Goal: Task Accomplishment & Management: Use online tool/utility

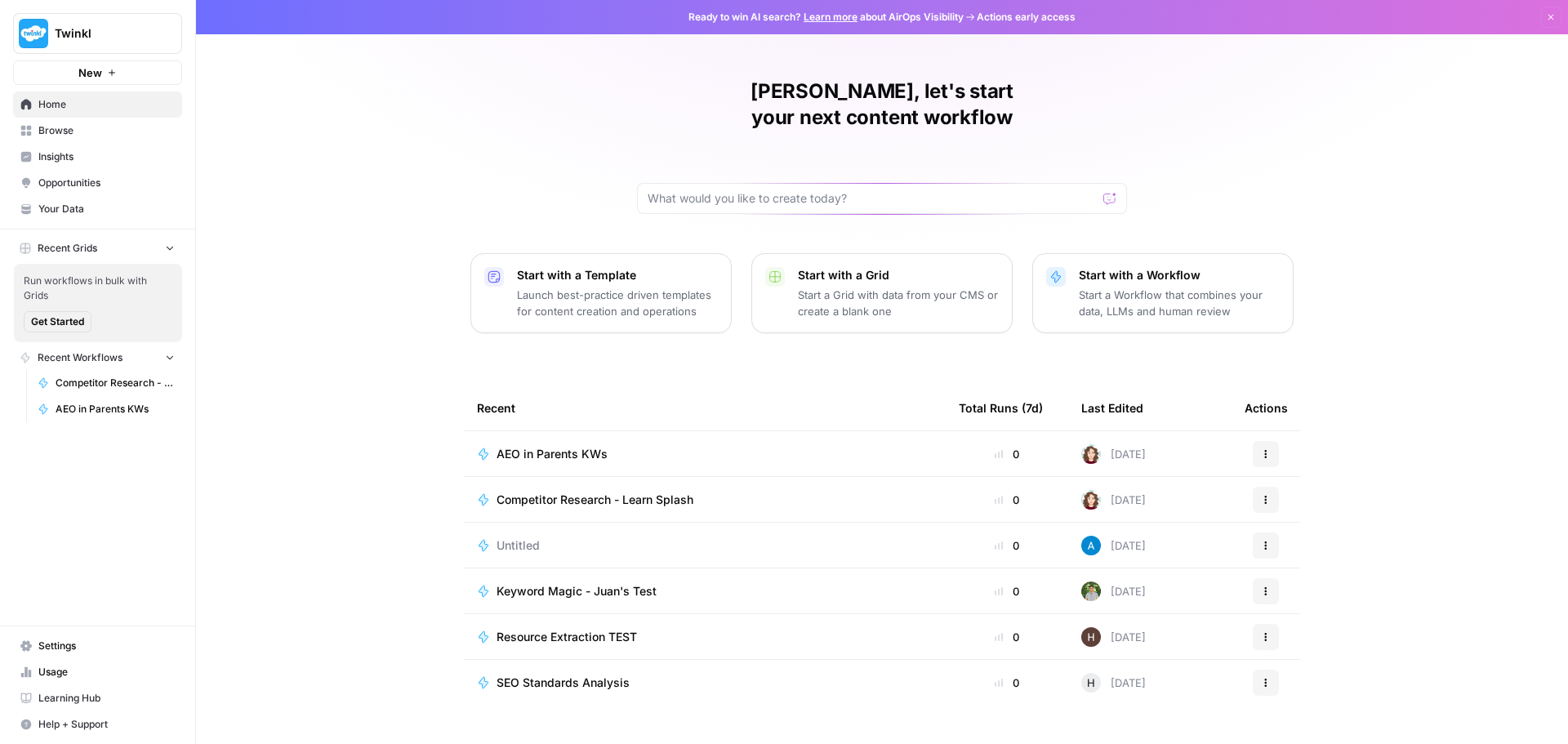
scroll to position [8, 0]
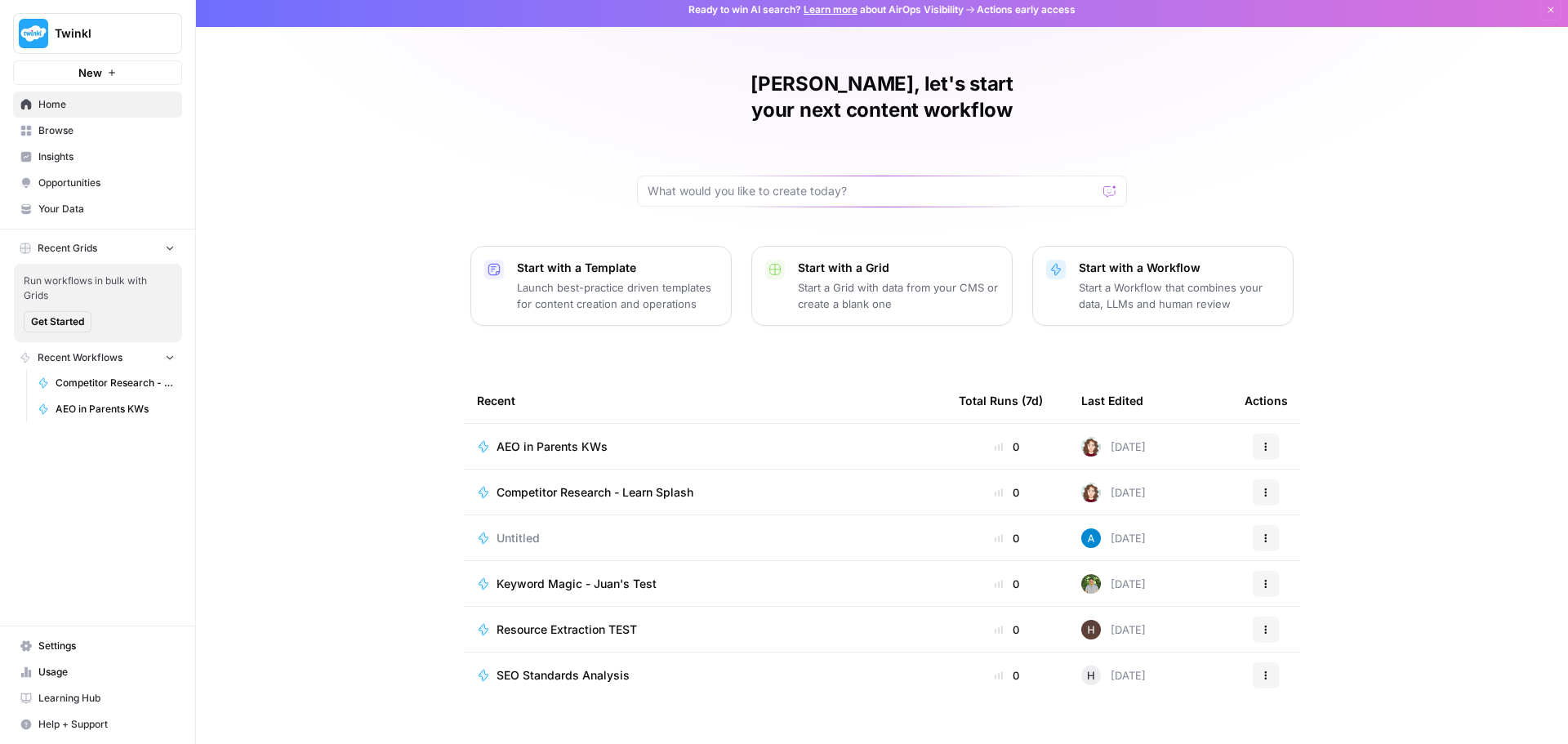
click at [579, 484] on span "Competitor Research - Learn Splash" at bounding box center [594, 492] width 197 height 16
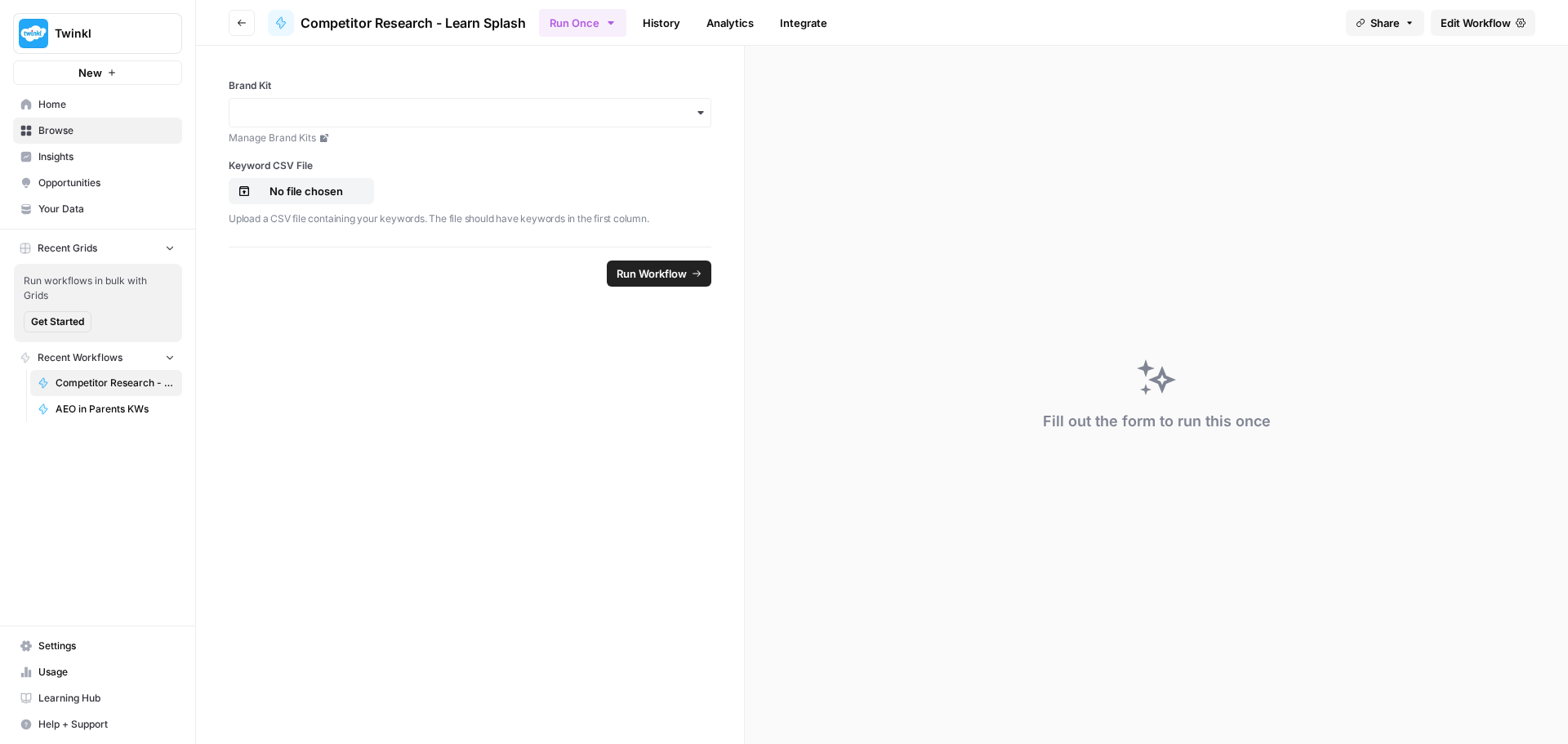
click at [646, 121] on div "button" at bounding box center [470, 112] width 483 height 29
click at [335, 217] on div "Twinkl UK" at bounding box center [470, 218] width 481 height 31
click at [345, 192] on p "No file chosen" at bounding box center [306, 191] width 105 height 16
click at [682, 279] on span "Run Workflow" at bounding box center [651, 273] width 70 height 16
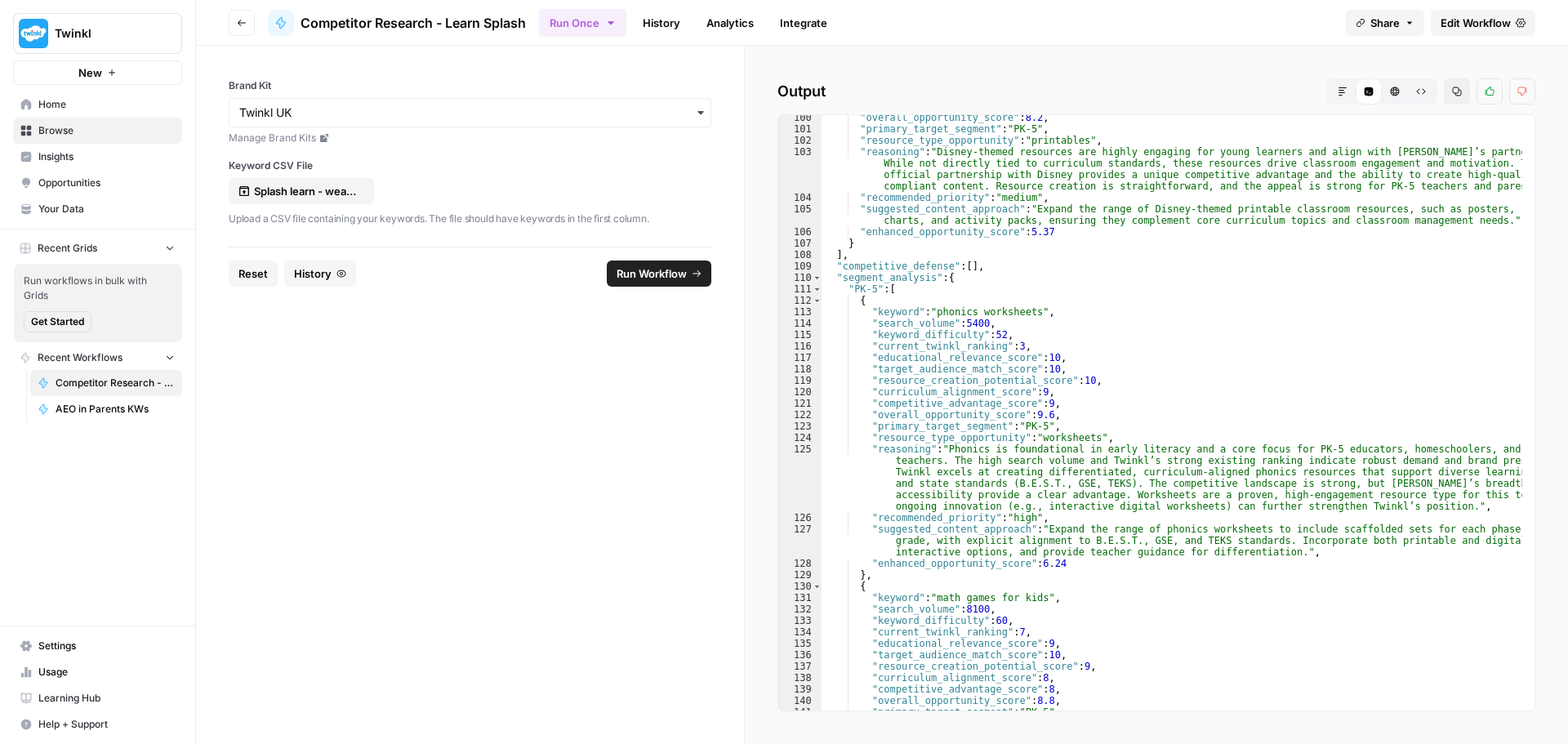
scroll to position [1421, 0]
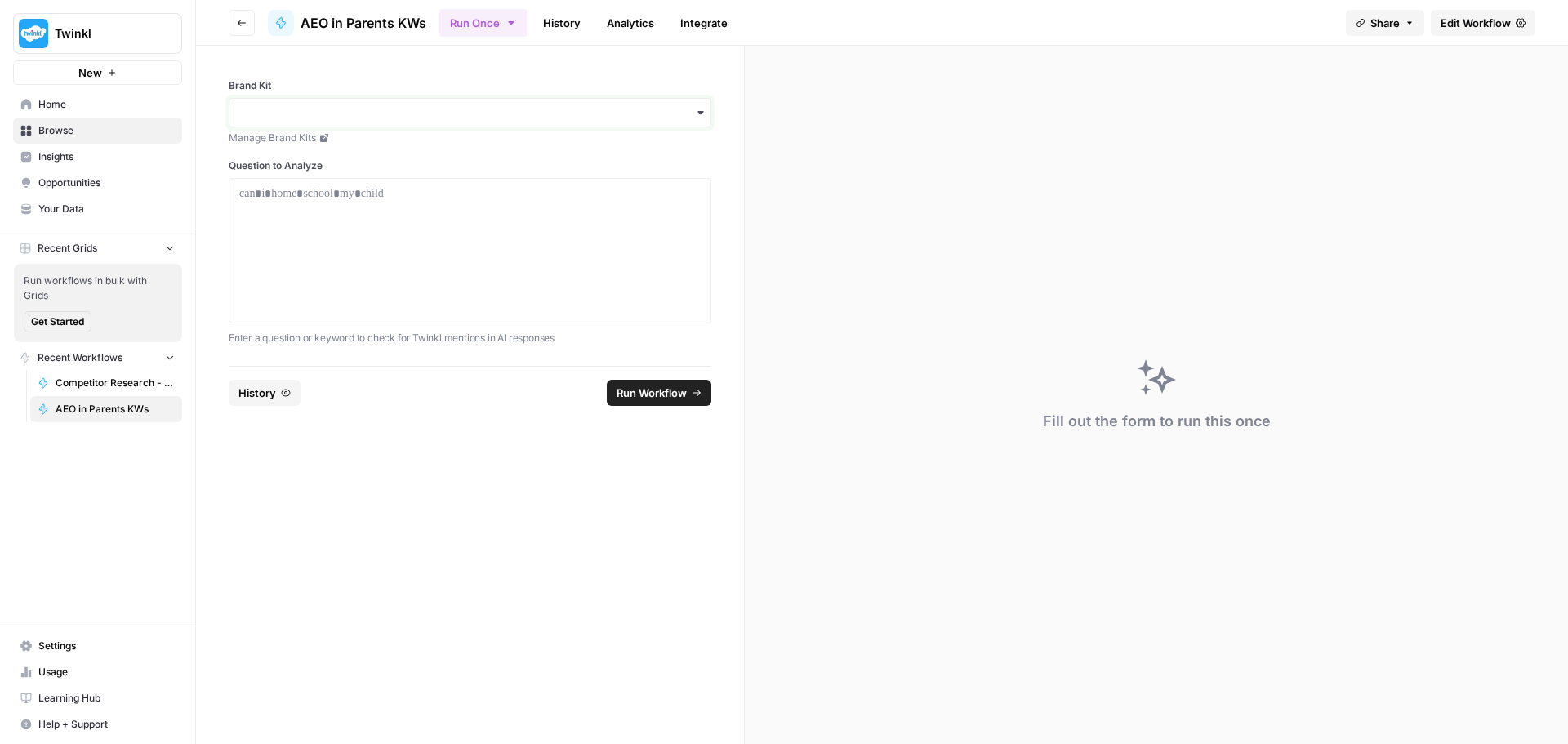
click at [467, 118] on input "Brand Kit" at bounding box center [470, 112] width 461 height 16
click at [422, 214] on div "Twinkl UK" at bounding box center [470, 218] width 481 height 31
click at [421, 214] on div at bounding box center [470, 251] width 461 height 130
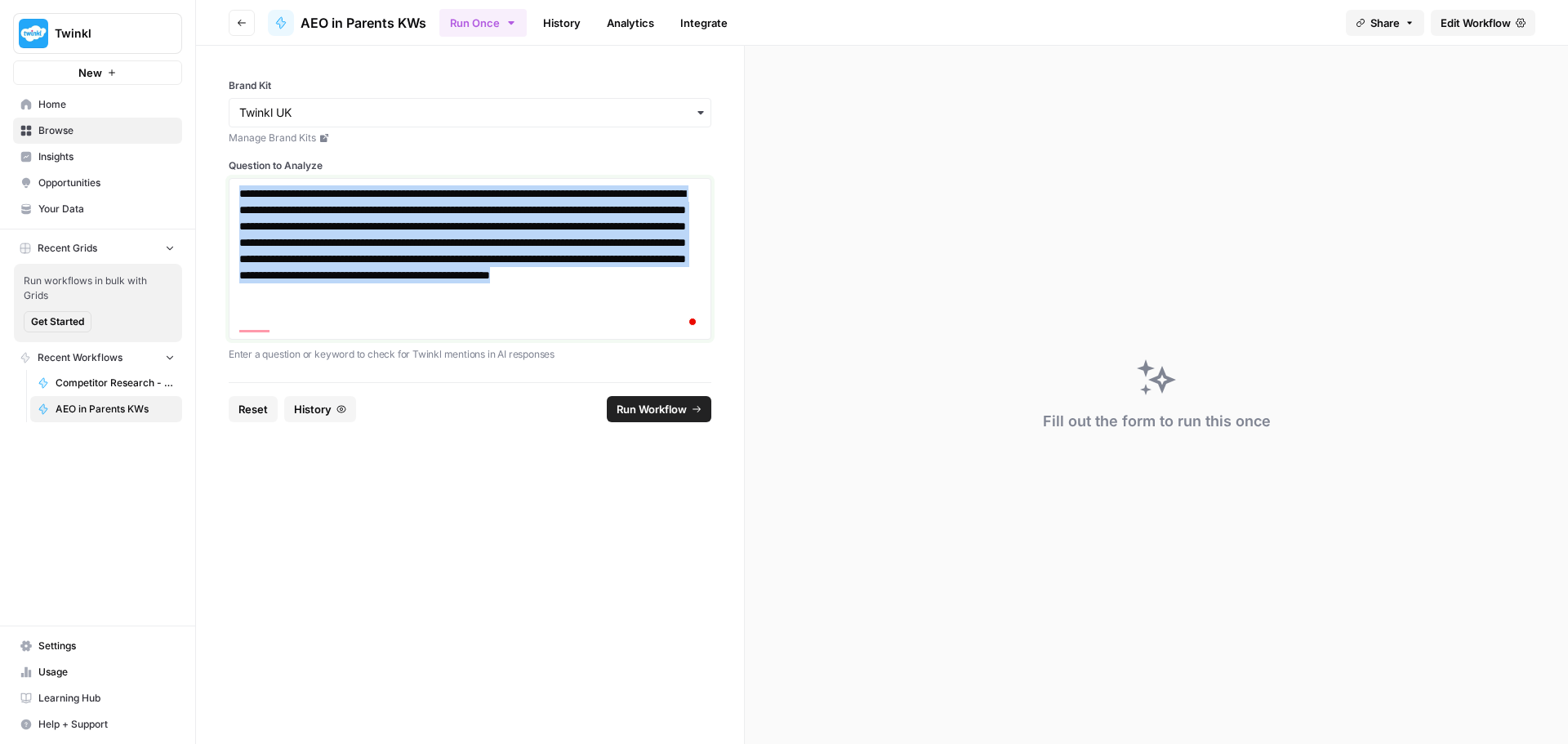
drag, startPoint x: 286, startPoint y: 327, endPoint x: 184, endPoint y: 123, distance: 228.1
click at [184, 123] on div "**********" at bounding box center [784, 372] width 1568 height 744
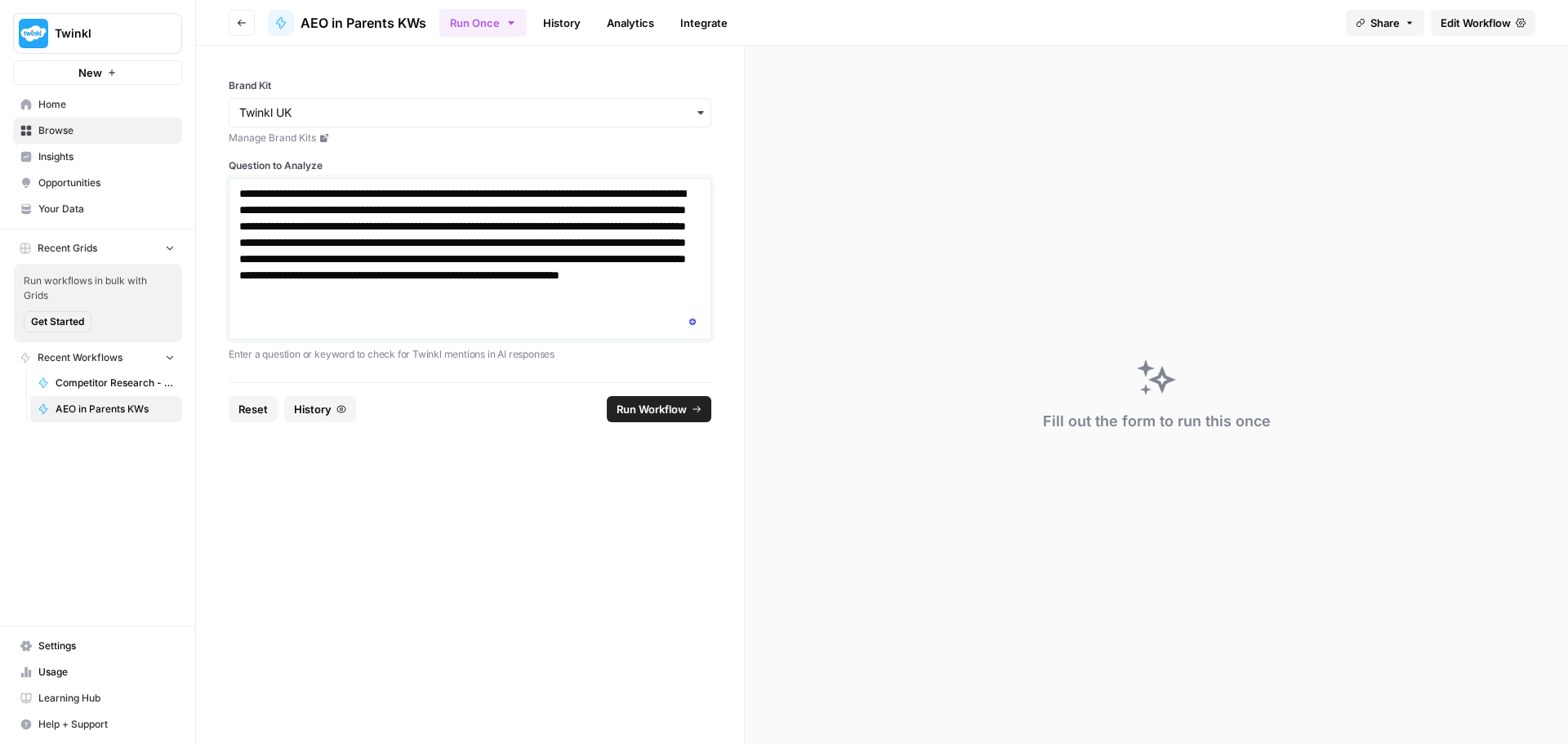
click at [481, 193] on p "**********" at bounding box center [470, 258] width 461 height 147
click at [489, 198] on p "**********" at bounding box center [470, 258] width 461 height 147
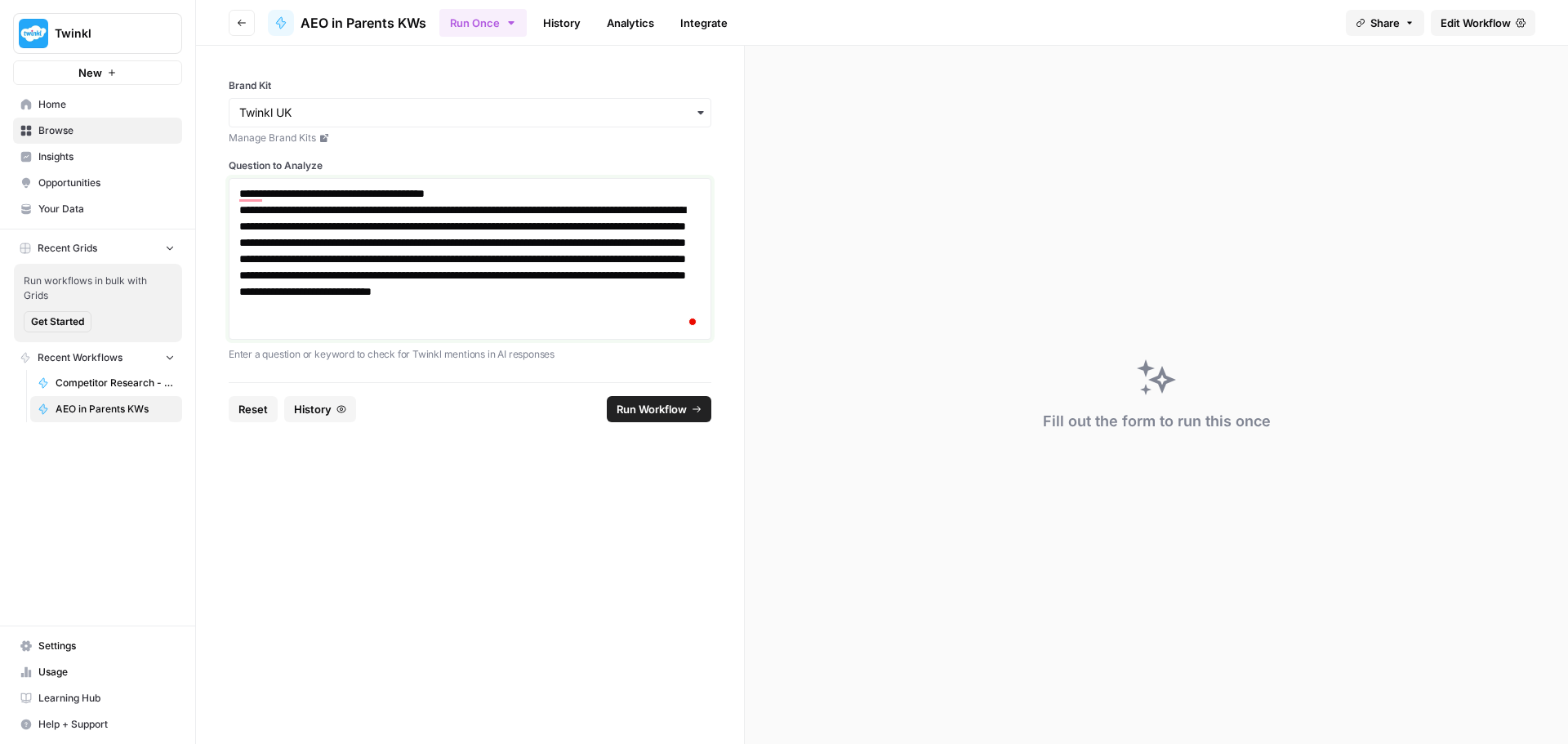
click at [474, 212] on p "**********" at bounding box center [470, 267] width 461 height 130
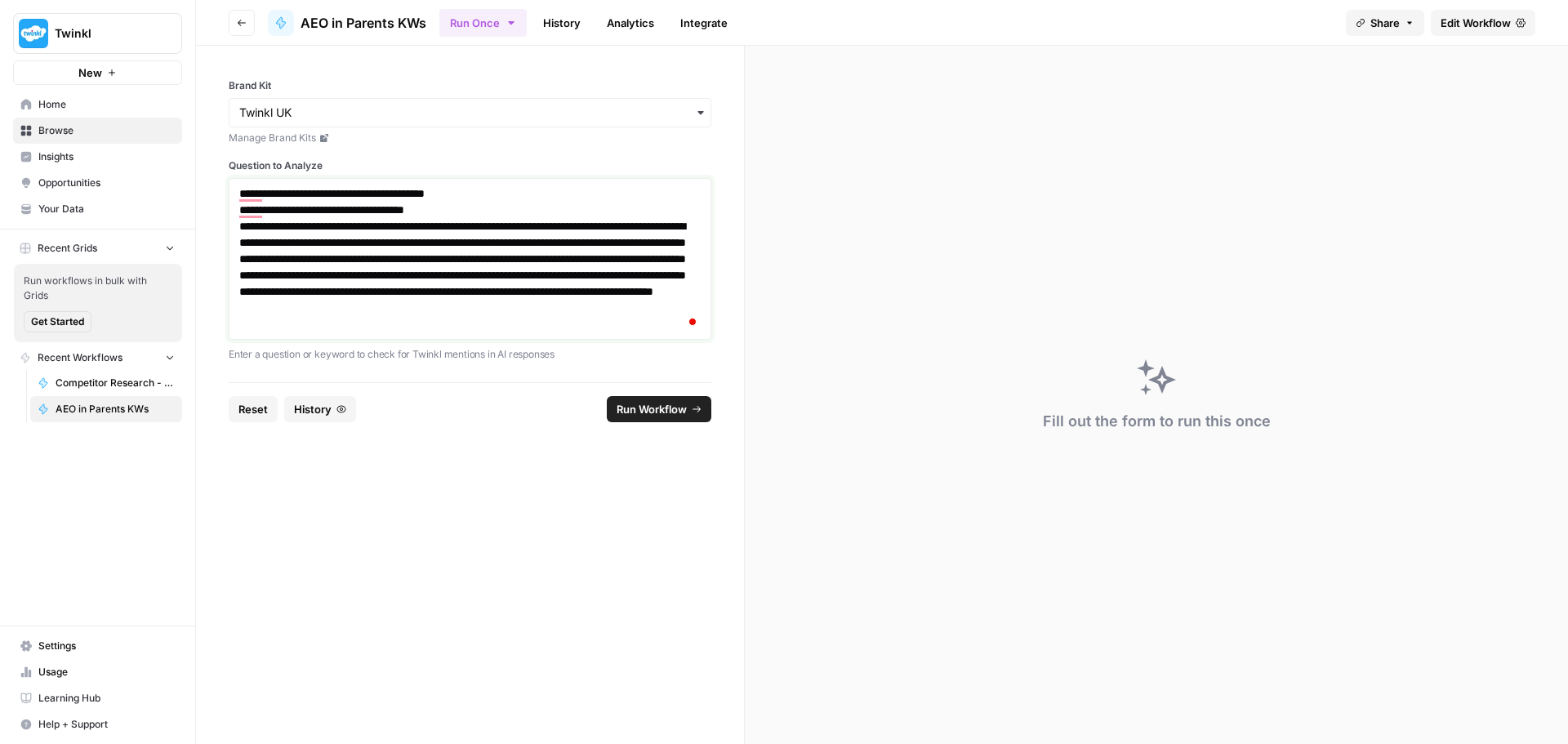
click at [417, 228] on p "**********" at bounding box center [470, 275] width 461 height 114
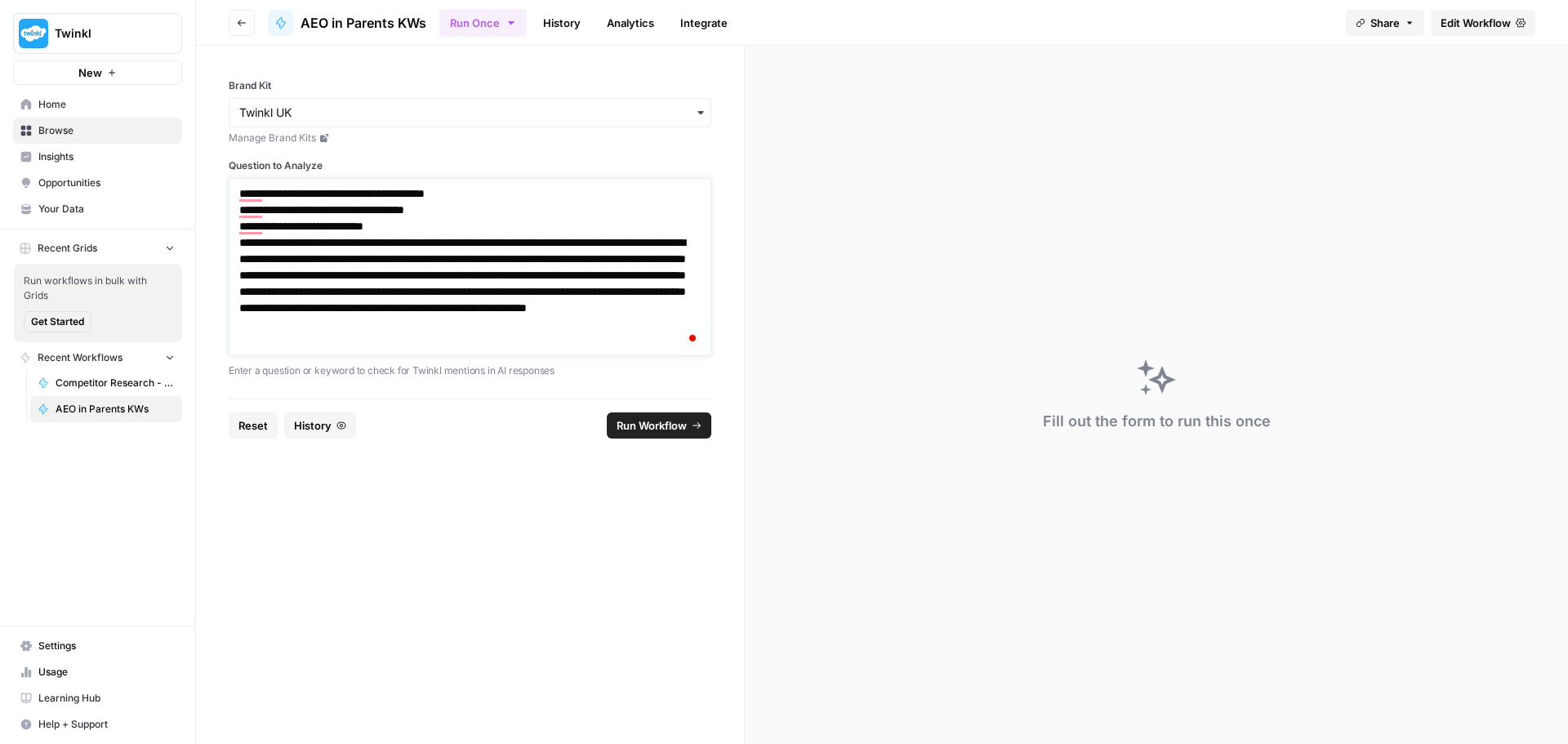
click at [448, 244] on p "**********" at bounding box center [470, 291] width 461 height 114
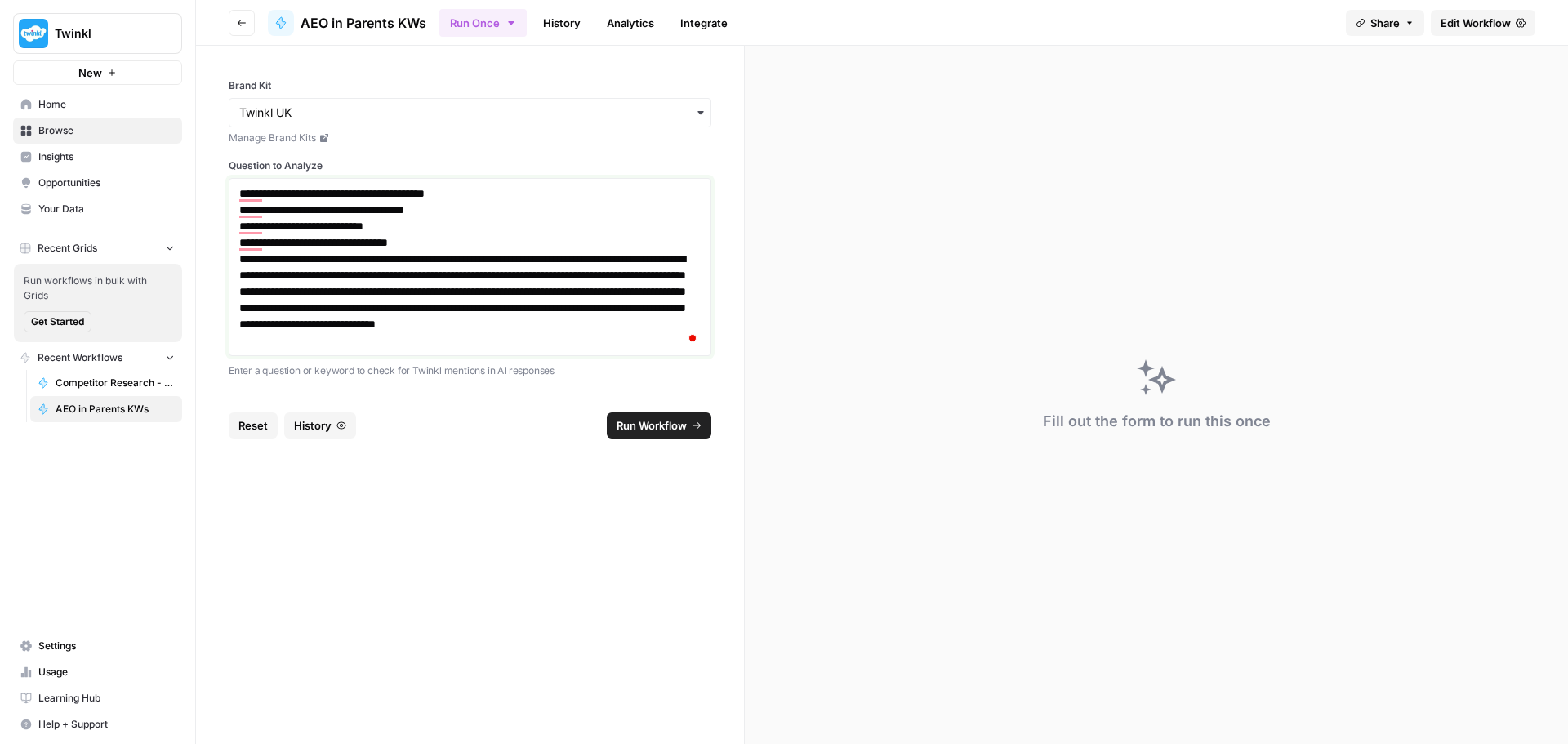
click at [542, 259] on p "**********" at bounding box center [470, 300] width 461 height 98
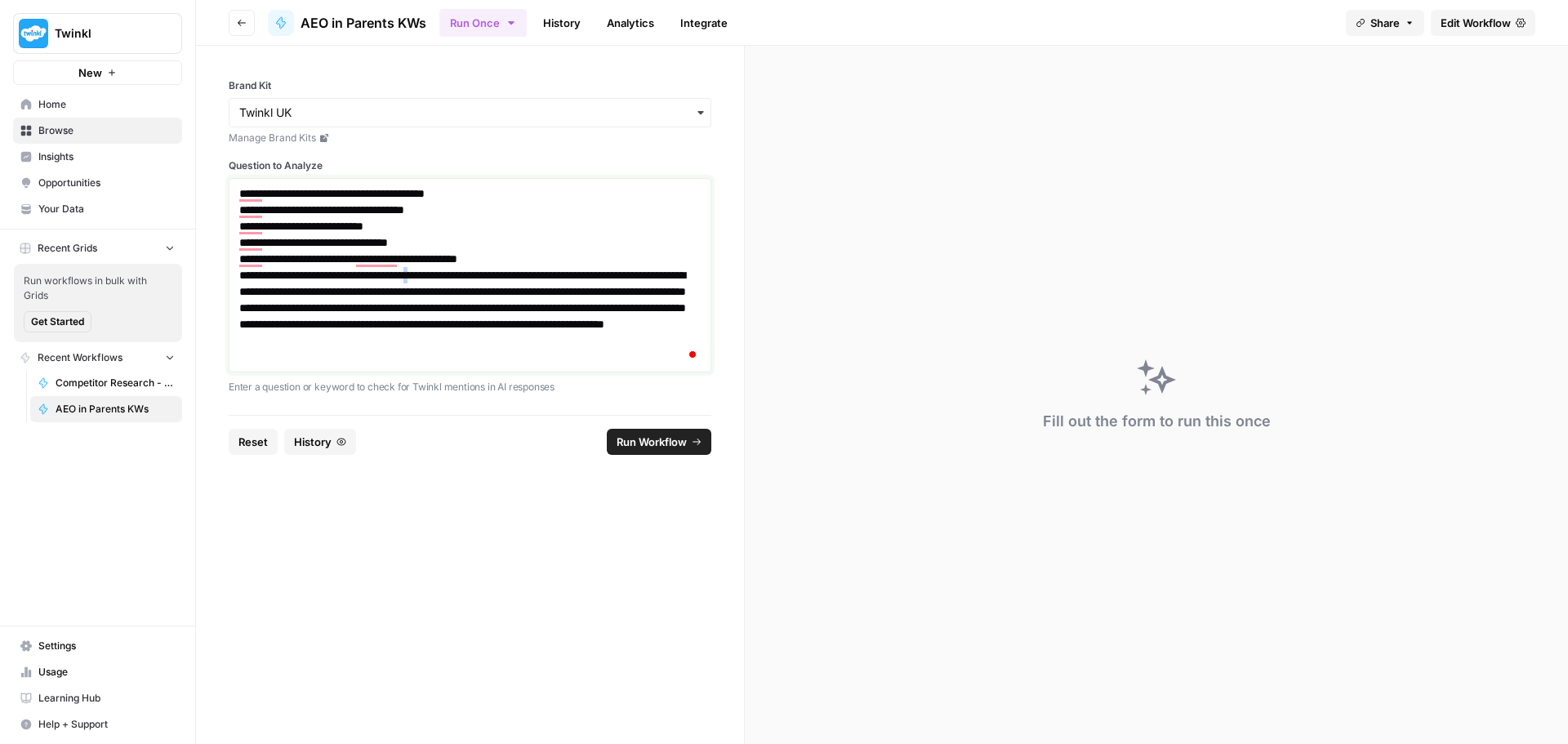
click at [472, 272] on p "**********" at bounding box center [470, 316] width 461 height 98
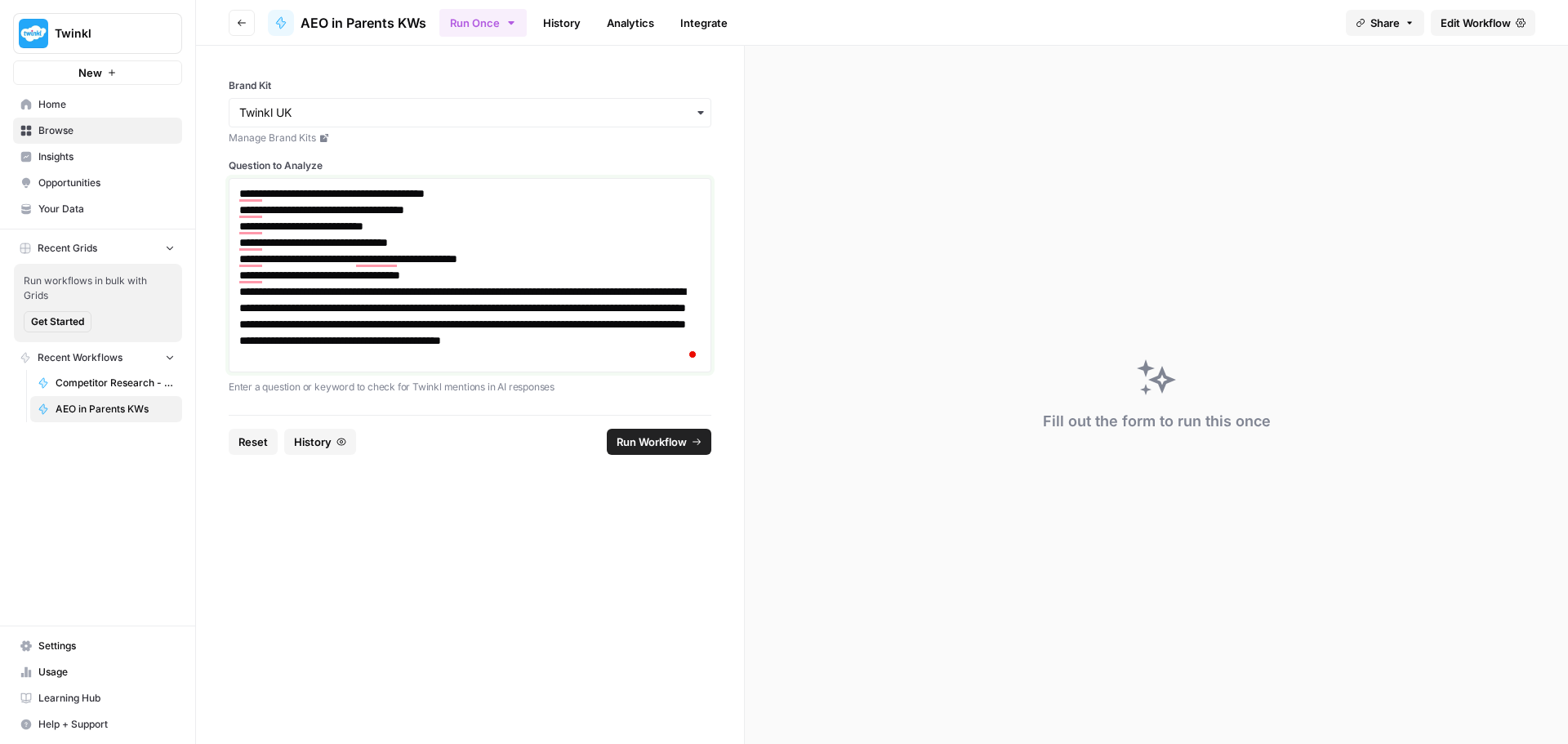
click at [563, 290] on p "**********" at bounding box center [470, 324] width 461 height 81
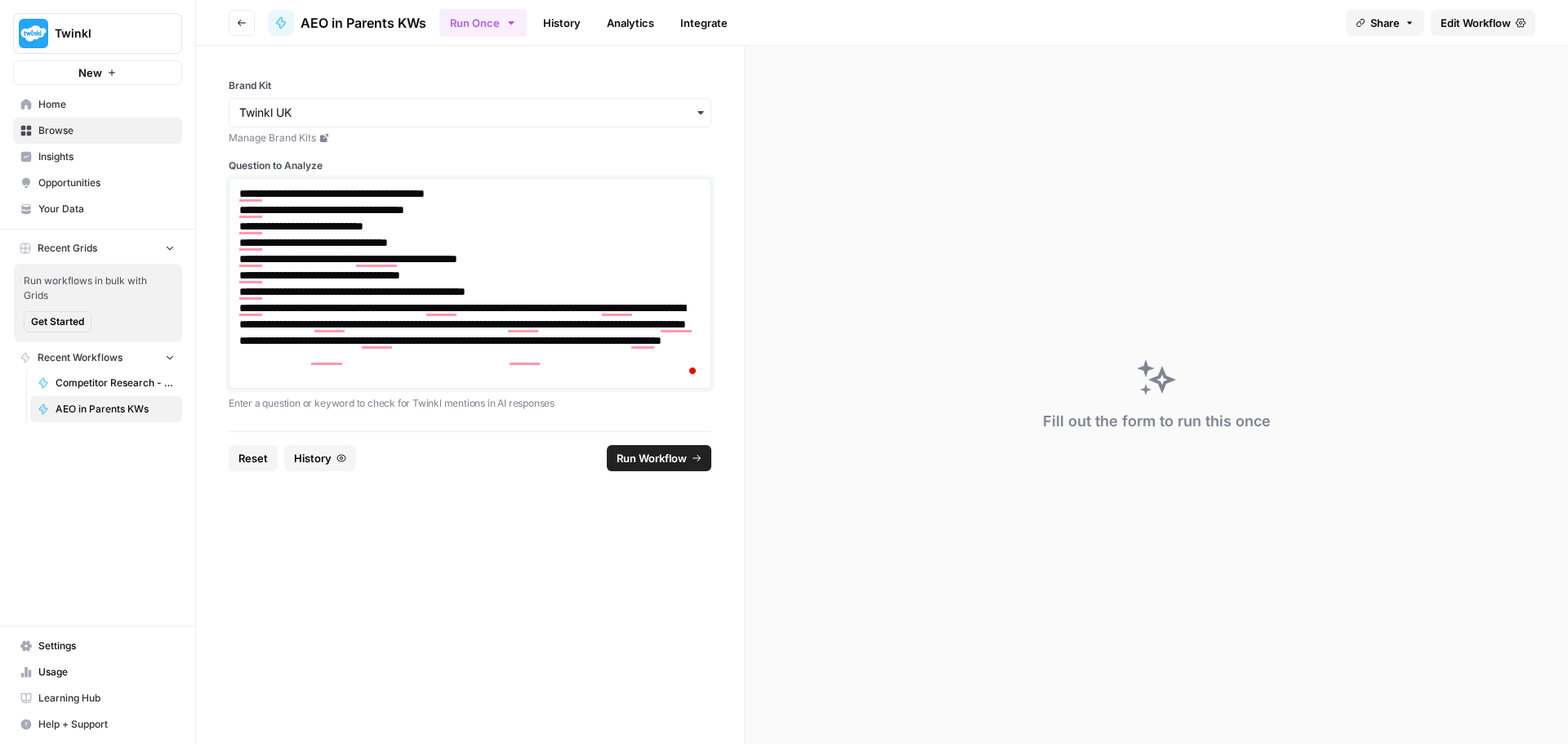
click at [459, 307] on p "**********" at bounding box center [470, 340] width 461 height 81
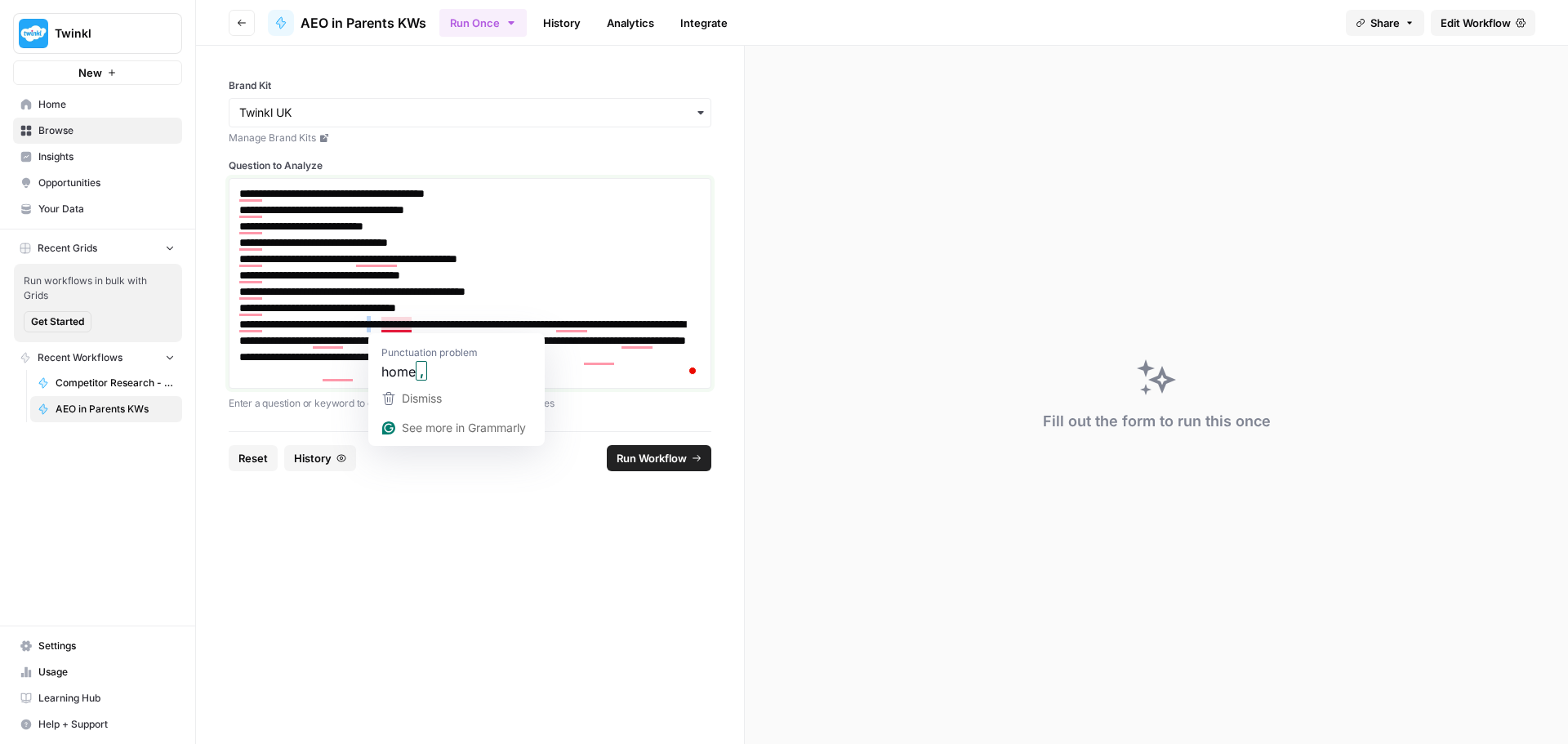
click at [419, 327] on p "**********" at bounding box center [470, 348] width 461 height 65
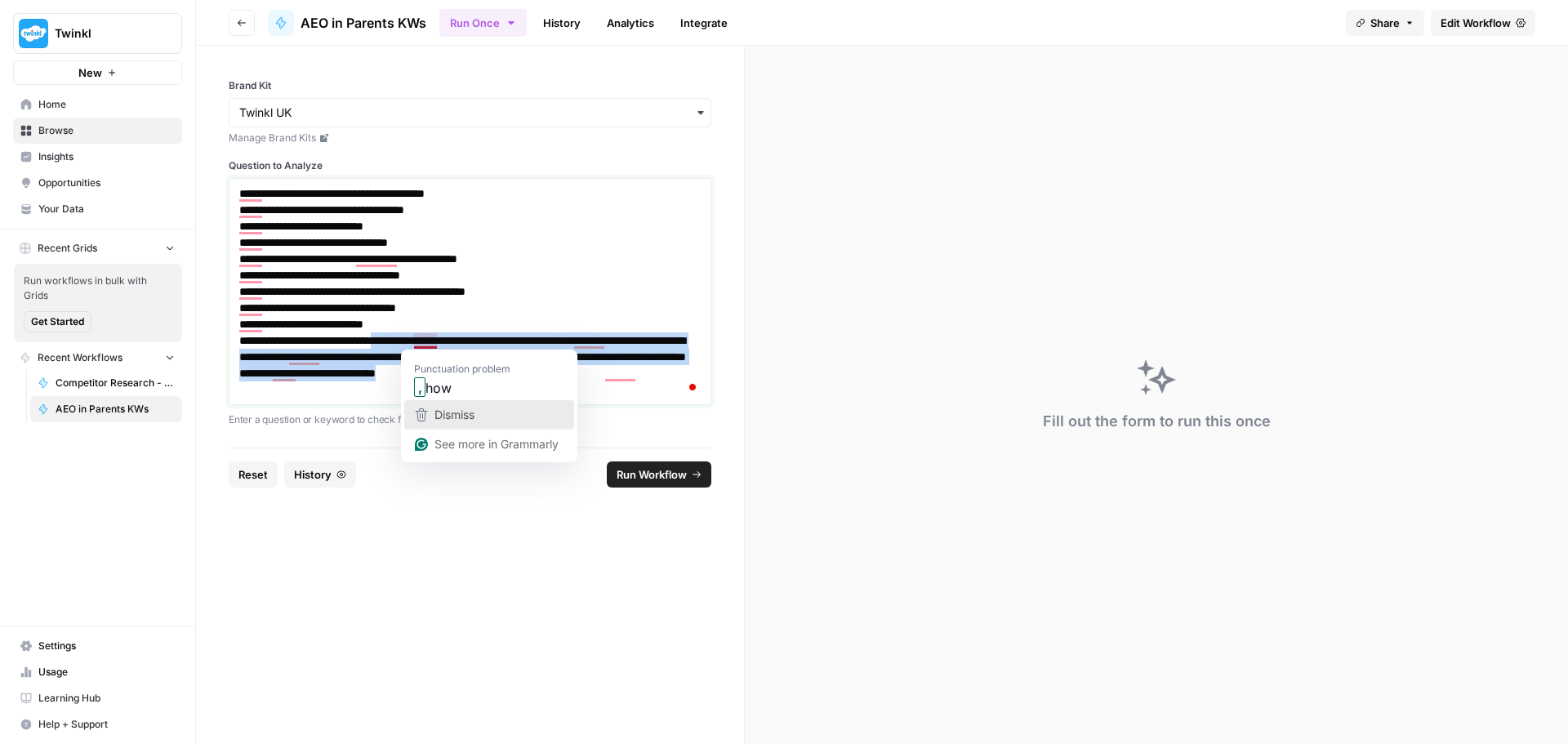
drag, startPoint x: 419, startPoint y: 339, endPoint x: 432, endPoint y: 407, distance: 69.2
click at [432, 407] on html "**********" at bounding box center [784, 372] width 1568 height 744
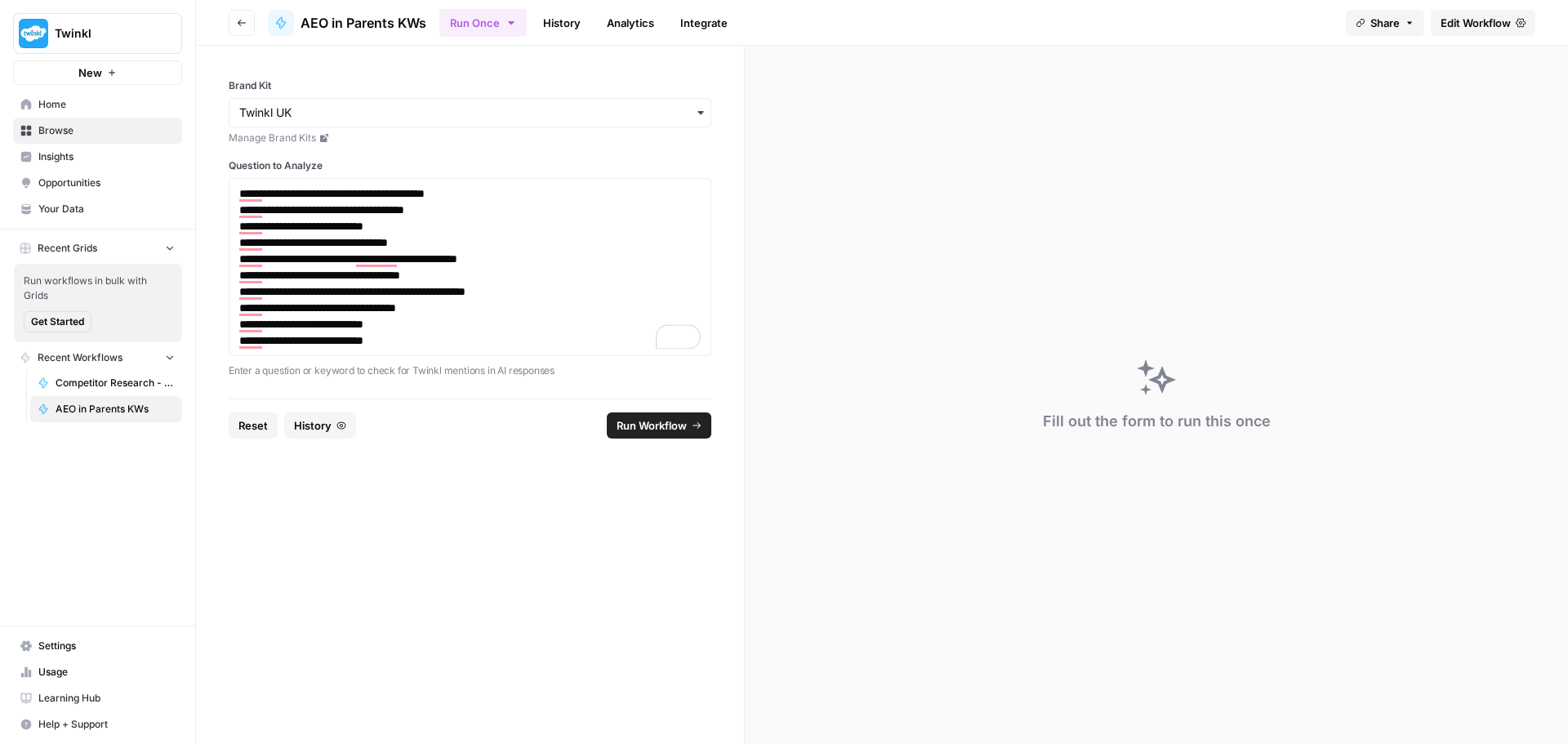
click at [632, 433] on span "Run Workflow" at bounding box center [651, 424] width 70 height 16
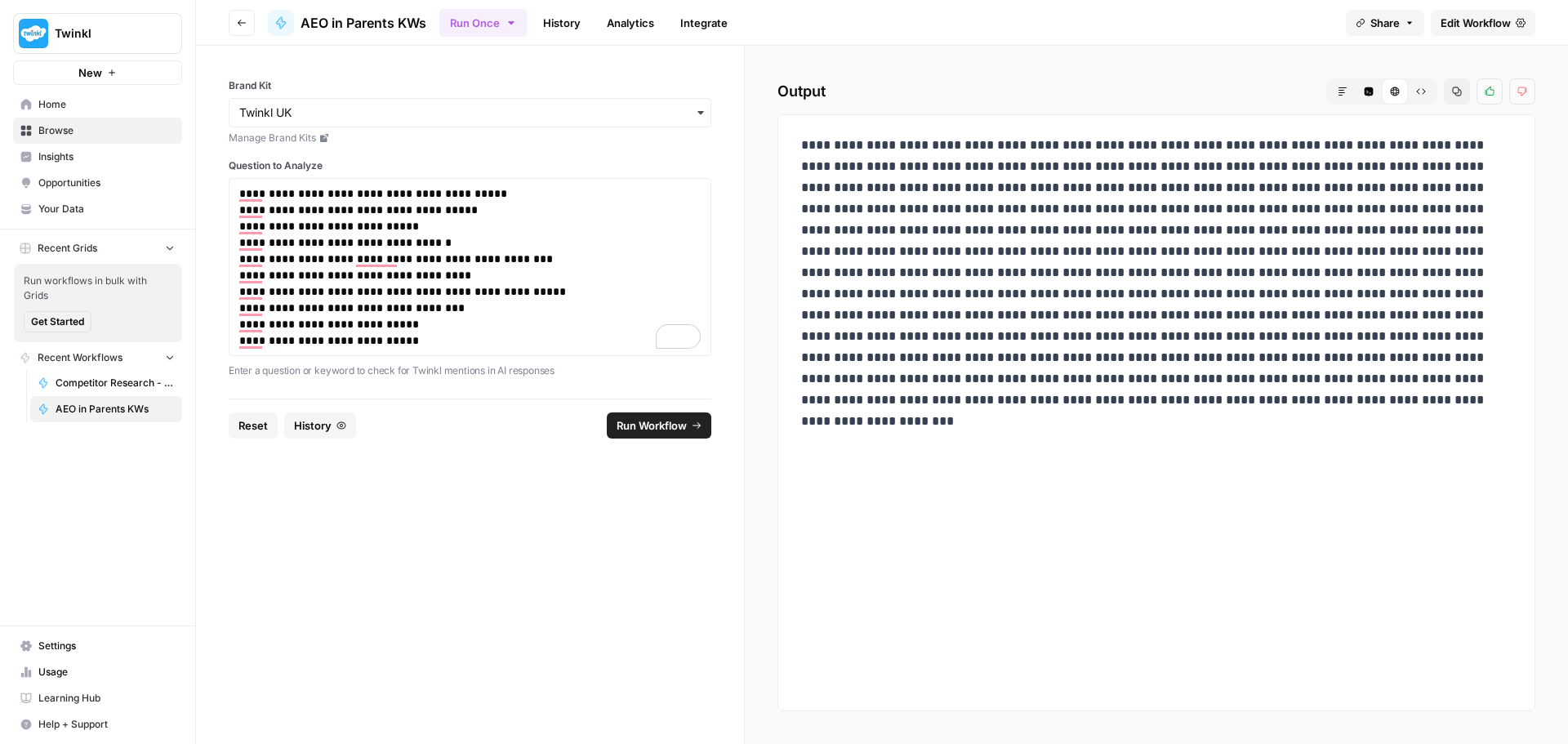
click at [1435, 26] on link "Edit Workflow" at bounding box center [1482, 23] width 105 height 26
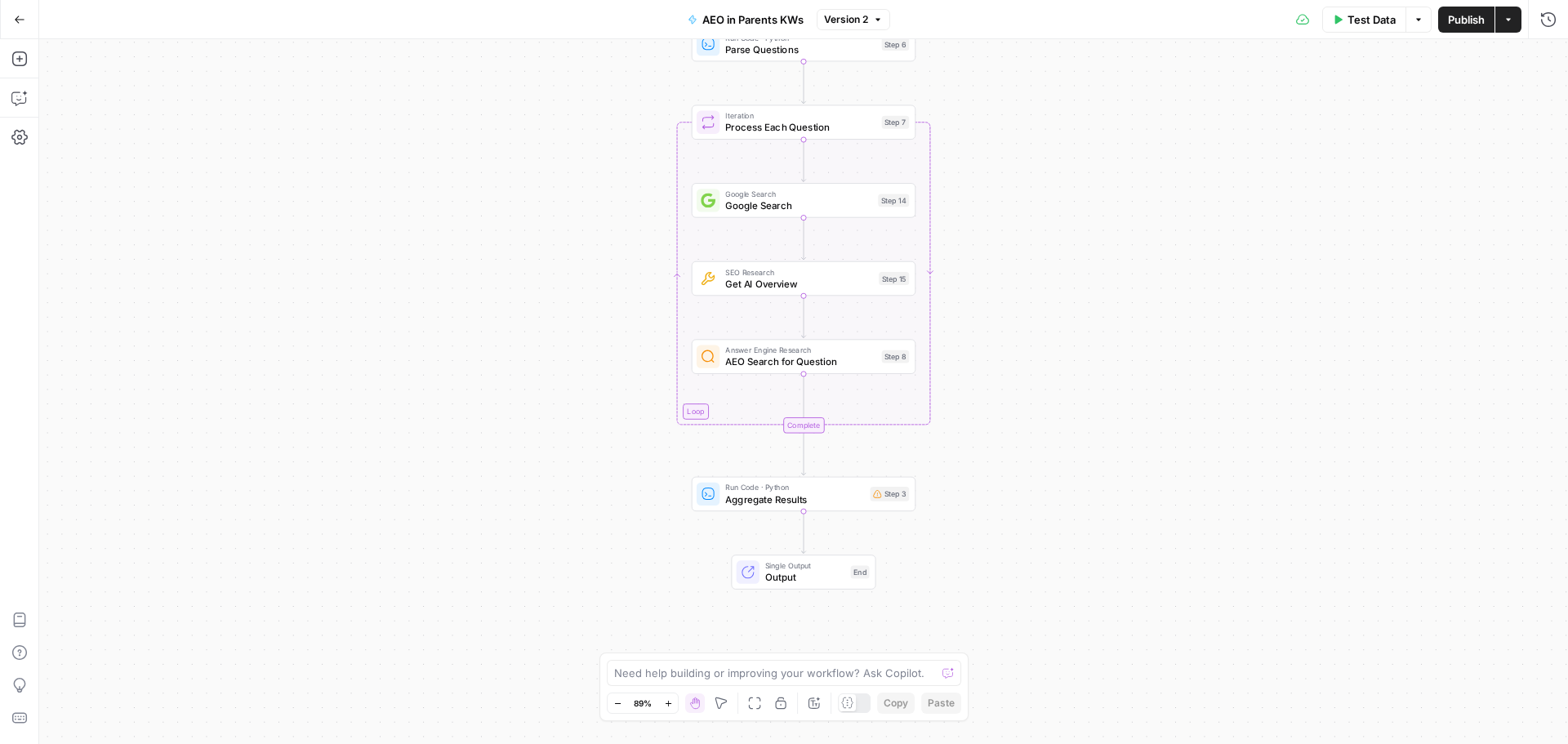
click at [1382, 21] on span "Test Data" at bounding box center [1370, 19] width 48 height 16
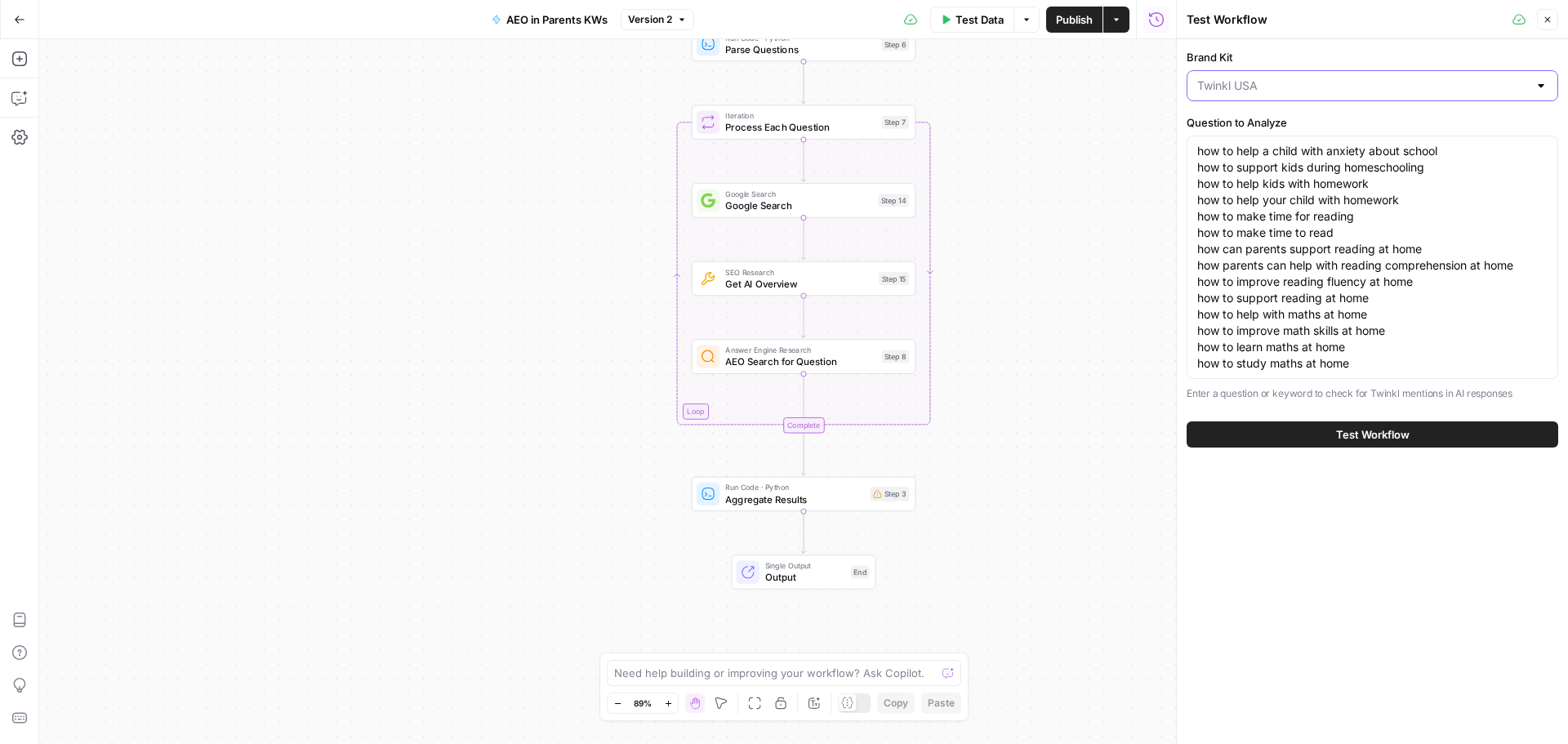
click at [1220, 83] on input "Brand Kit" at bounding box center [1362, 85] width 331 height 16
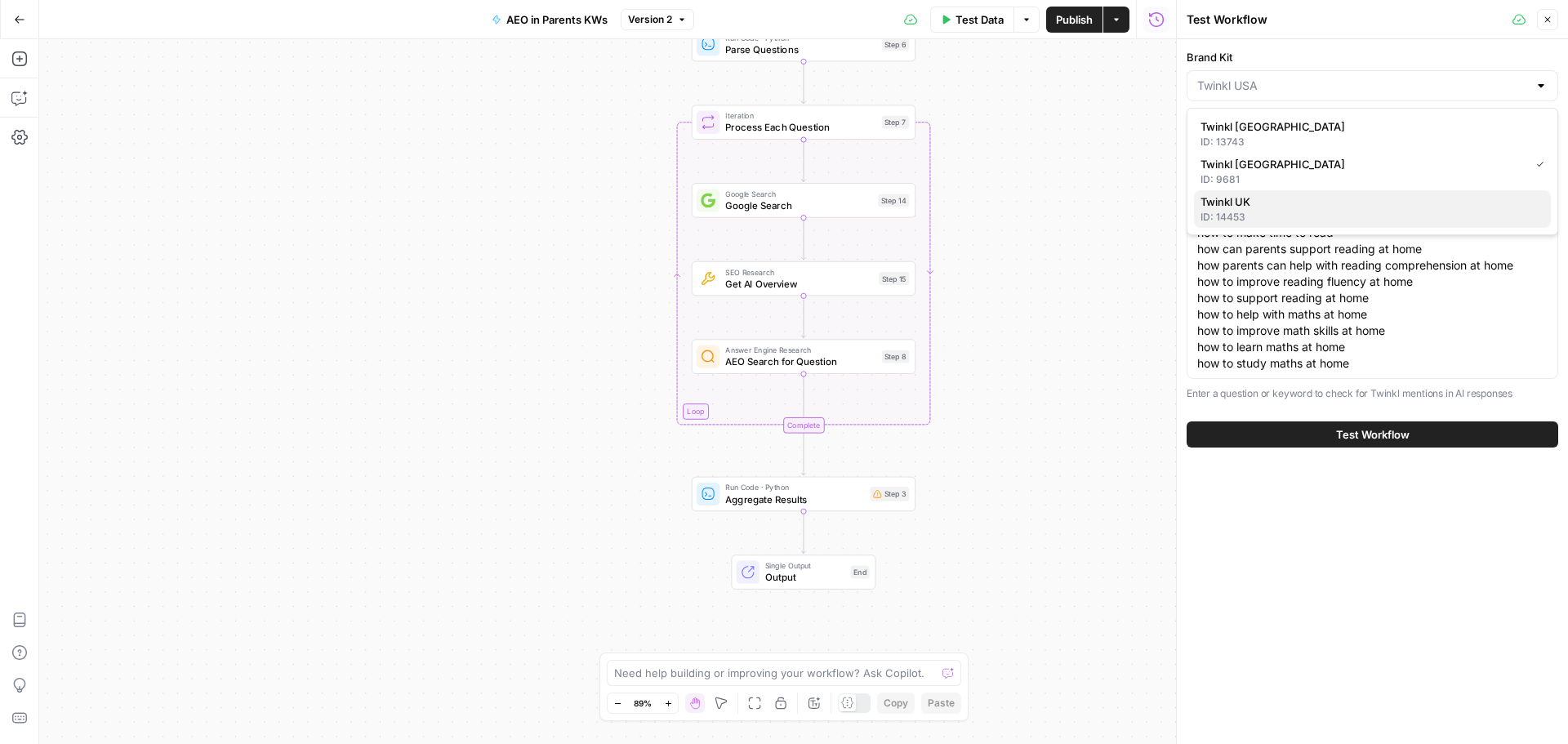
click at [1204, 205] on span "Twinkl UK" at bounding box center [1369, 201] width 337 height 16
type input "Twinkl UK"
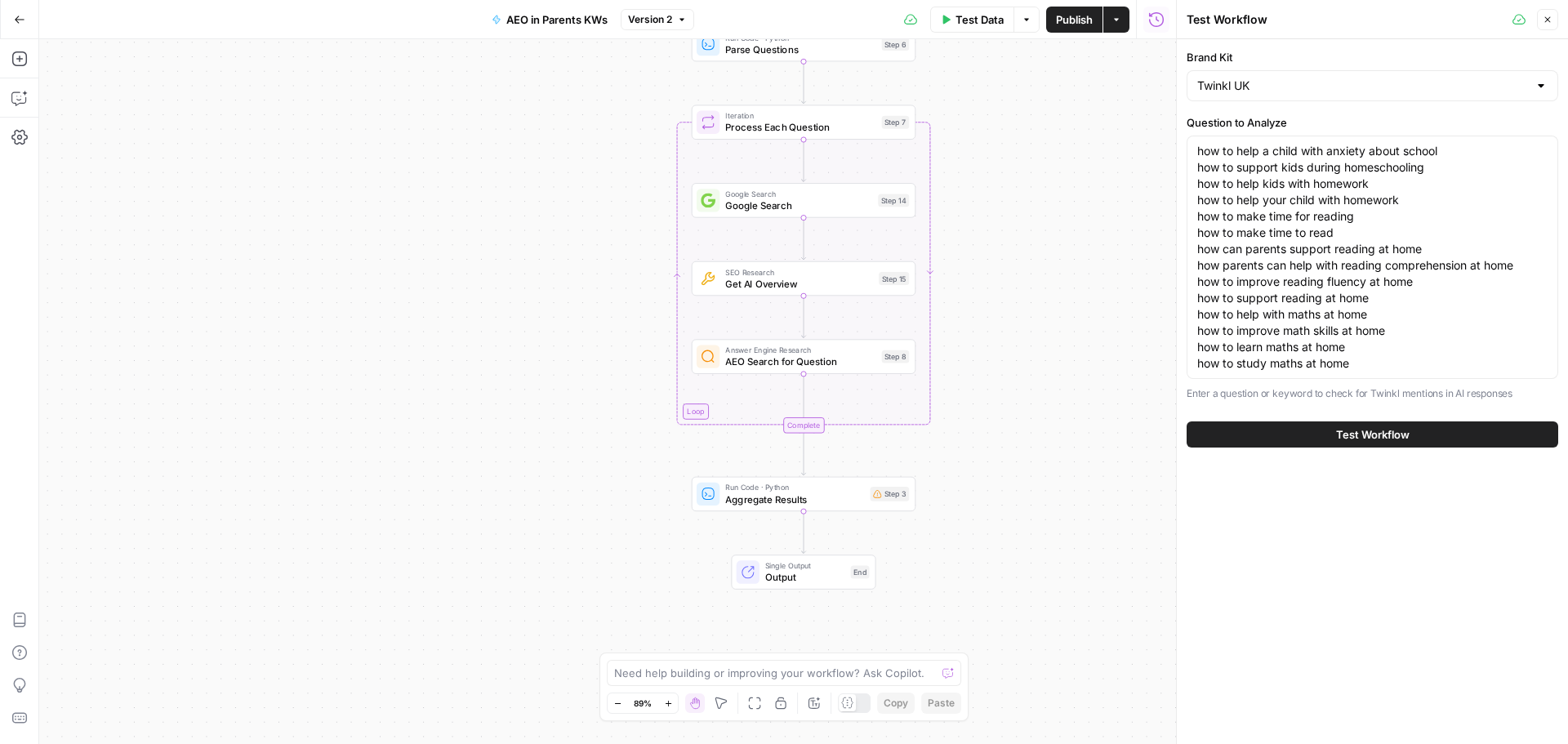
click at [1300, 441] on button "Test Workflow" at bounding box center [1371, 435] width 371 height 26
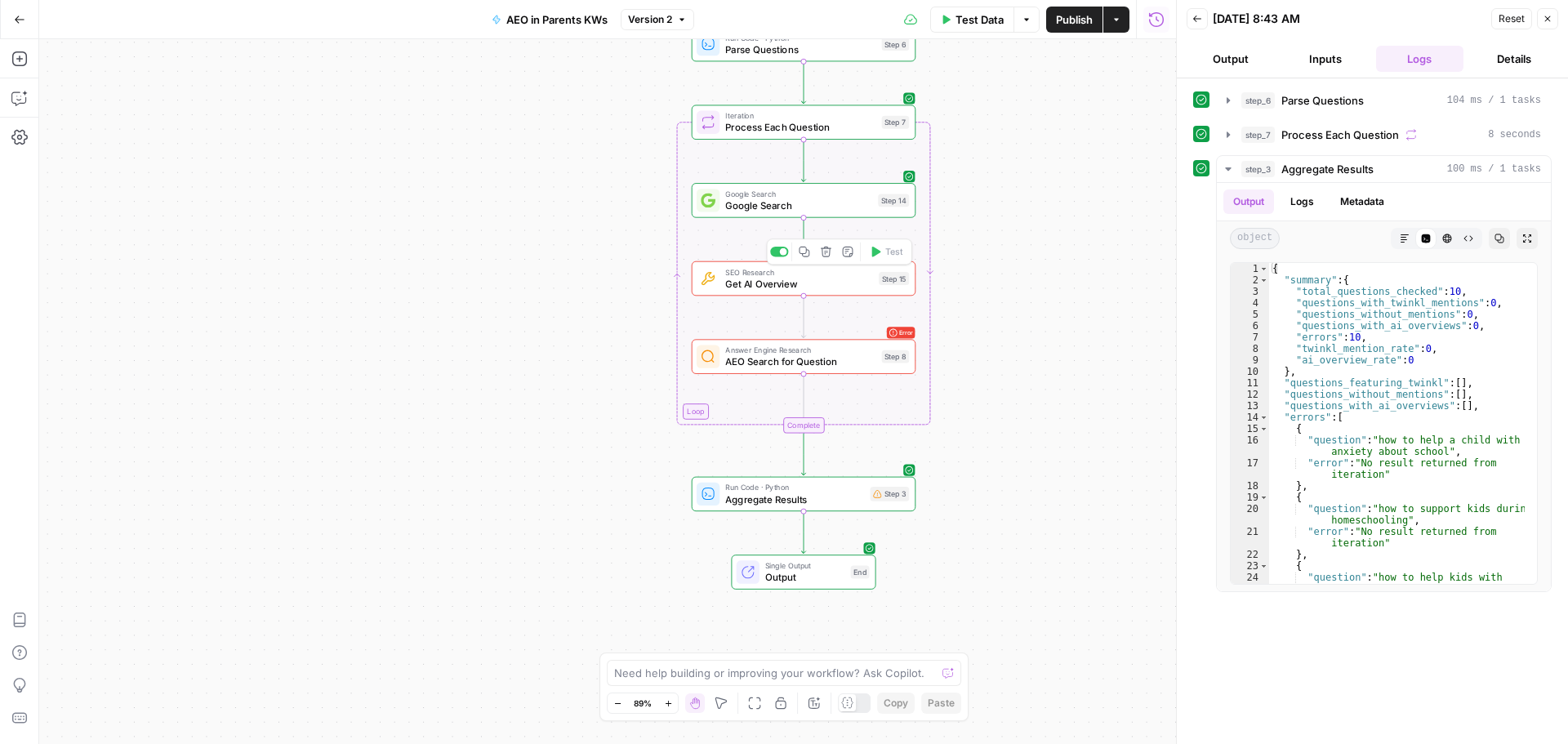
click at [826, 290] on span "Get AI Overview" at bounding box center [799, 284] width 147 height 15
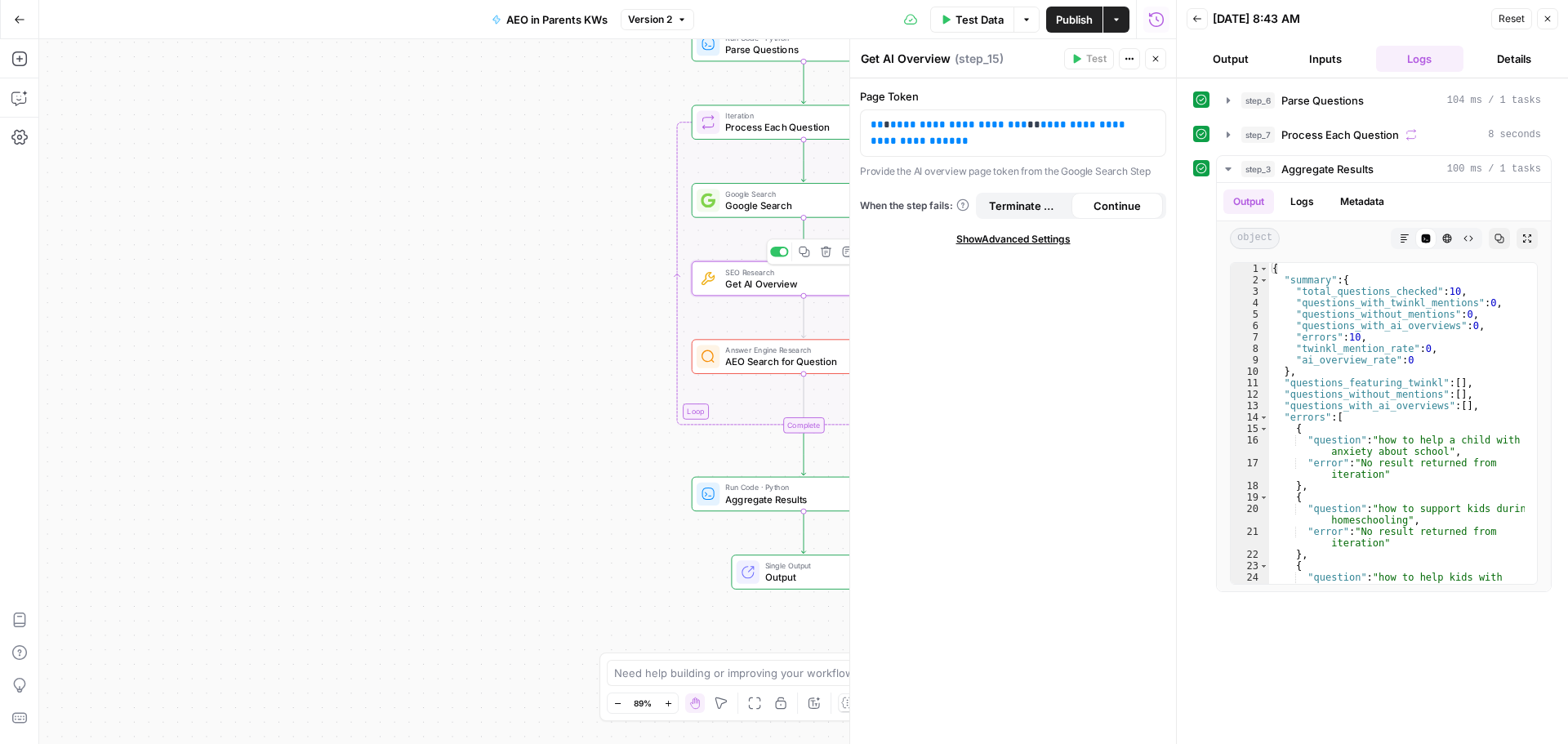
click at [826, 290] on span "Get AI Overview" at bounding box center [799, 284] width 147 height 15
click at [613, 338] on div "Workflow Input Settings Inputs Run Code · Python Parse Questions Step 6 Loop It…" at bounding box center [607, 391] width 1137 height 705
click at [1544, 15] on icon "button" at bounding box center [1547, 19] width 9 height 9
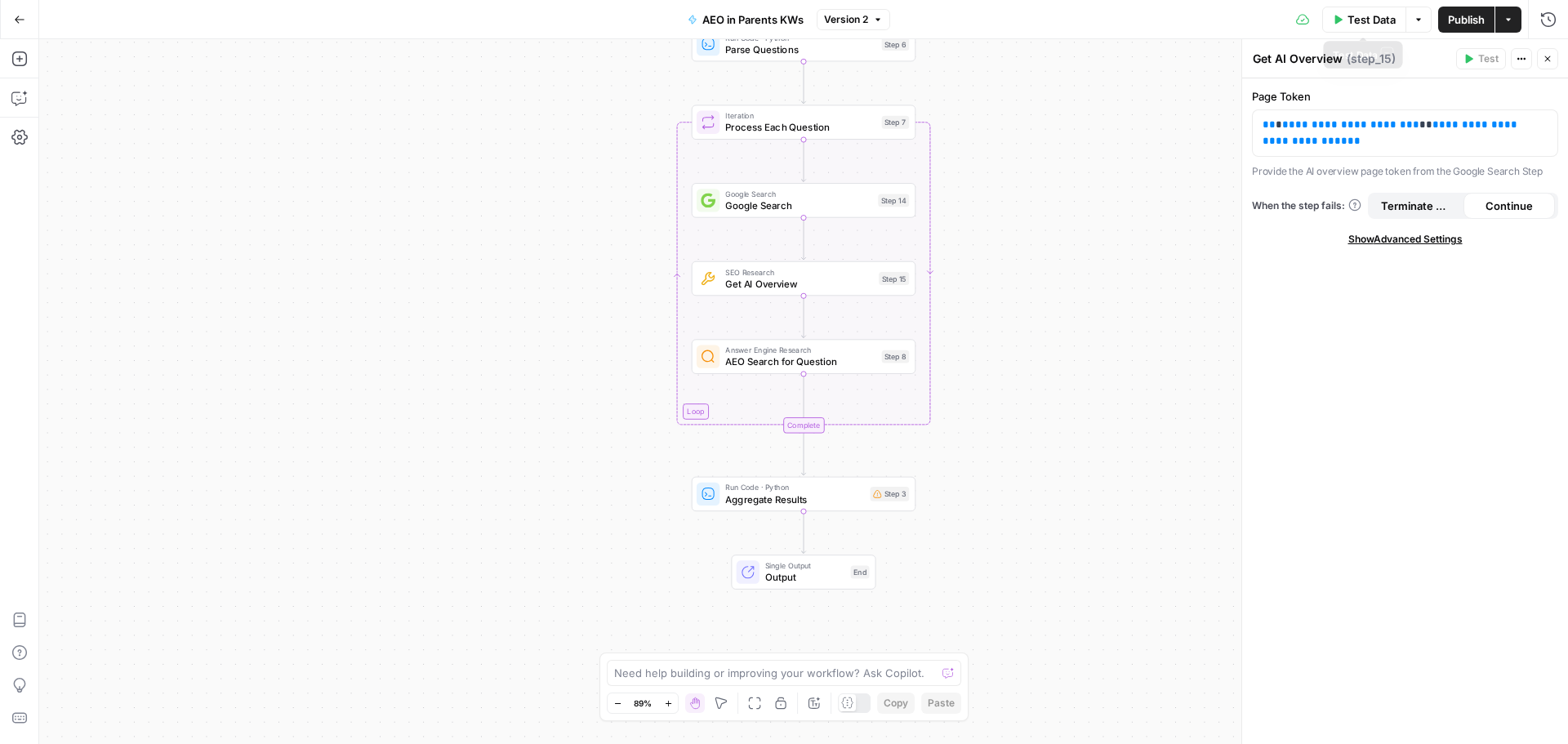
click at [1347, 27] on button "Test Data" at bounding box center [1364, 20] width 84 height 26
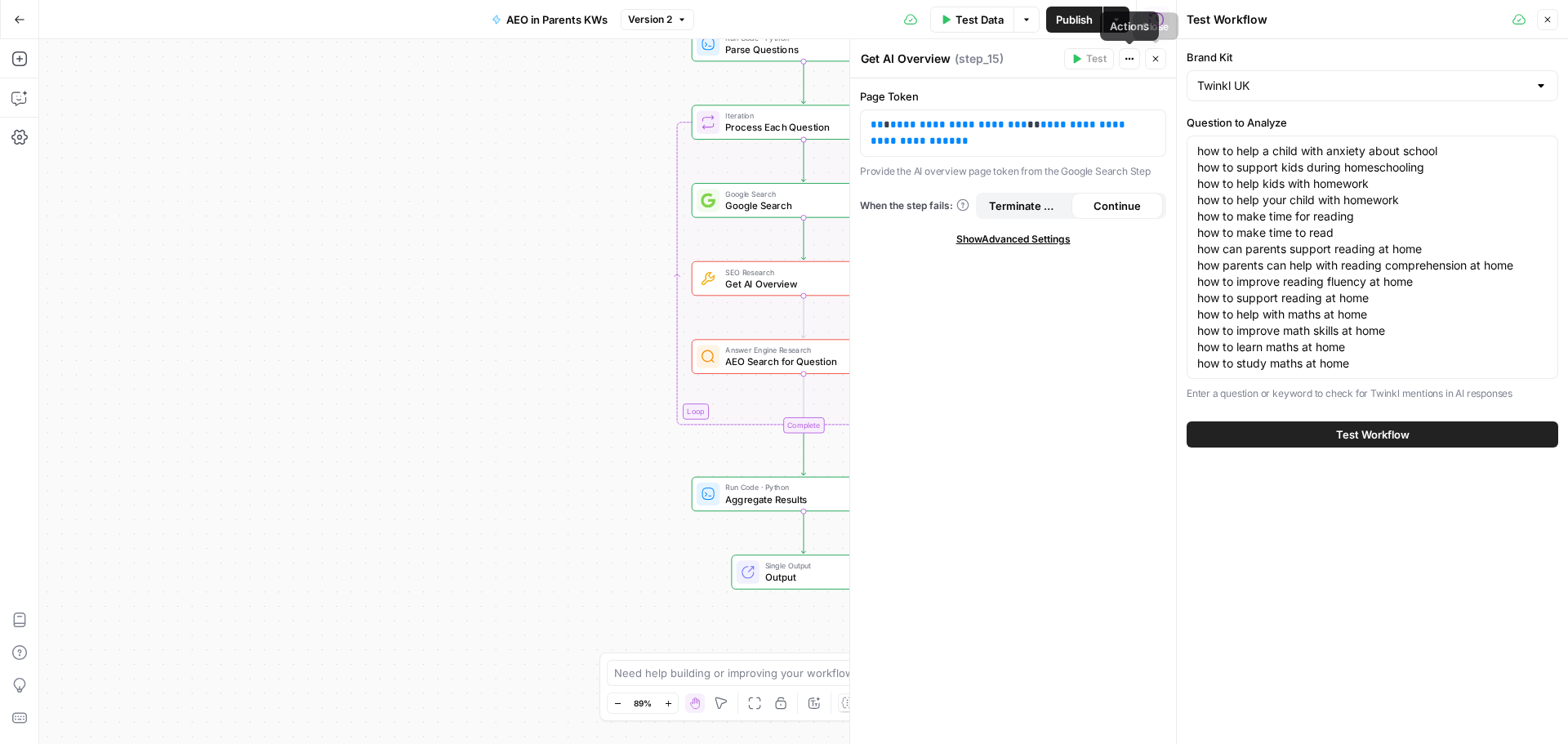
click at [1148, 61] on button "Close" at bounding box center [1155, 59] width 21 height 21
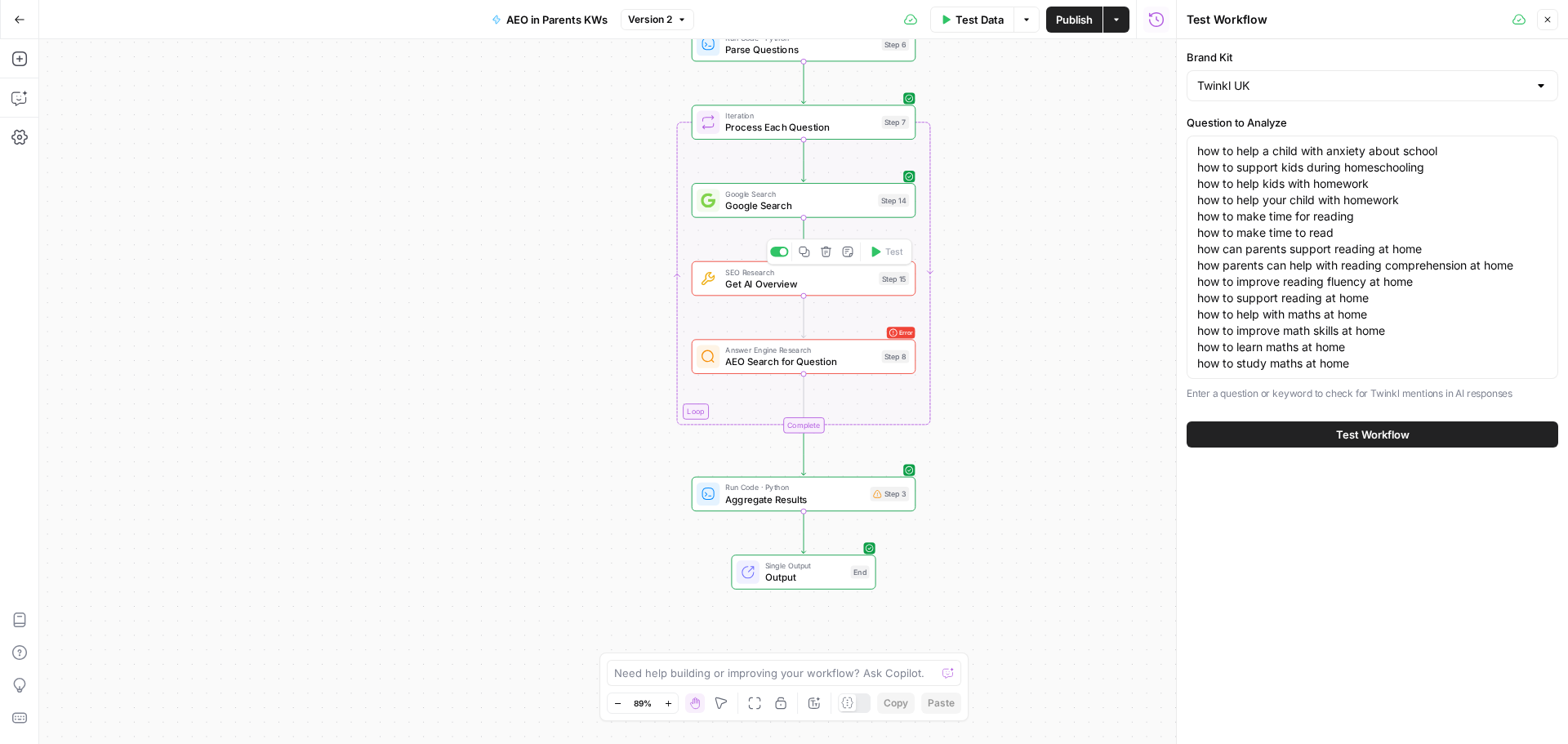
click at [885, 273] on div "Step 15" at bounding box center [894, 279] width 30 height 13
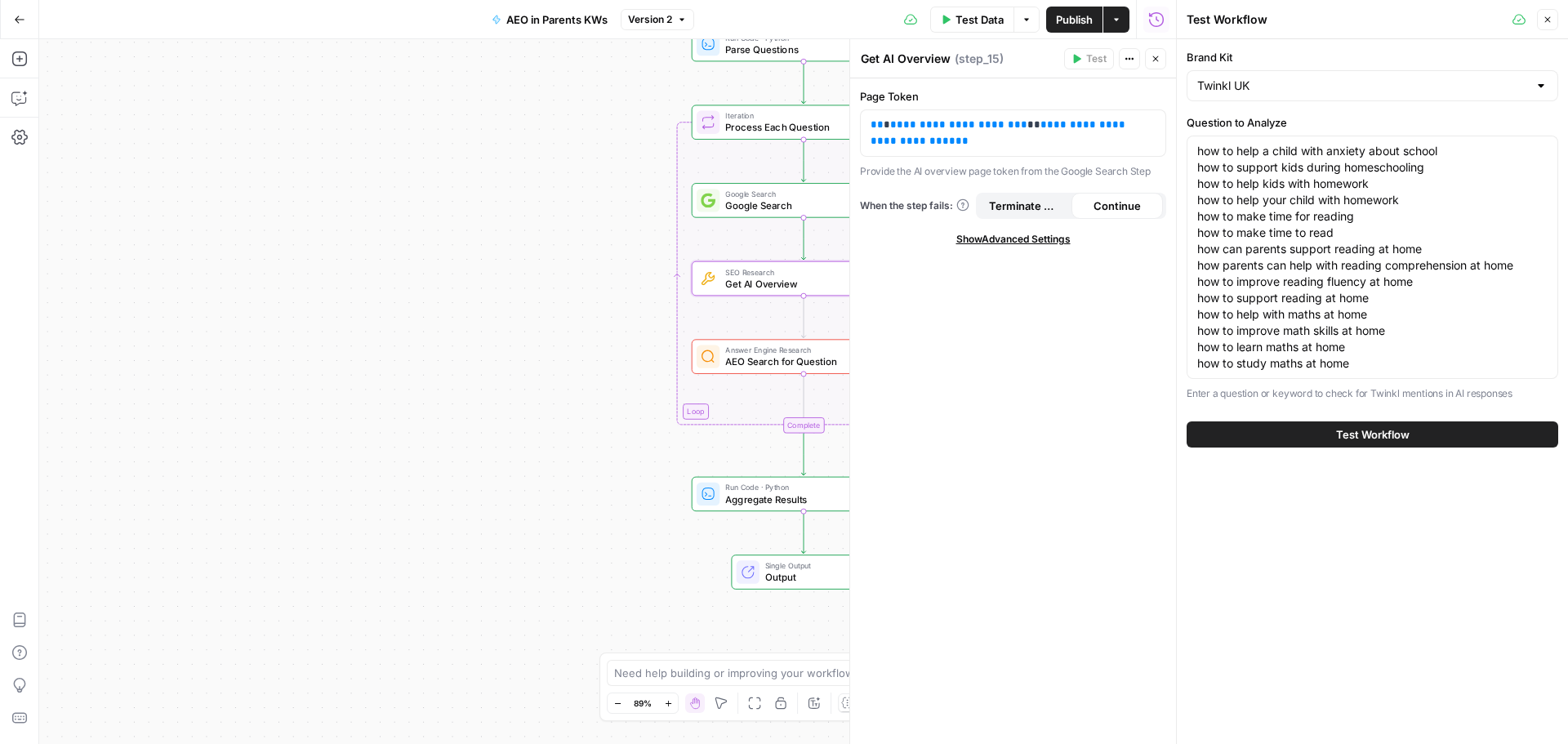
click at [1002, 237] on span "Show Advanced Settings" at bounding box center [1013, 239] width 114 height 15
click at [1002, 295] on input "Select Version" at bounding box center [1003, 296] width 266 height 16
type input "Default"
click at [1298, 434] on button "Test Workflow" at bounding box center [1371, 435] width 371 height 26
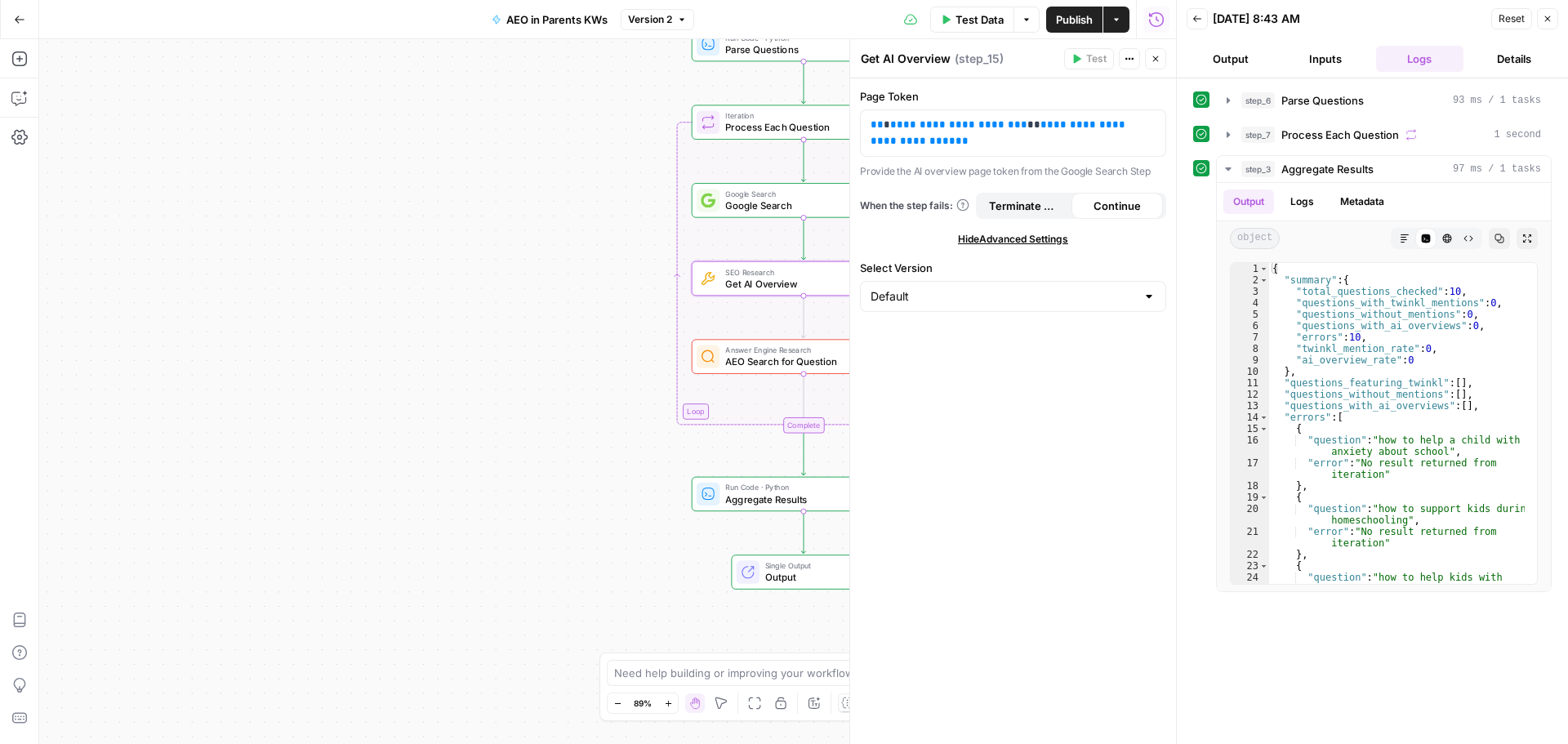
click at [1155, 57] on icon "button" at bounding box center [1155, 59] width 9 height 9
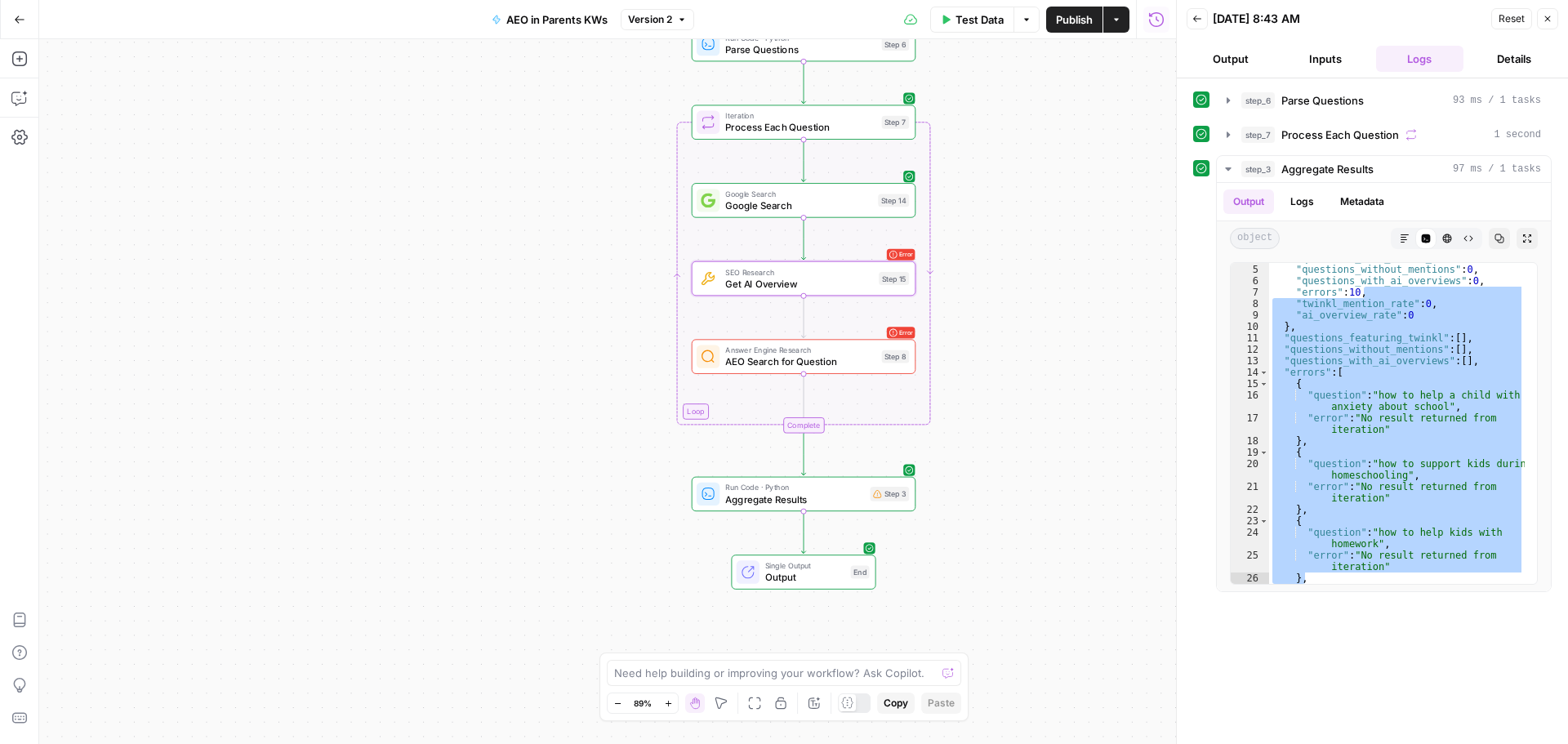
drag, startPoint x: 1524, startPoint y: 340, endPoint x: 1525, endPoint y: 602, distance: 262.0
click at [1525, 602] on div "step_6 Parse Questions 93 ms / 1 tasks step_7 Process Each Question 1 second st…" at bounding box center [1371, 411] width 358 height 649
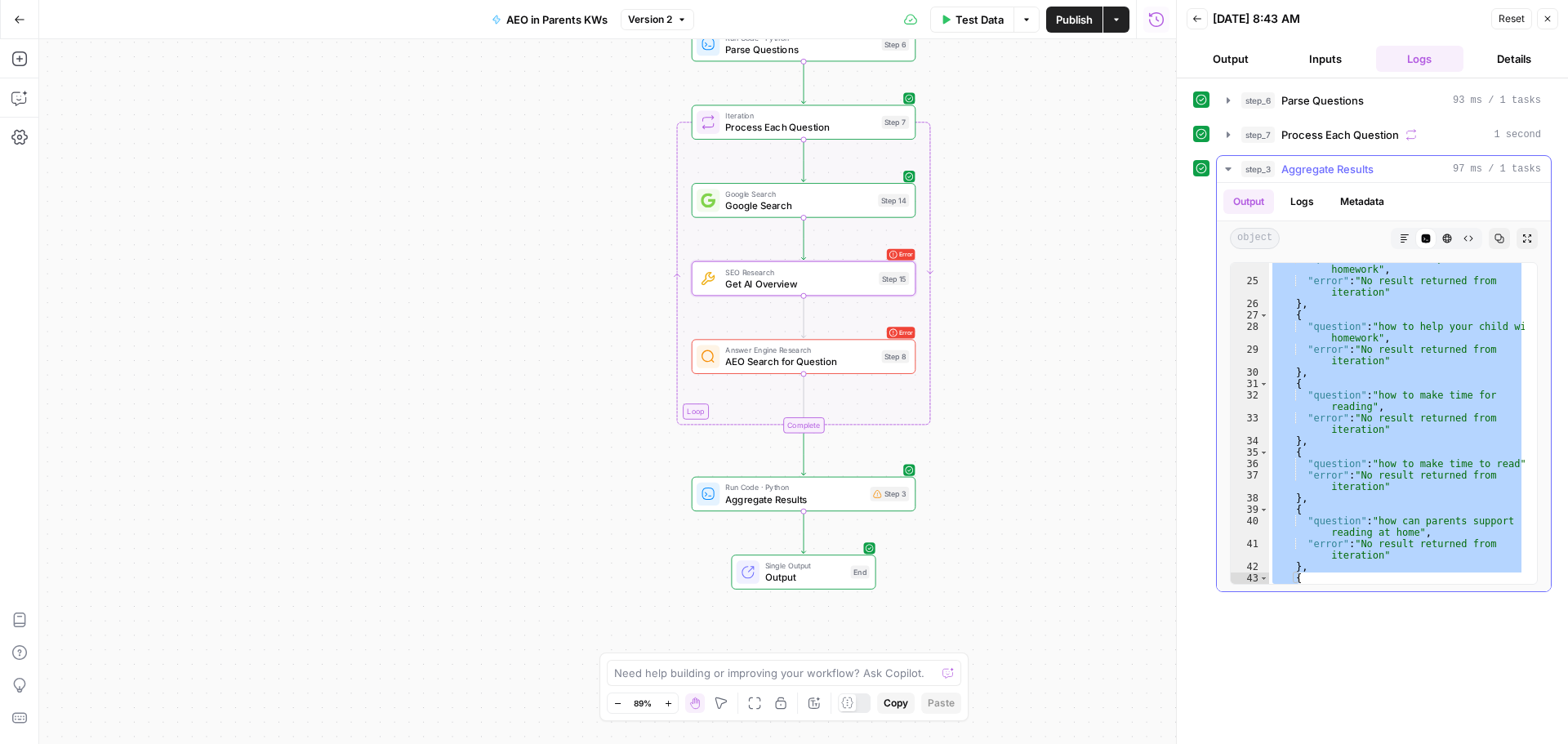
scroll to position [537, 0]
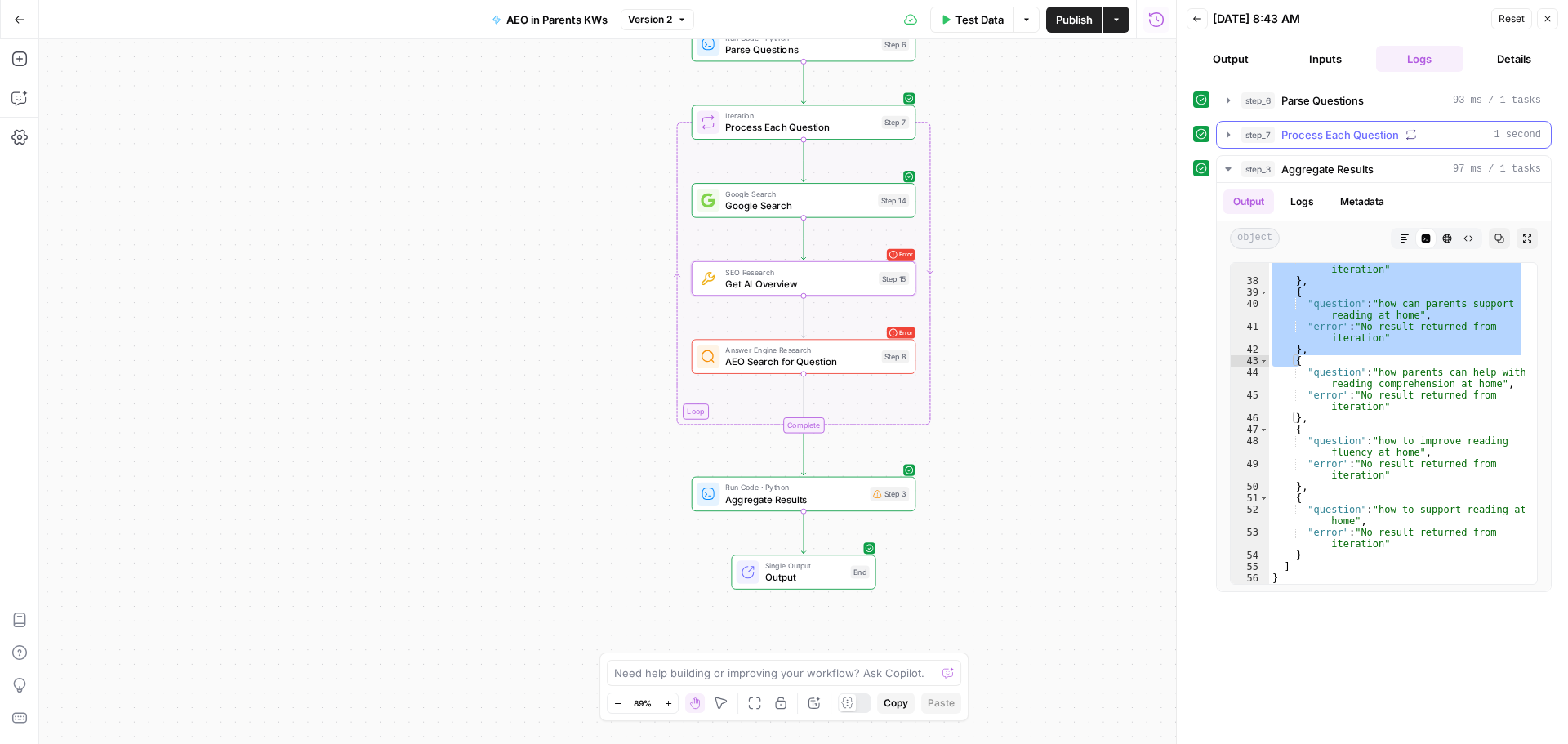
click at [1322, 132] on span "Process Each Question" at bounding box center [1339, 134] width 117 height 16
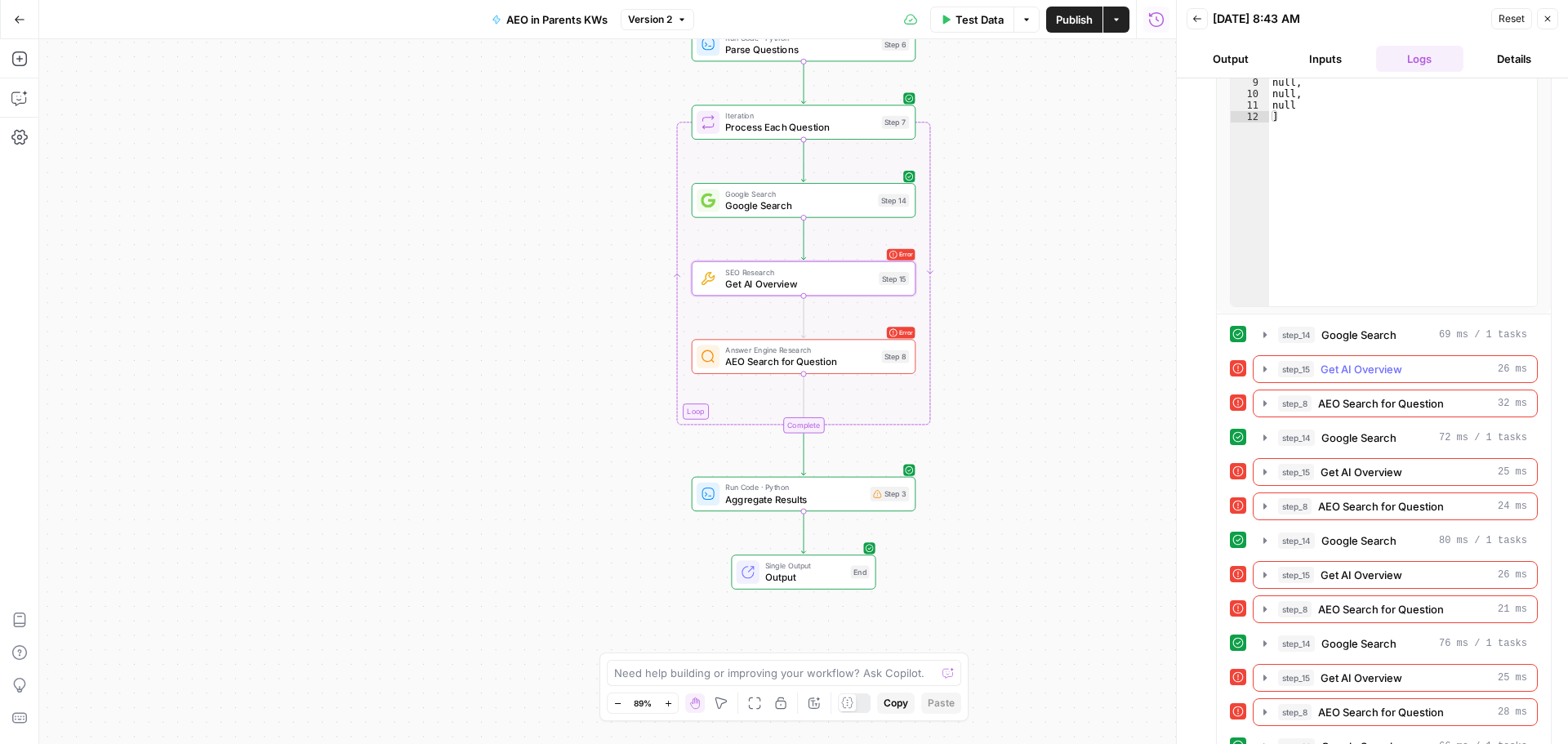
scroll to position [245, 0]
click at [1335, 363] on span "Get AI Overview" at bounding box center [1361, 367] width 81 height 16
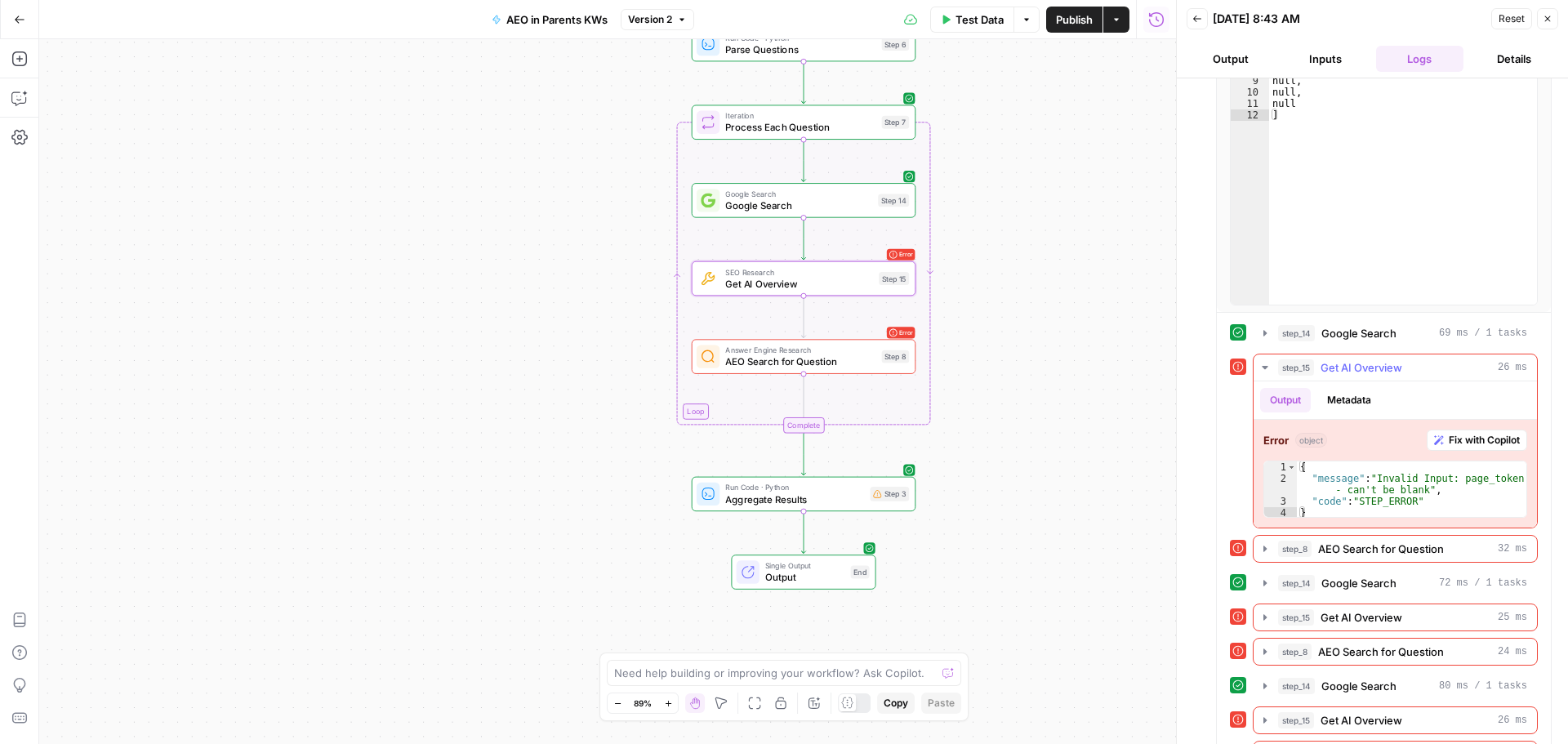
click at [1462, 440] on span "Fix with Copilot" at bounding box center [1483, 441] width 71 height 15
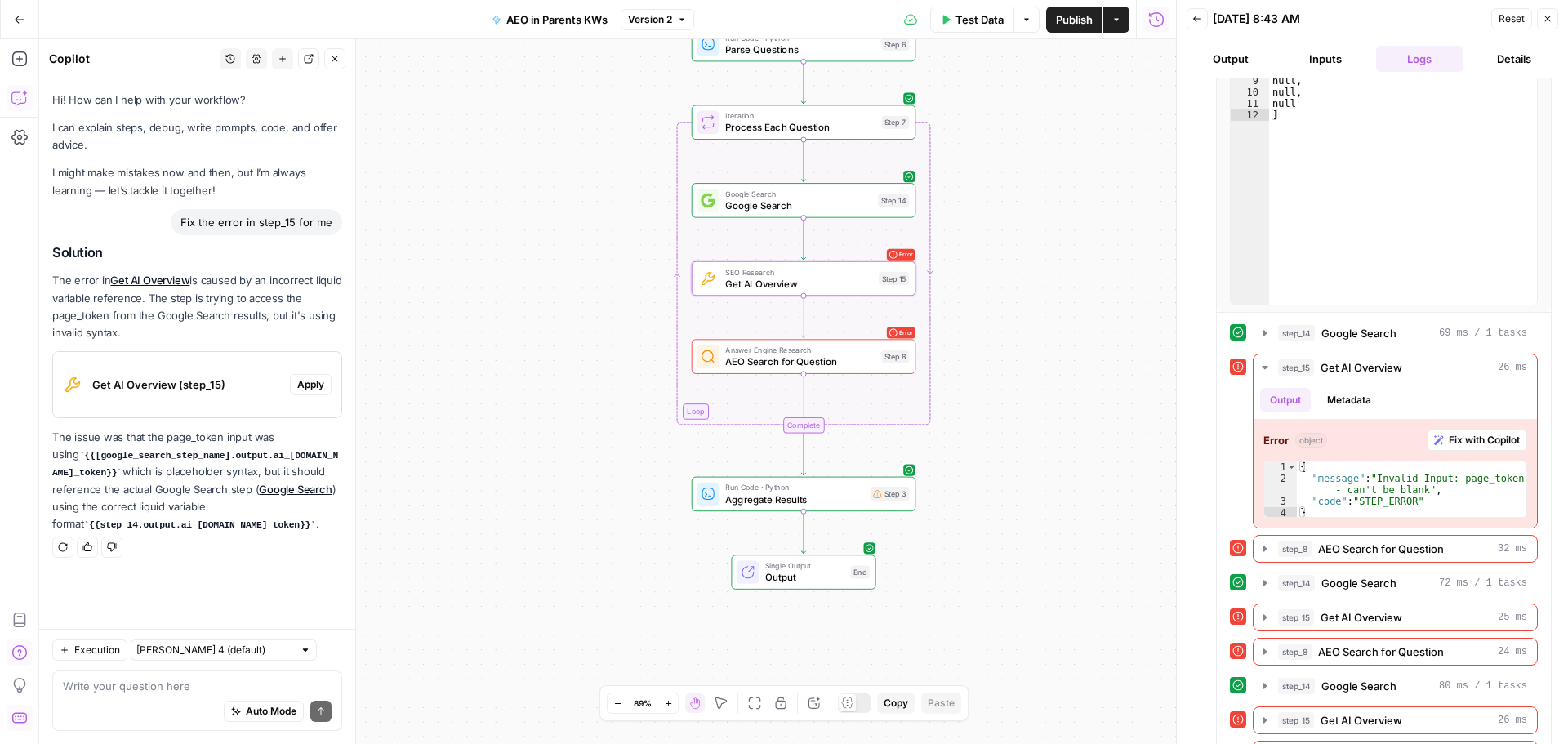
copy code "{{step_14.output.ai_[DOMAIN_NAME]_token}}"
drag, startPoint x: 263, startPoint y: 527, endPoint x: 45, endPoint y: 523, distance: 218.0
click at [45, 523] on div "Hi! How can I help with your workflow? I can explain steps, debug, write prompt…" at bounding box center [197, 354] width 316 height 550
click at [787, 282] on span "Get AI Overview" at bounding box center [799, 284] width 147 height 15
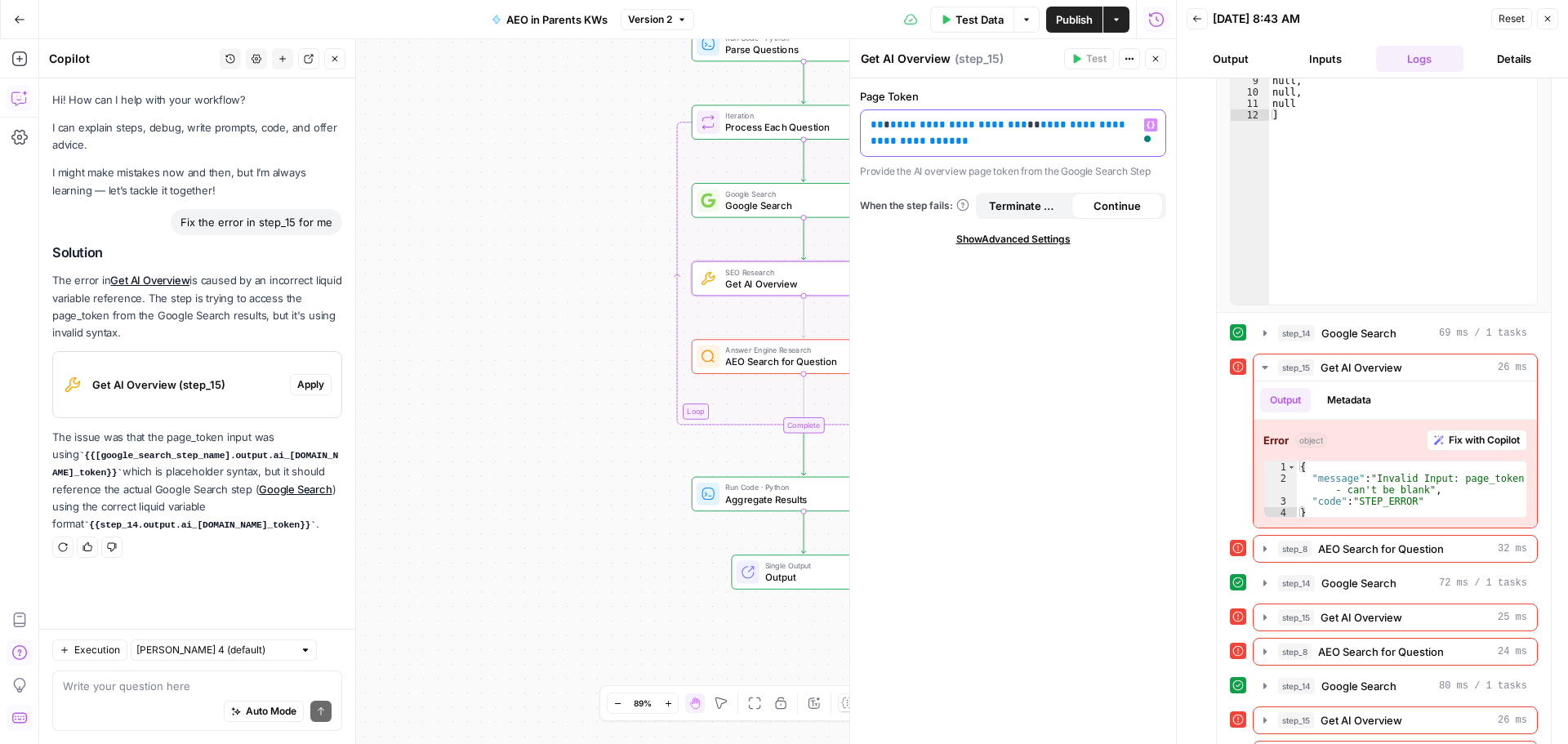
drag, startPoint x: 916, startPoint y: 140, endPoint x: 840, endPoint y: 108, distance: 82.5
click at [836, 107] on body "Twinkl New Home Browse Insights Opportunities Your Data Recent Grids Run workfl…" at bounding box center [784, 372] width 1568 height 744
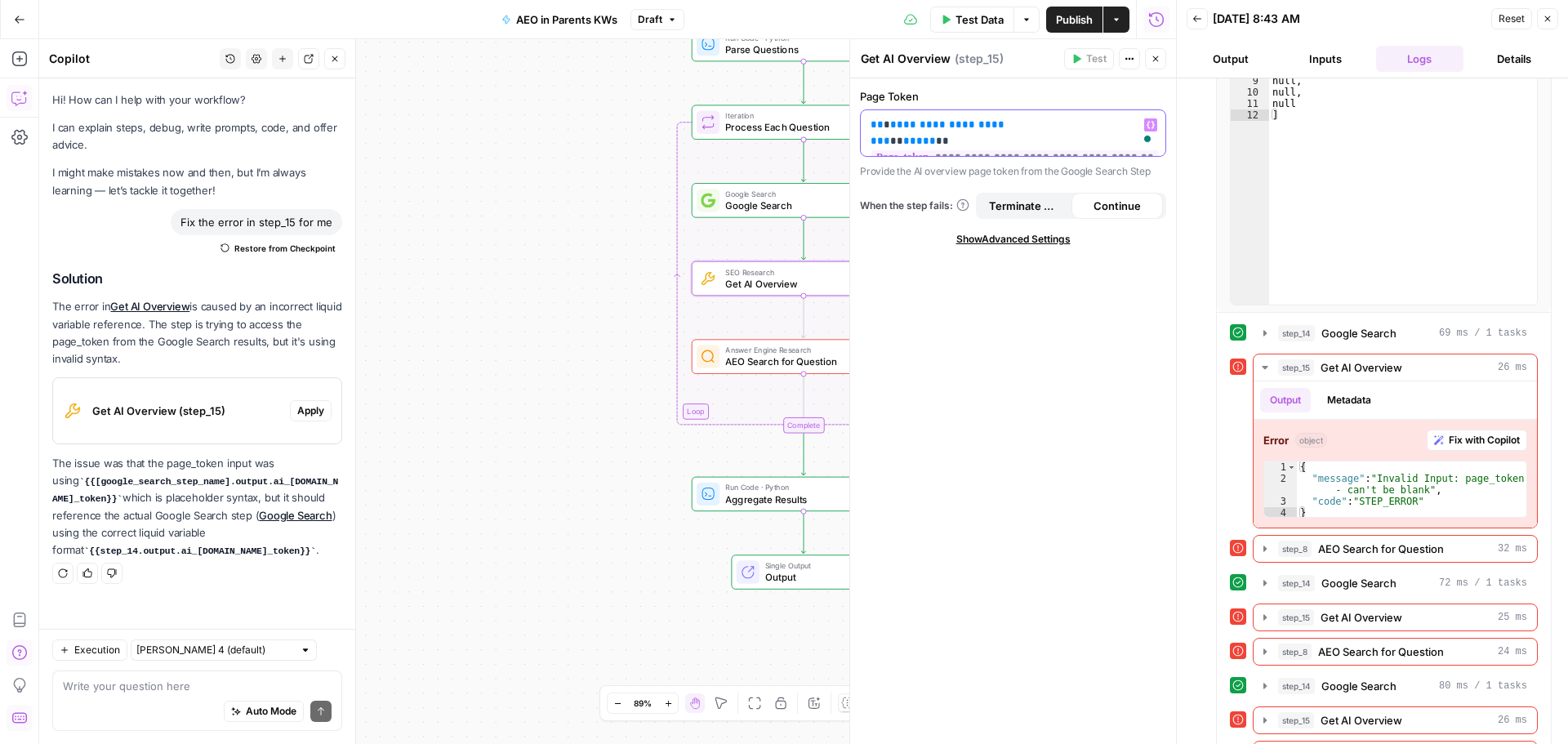
drag, startPoint x: 1106, startPoint y: 120, endPoint x: 824, endPoint y: 123, distance: 282.0
click at [823, 122] on body "Twinkl New Home Browse Insights Opportunities Your Data Recent Grids Run workfl…" at bounding box center [784, 372] width 1568 height 744
drag, startPoint x: 1137, startPoint y: 138, endPoint x: 867, endPoint y: 130, distance: 270.1
click at [867, 130] on div "**********" at bounding box center [1013, 133] width 304 height 45
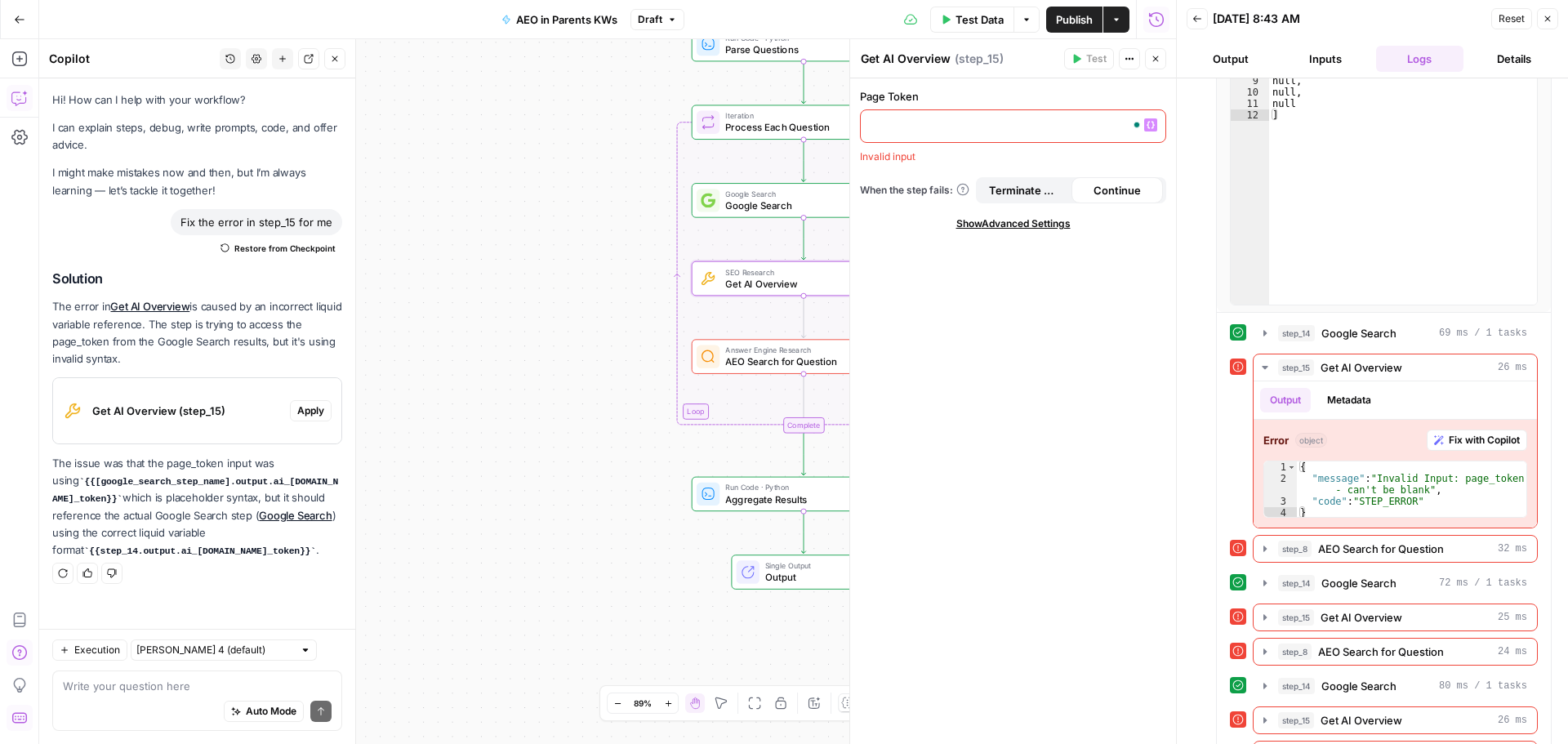
scroll to position [0, 0]
click at [1332, 548] on span "AEO Search for Question" at bounding box center [1380, 548] width 126 height 16
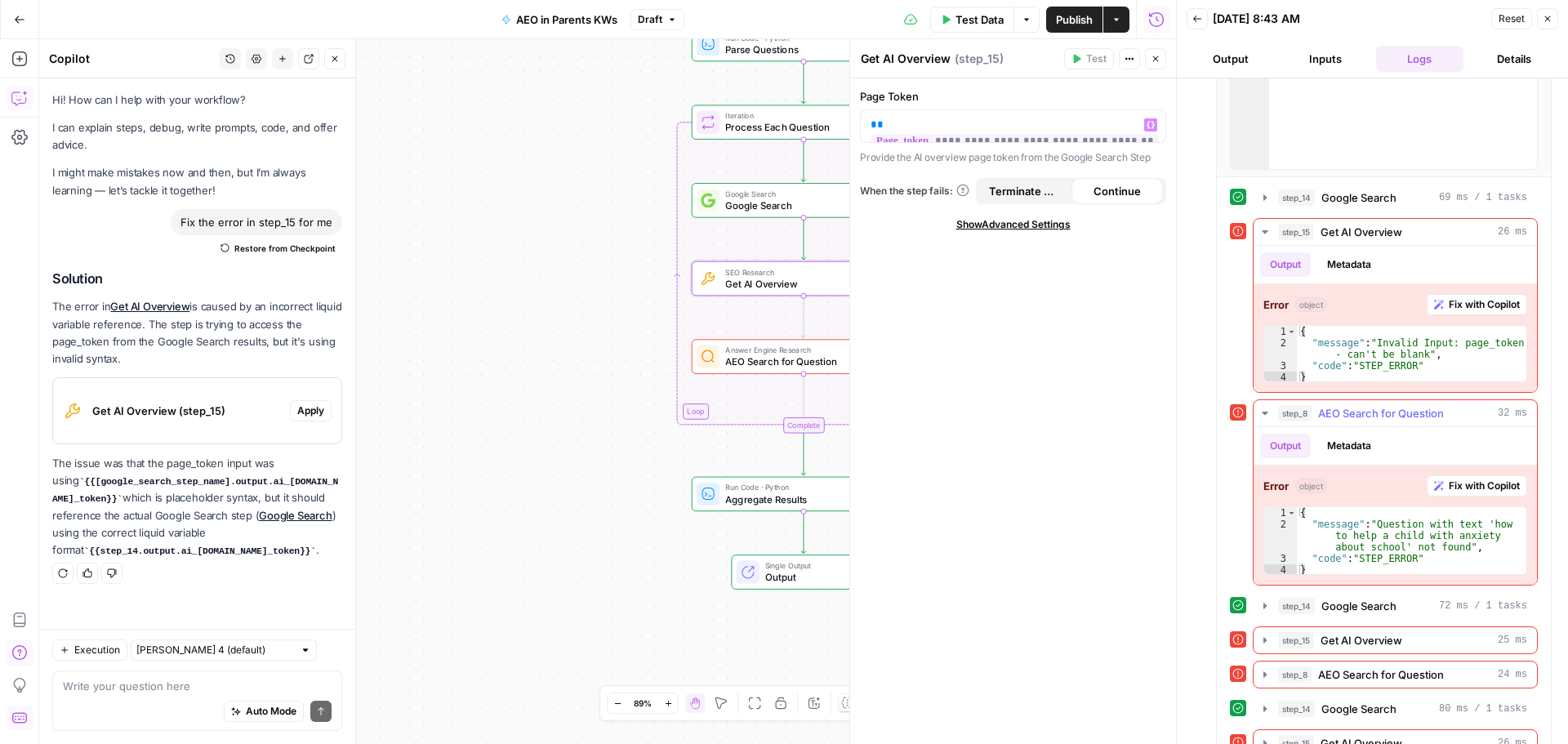
scroll to position [408, 0]
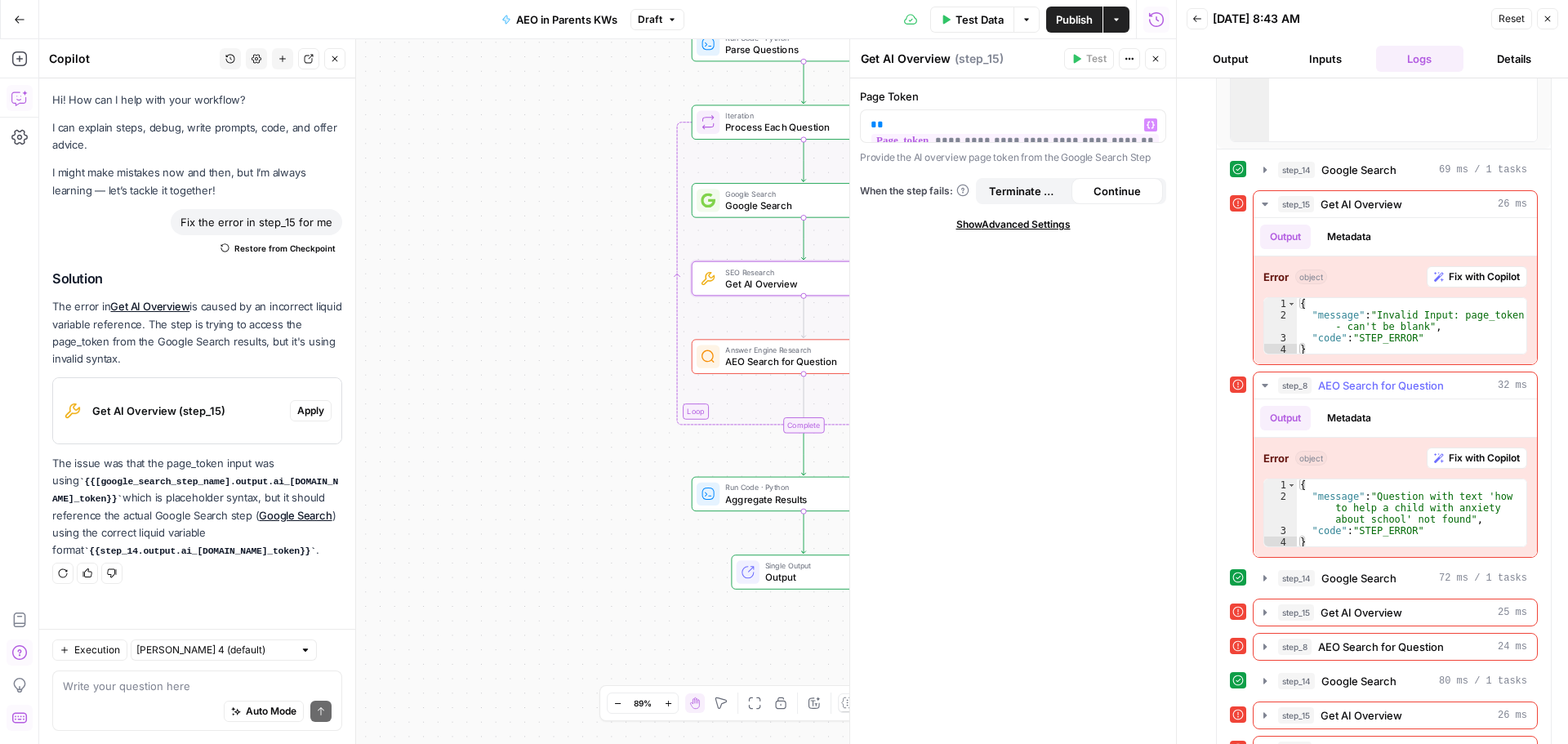
click at [1448, 463] on span "Fix with Copilot" at bounding box center [1483, 459] width 71 height 15
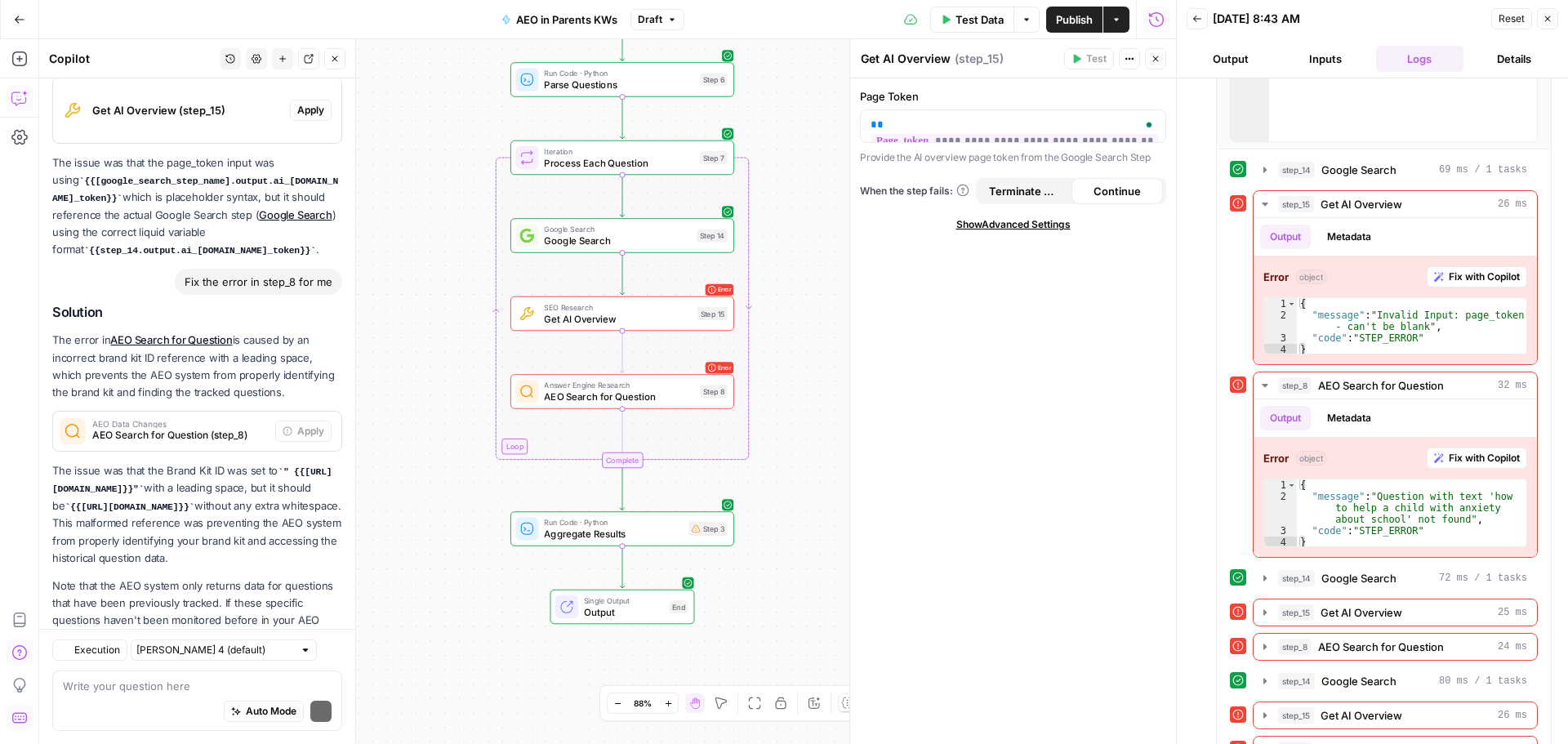
scroll to position [374, 0]
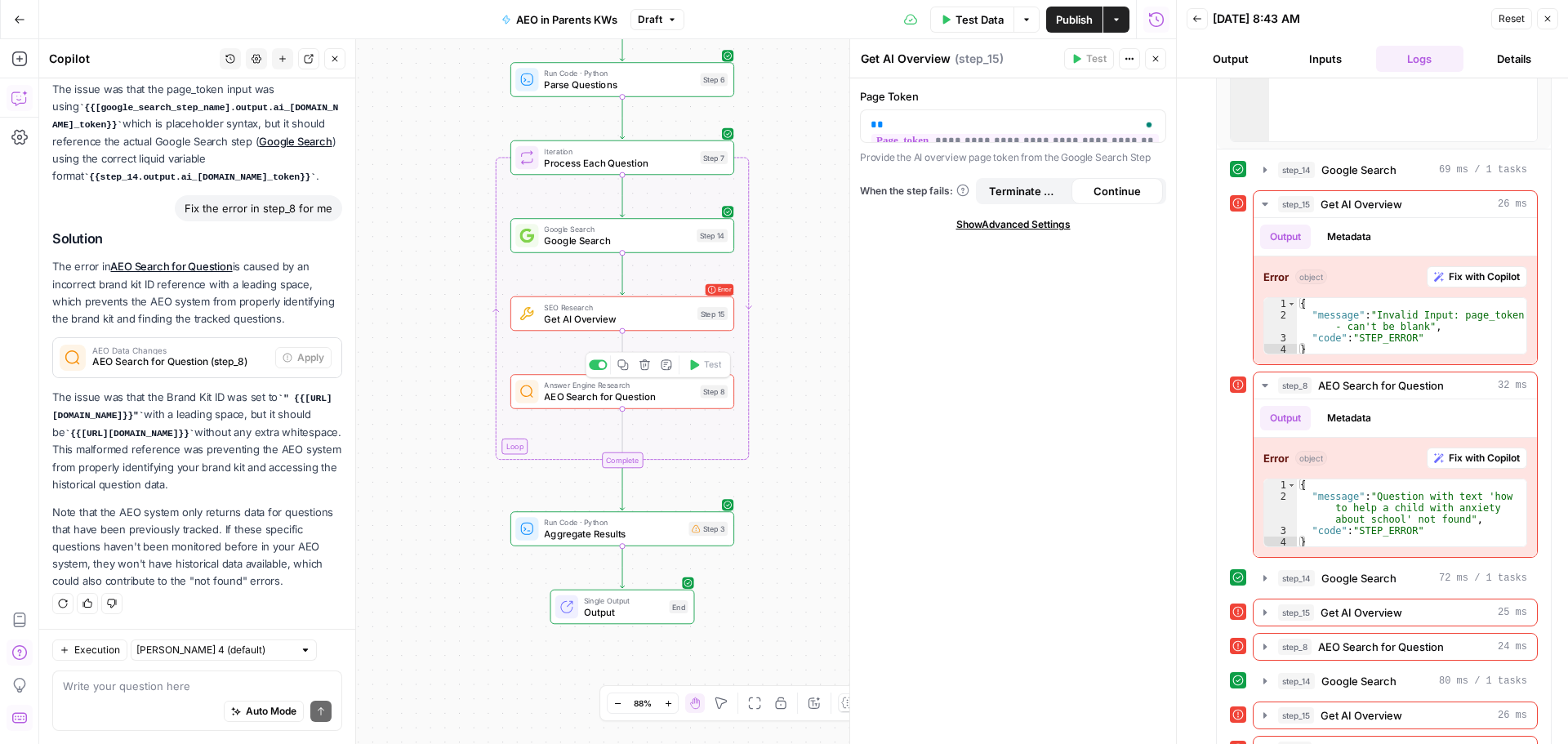
click at [646, 405] on div "Answer Engine Research AEO Search for Question Step 8 Copy step Delete step Add…" at bounding box center [622, 391] width 224 height 34
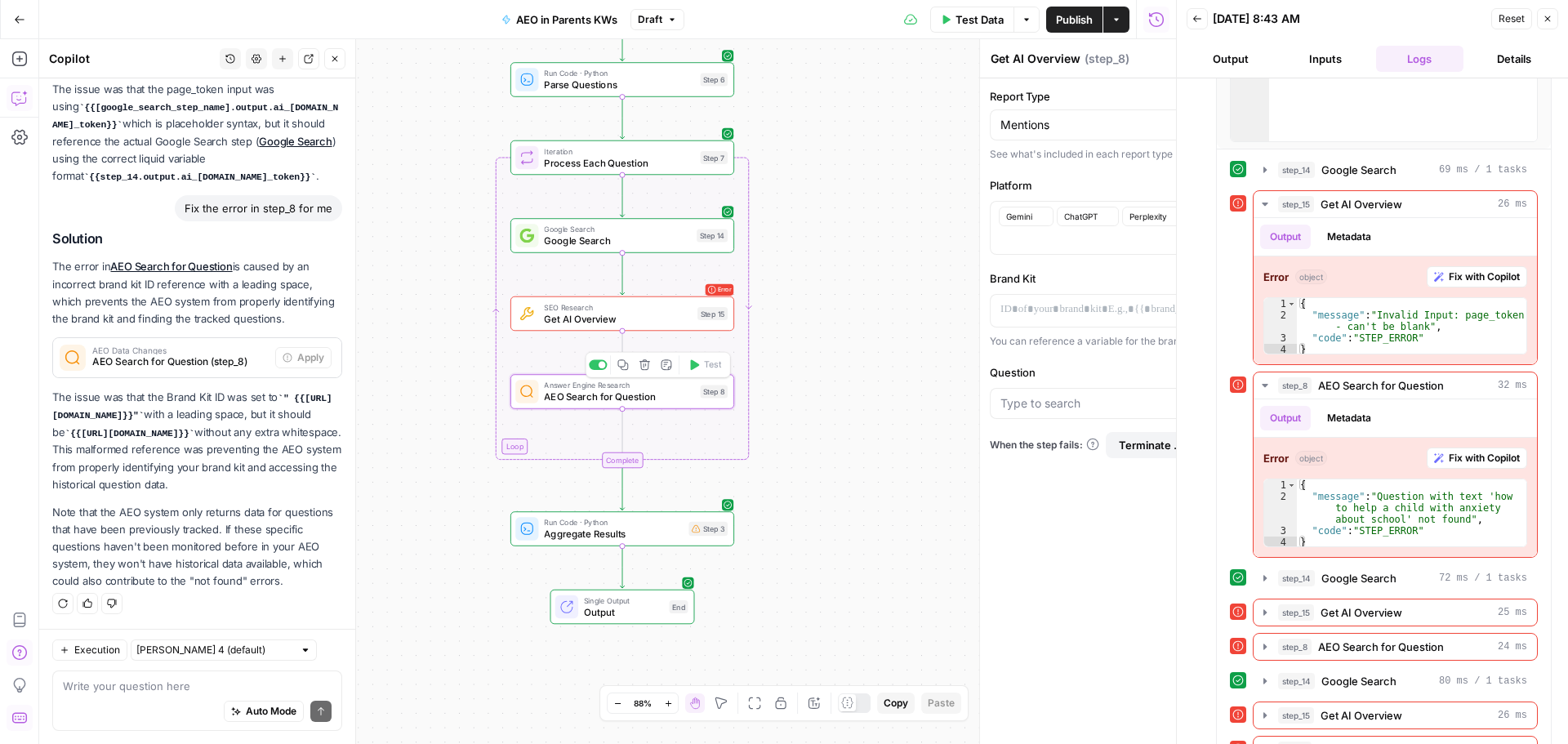
type textarea "AEO Search for Question"
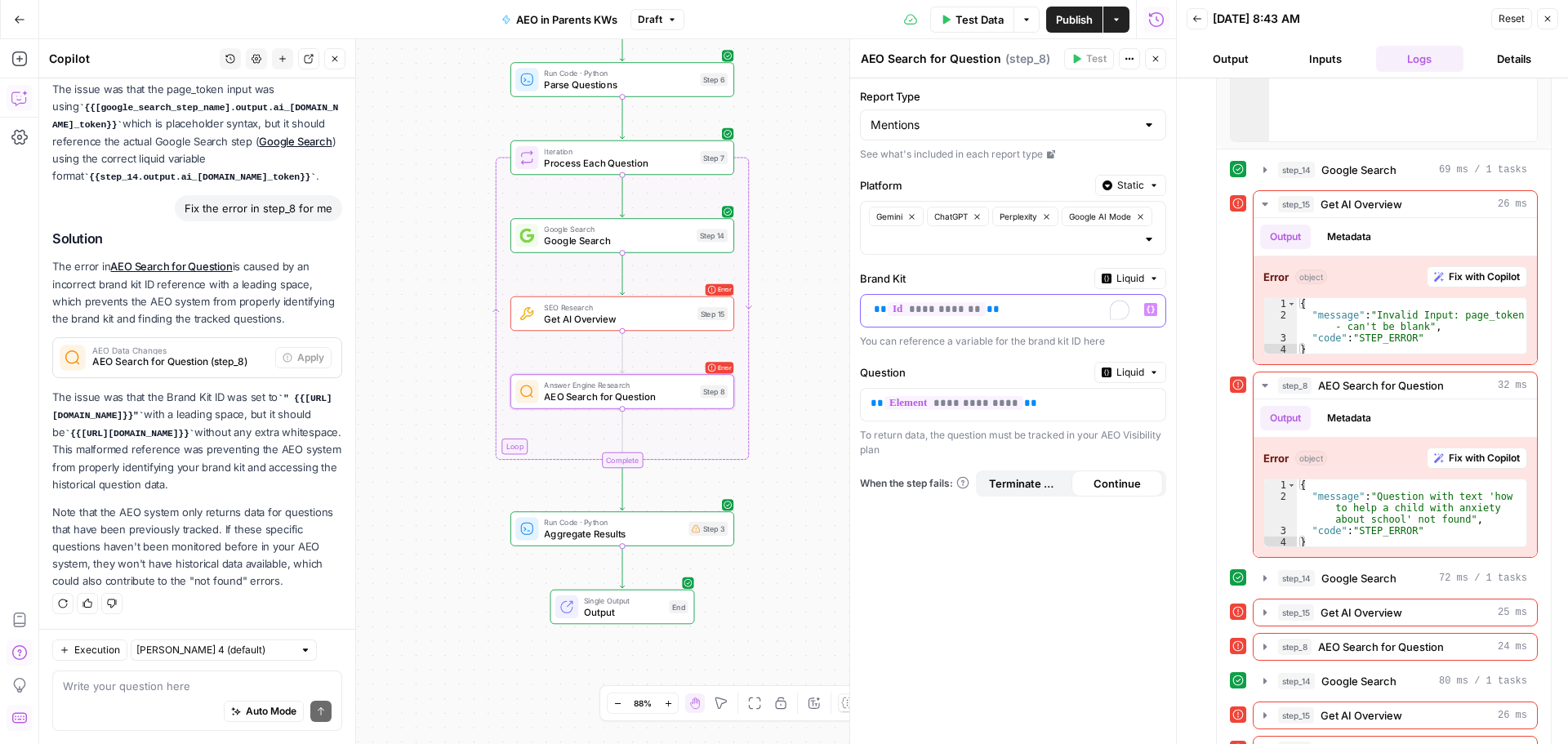
click at [862, 310] on div "**********" at bounding box center [1000, 311] width 279 height 32
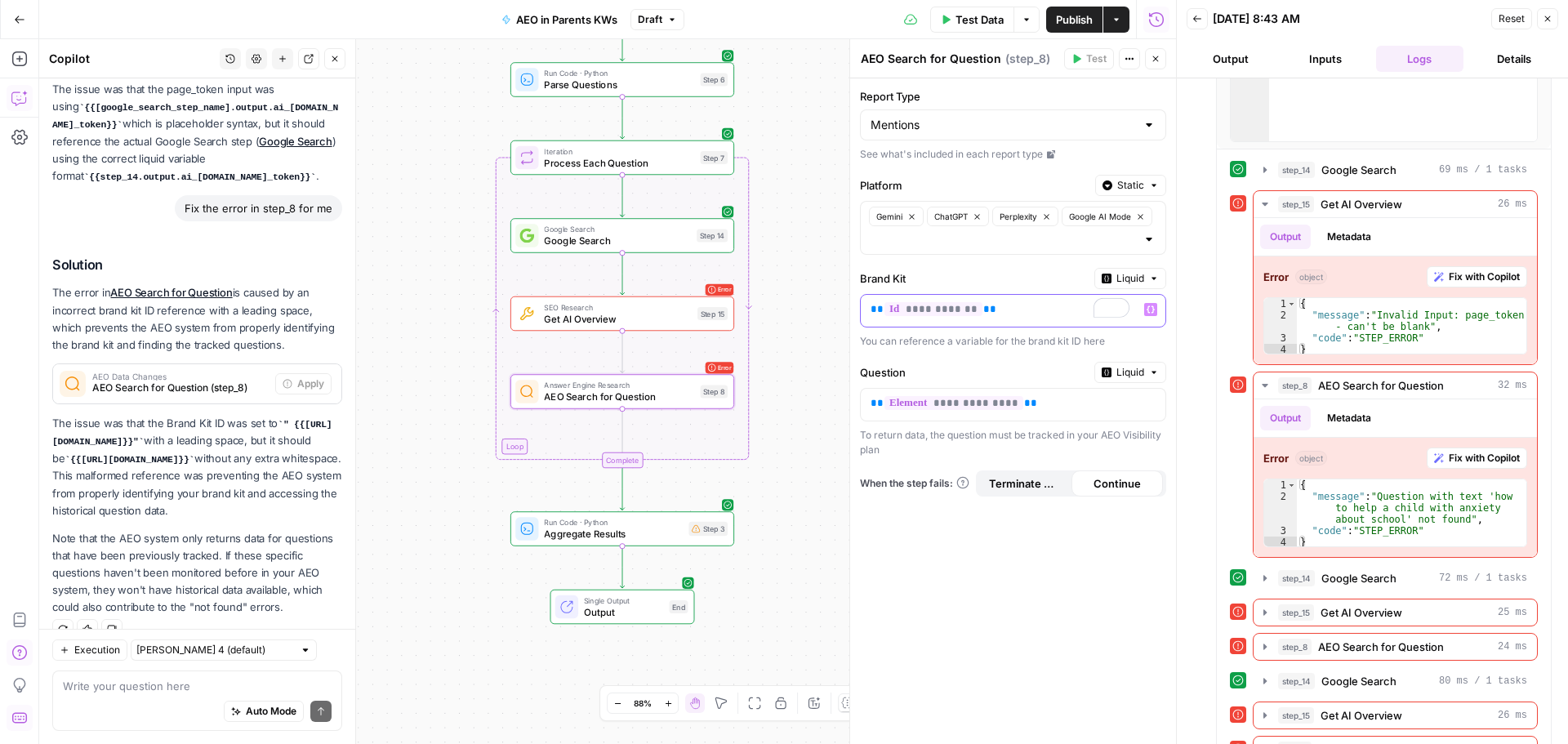
scroll to position [400, 0]
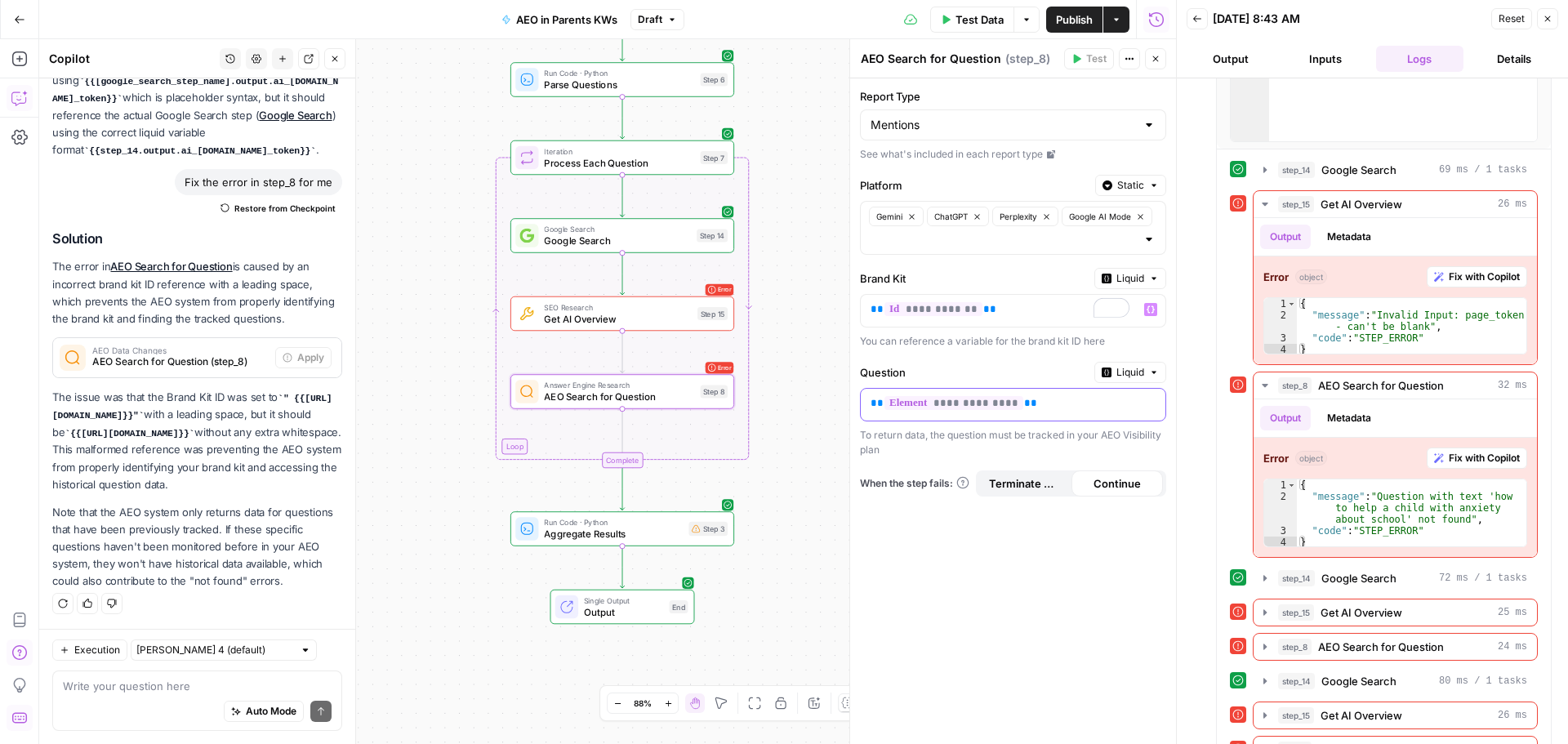
click at [868, 410] on div "**********" at bounding box center [1000, 405] width 279 height 32
click at [1360, 648] on span "AEO Search for Question" at bounding box center [1380, 647] width 126 height 16
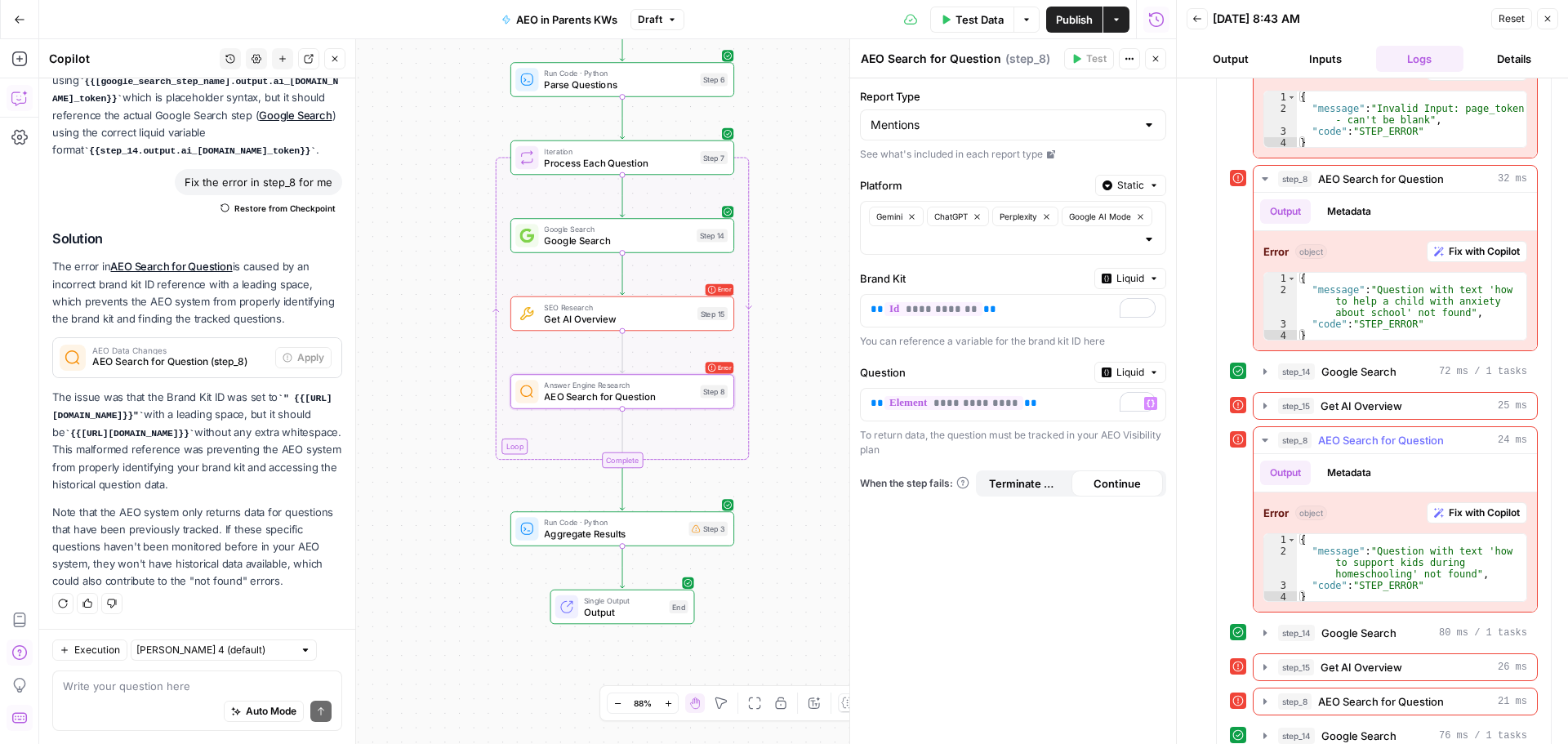
scroll to position [653, 0]
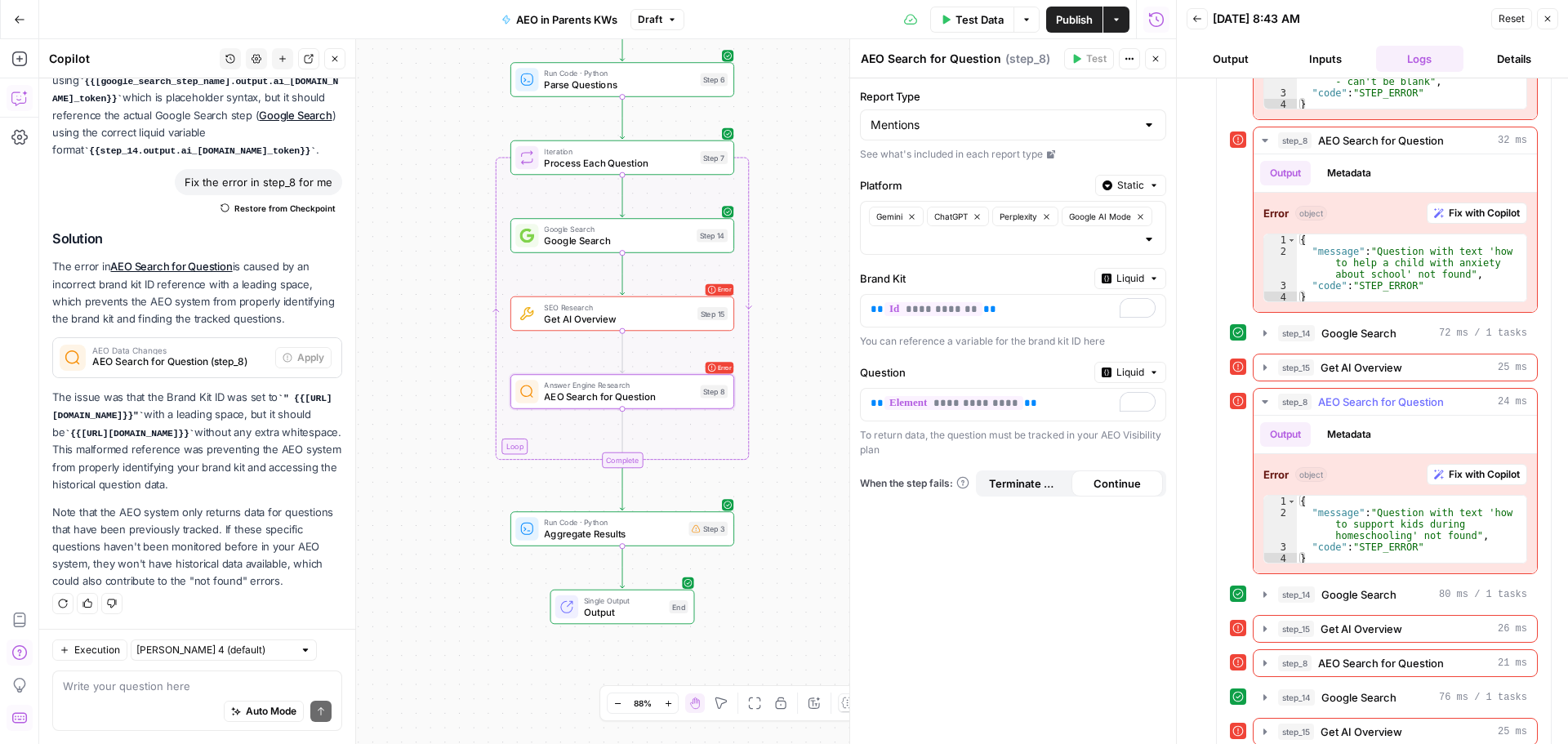
click at [1340, 429] on button "Metadata" at bounding box center [1348, 435] width 63 height 25
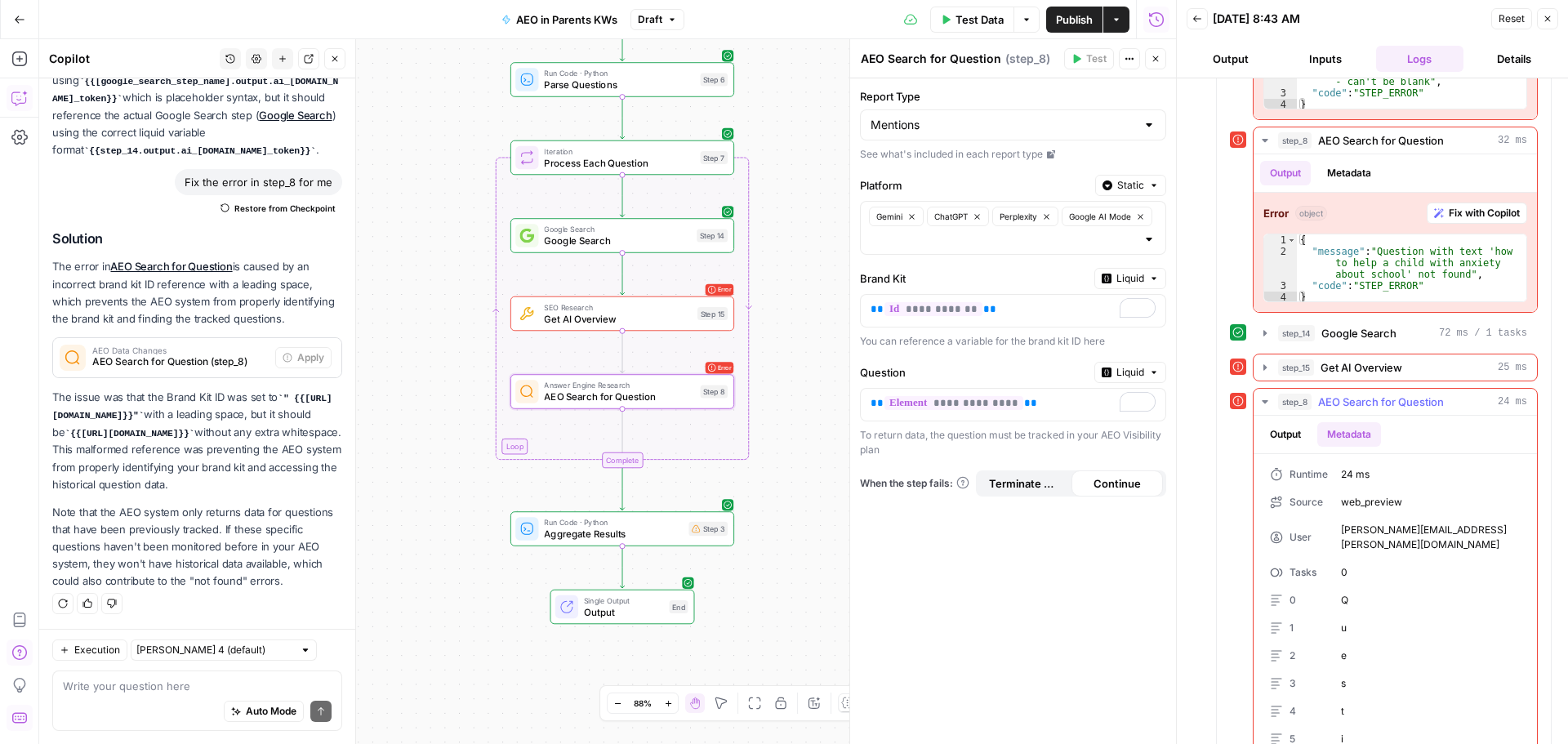
click at [1293, 431] on button "Output" at bounding box center [1285, 435] width 51 height 25
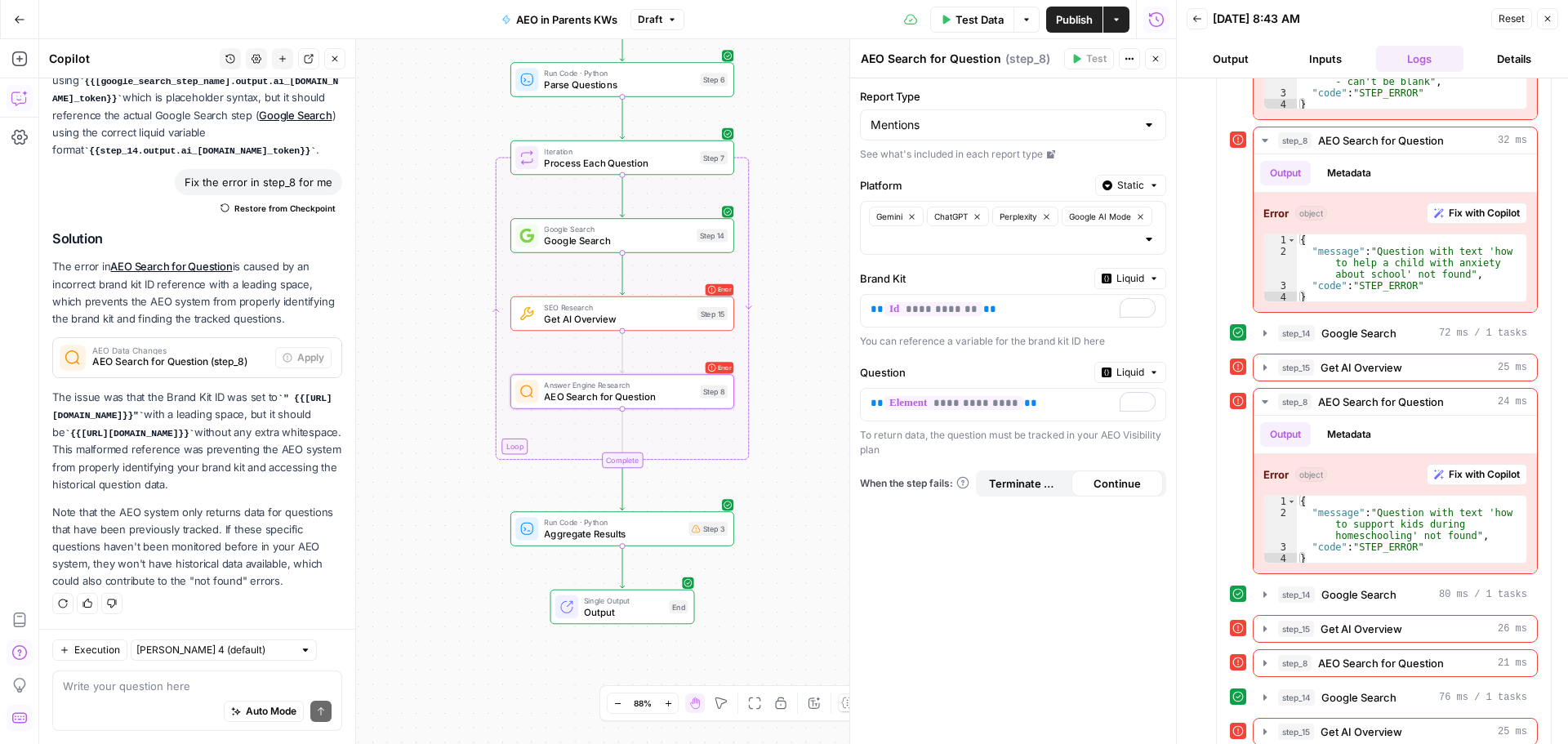
click at [954, 30] on button "Test Data" at bounding box center [972, 20] width 84 height 26
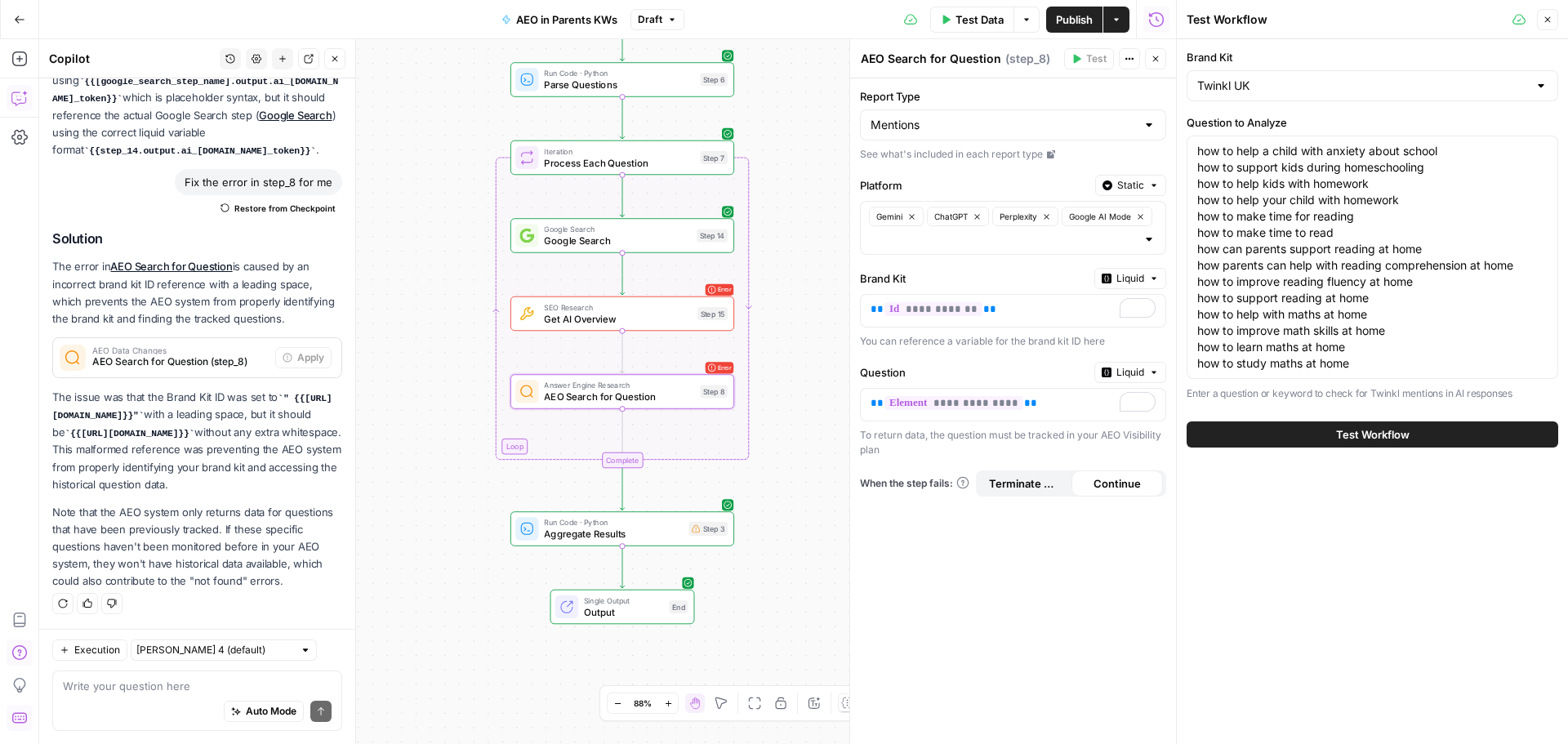
click at [1250, 437] on button "Test Workflow" at bounding box center [1371, 435] width 371 height 26
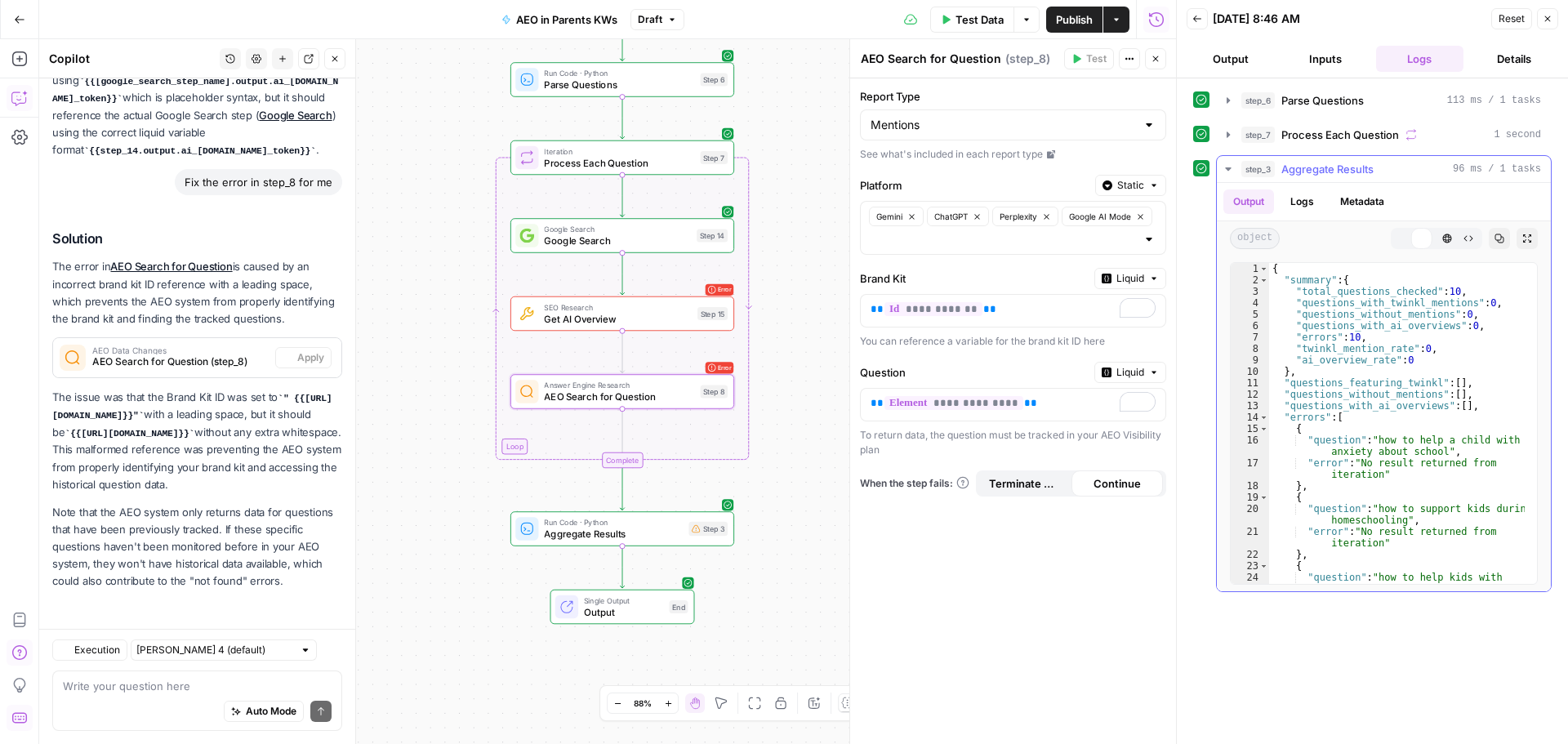
scroll to position [400, 0]
click at [336, 53] on button "Close" at bounding box center [335, 59] width 21 height 21
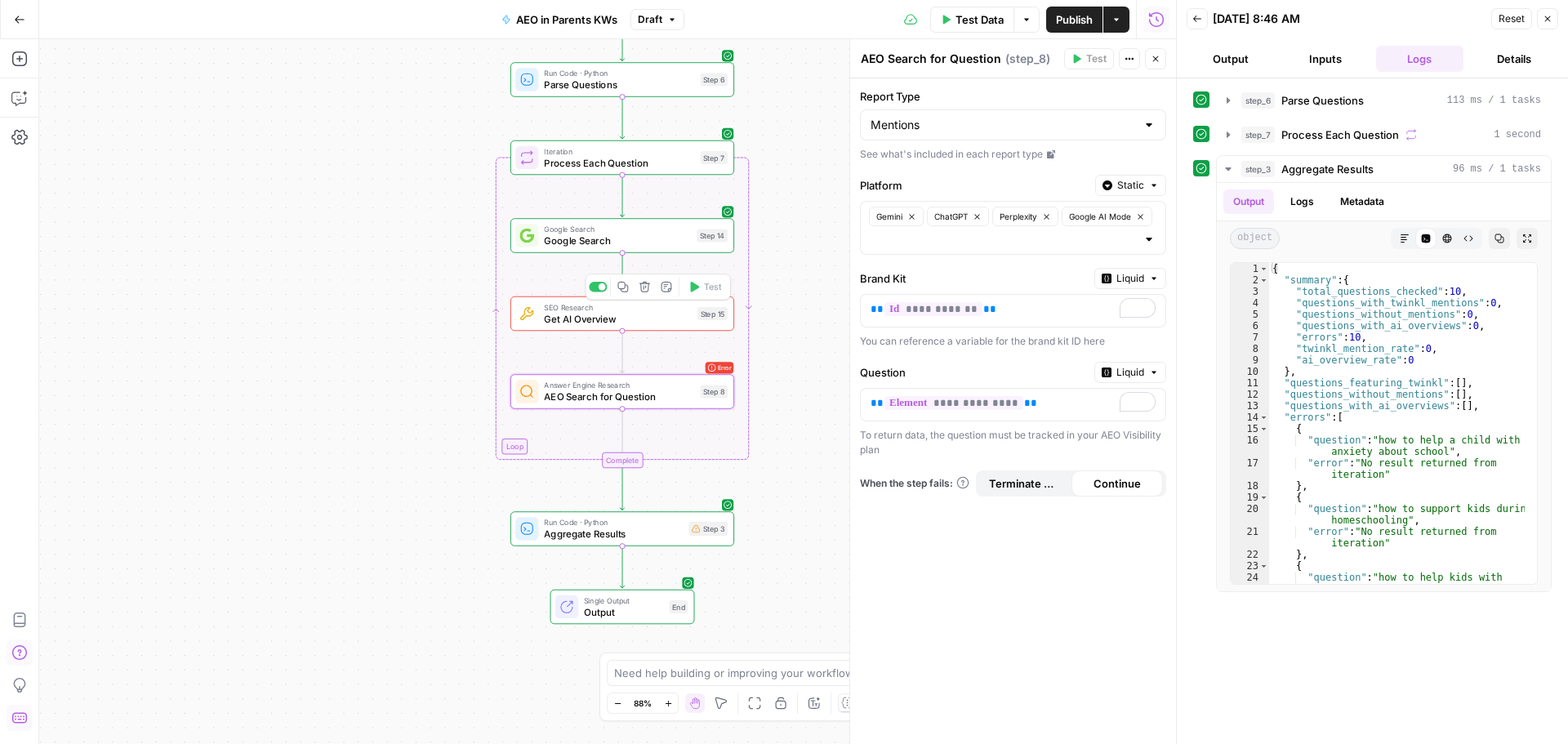
click at [568, 318] on span "Get AI Overview" at bounding box center [616, 319] width 146 height 15
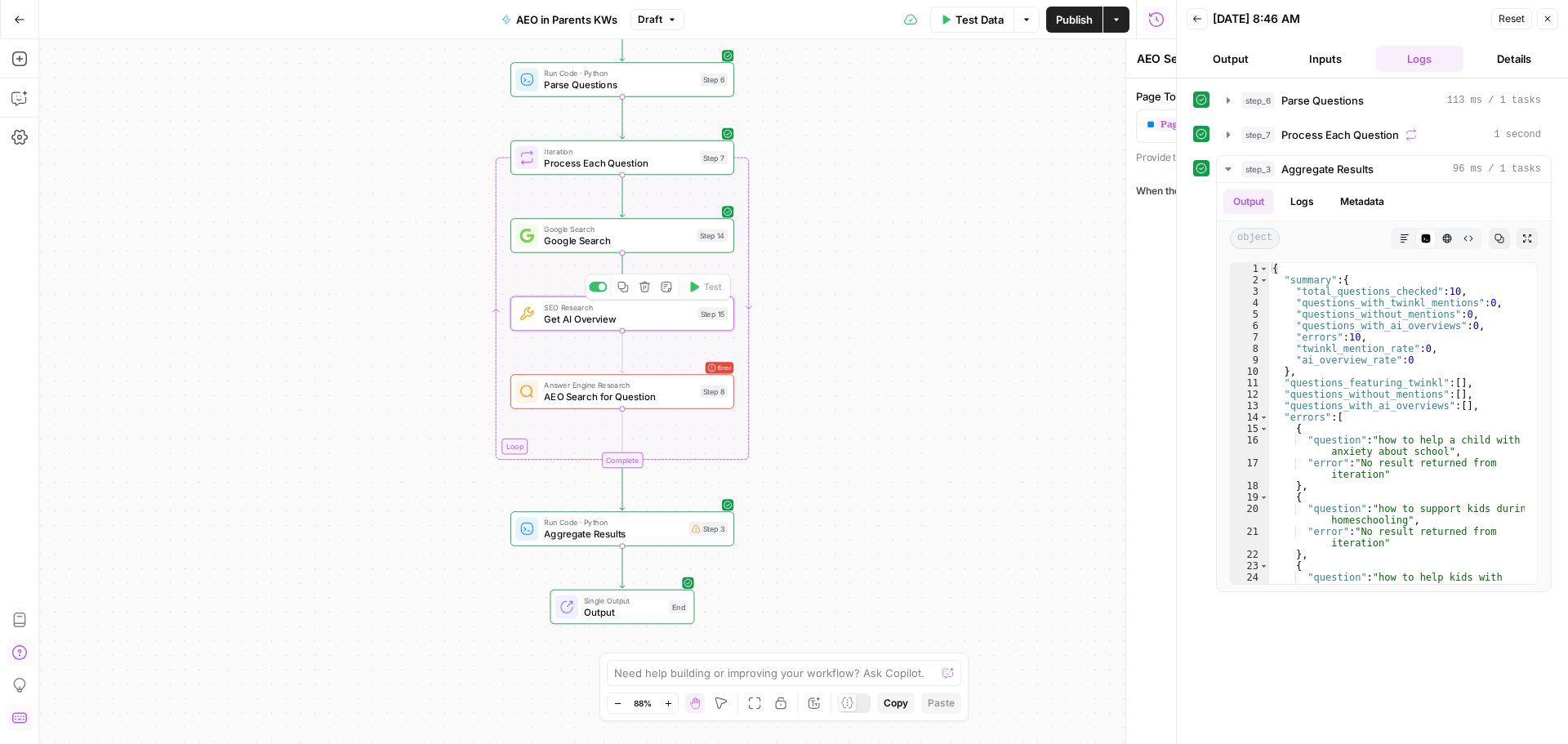
type textarea "Get AI Overview"
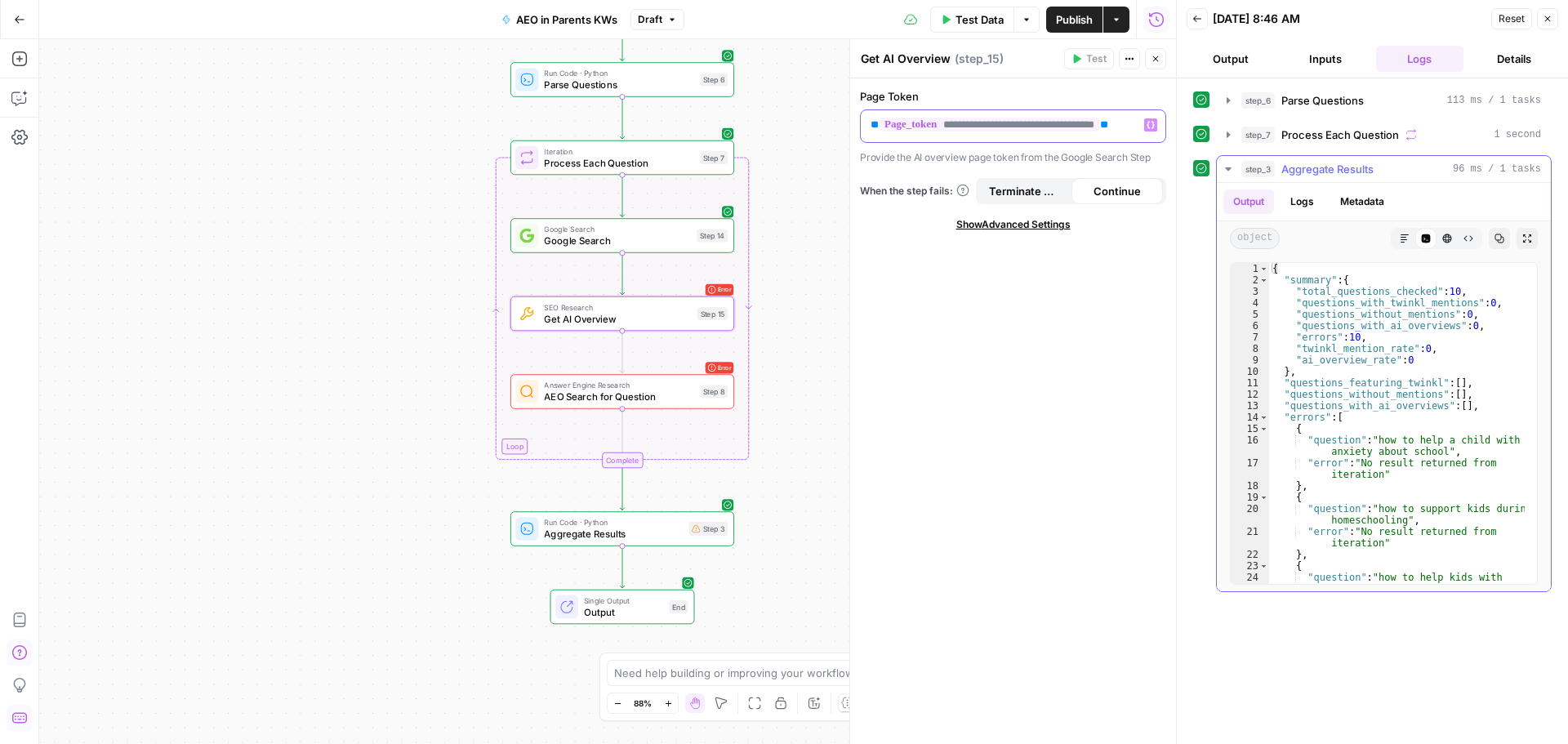
drag, startPoint x: 867, startPoint y: 129, endPoint x: 1401, endPoint y: 154, distance: 534.6
click at [1416, 159] on body "Twinkl New Home Browse Insights Opportunities Your Data Recent Grids Run workfl…" at bounding box center [784, 372] width 1568 height 744
click at [1150, 125] on icon "button" at bounding box center [1150, 125] width 9 height 9
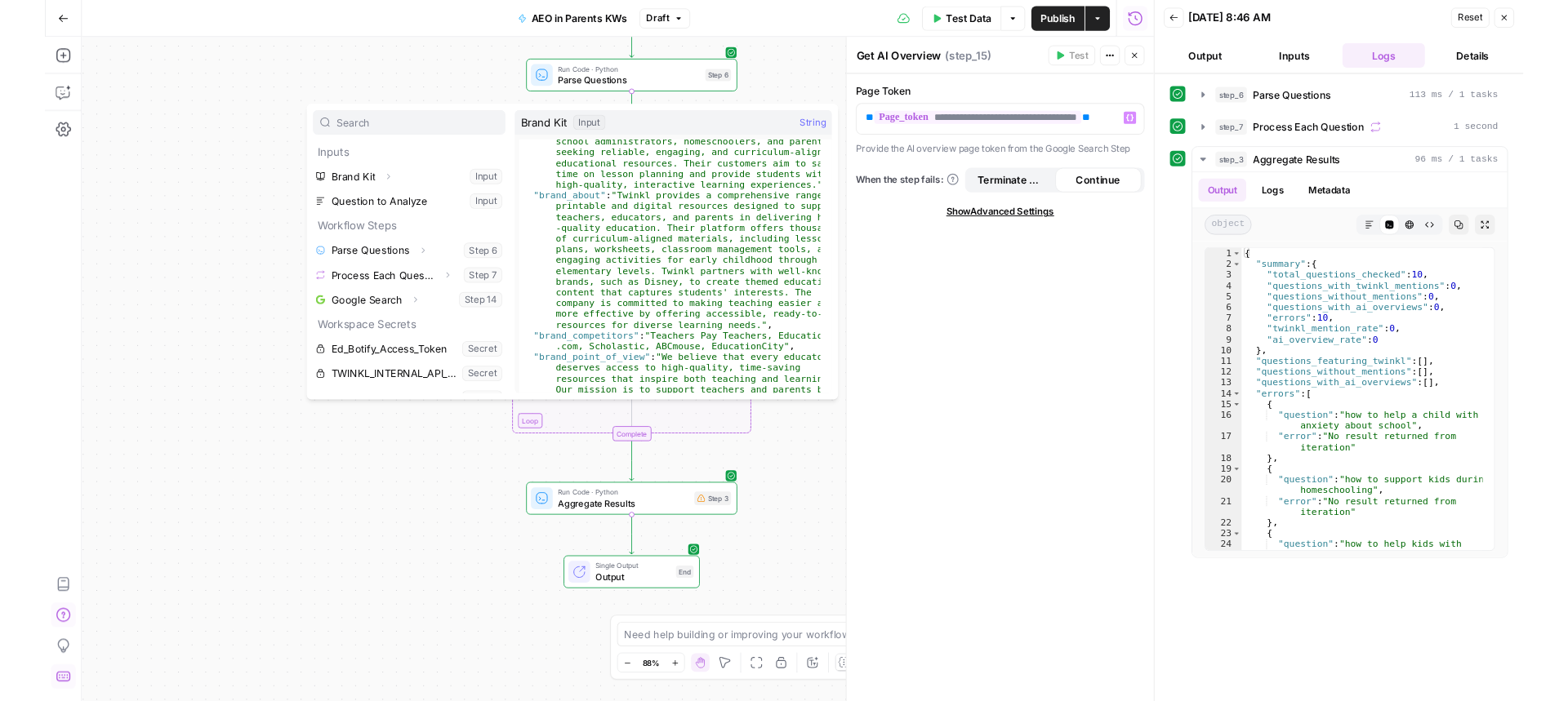
scroll to position [49, 0]
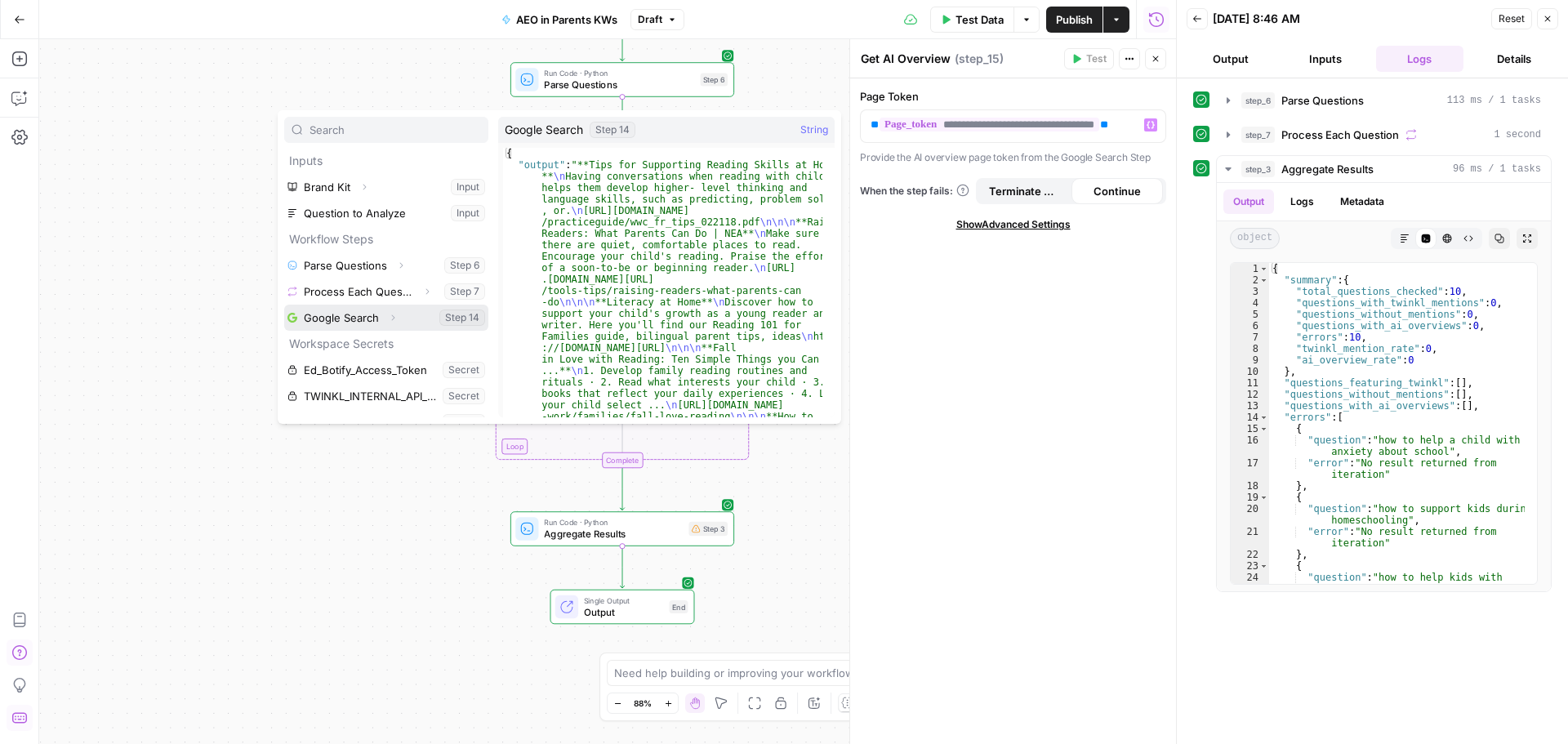
click at [448, 318] on button "Select variable Google Search" at bounding box center [387, 318] width 204 height 26
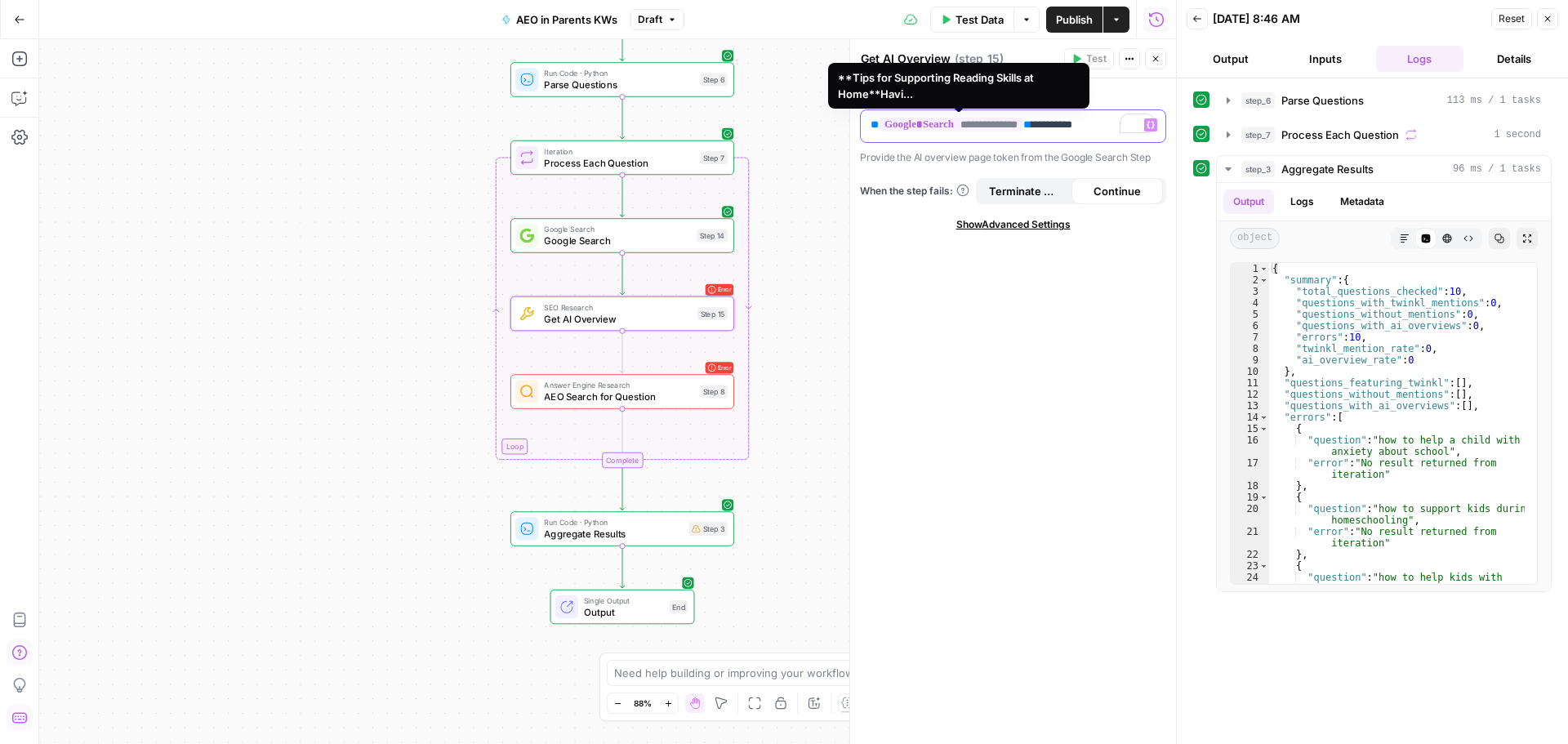
drag, startPoint x: 1097, startPoint y: 123, endPoint x: 875, endPoint y: 129, distance: 222.1
click at [875, 129] on p "**********" at bounding box center [1012, 125] width 284 height 16
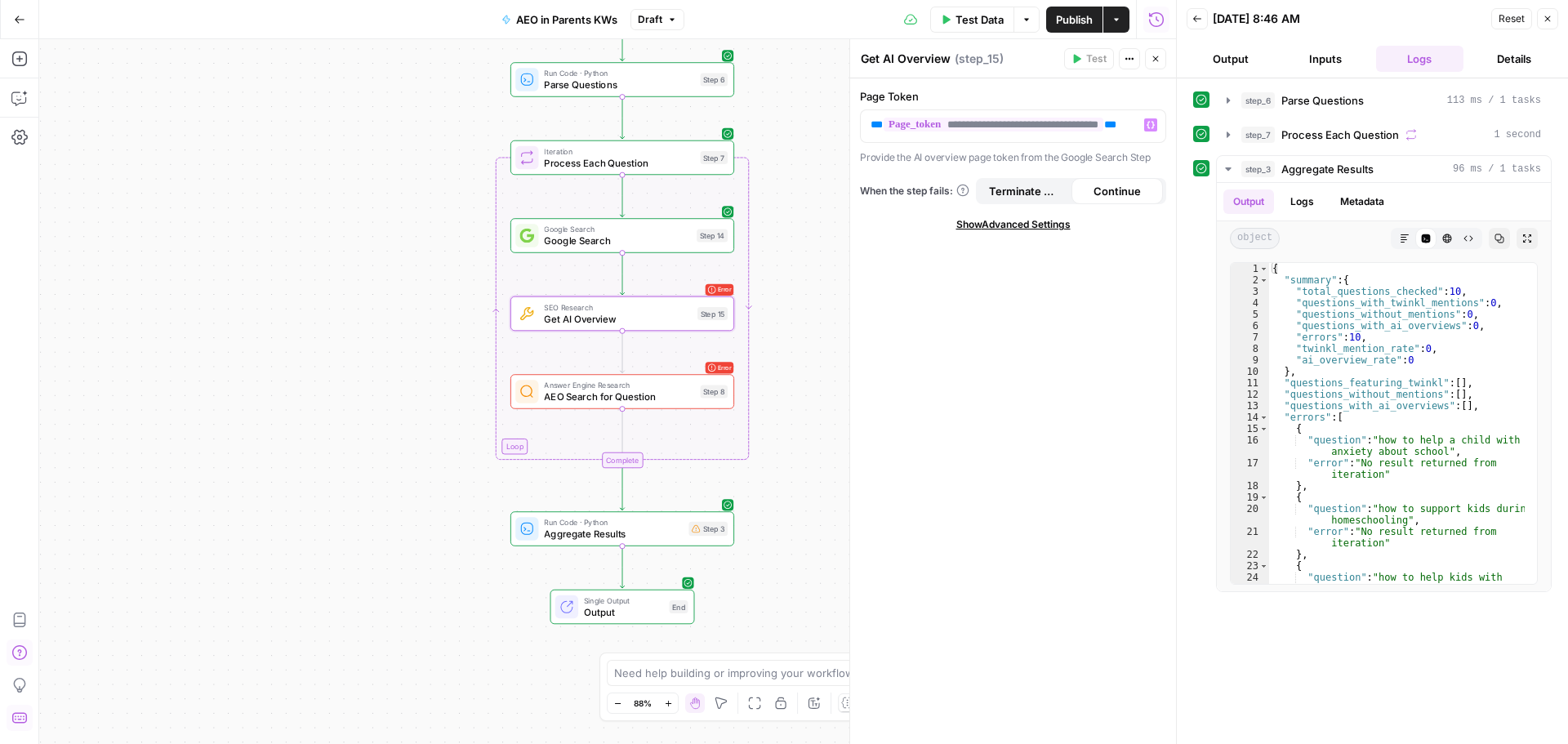
click at [810, 284] on div "Workflow Input Settings Inputs Run Code · Python Parse Questions Step 6 Loop It…" at bounding box center [607, 391] width 1137 height 705
click at [1158, 51] on button "Close" at bounding box center [1155, 59] width 21 height 21
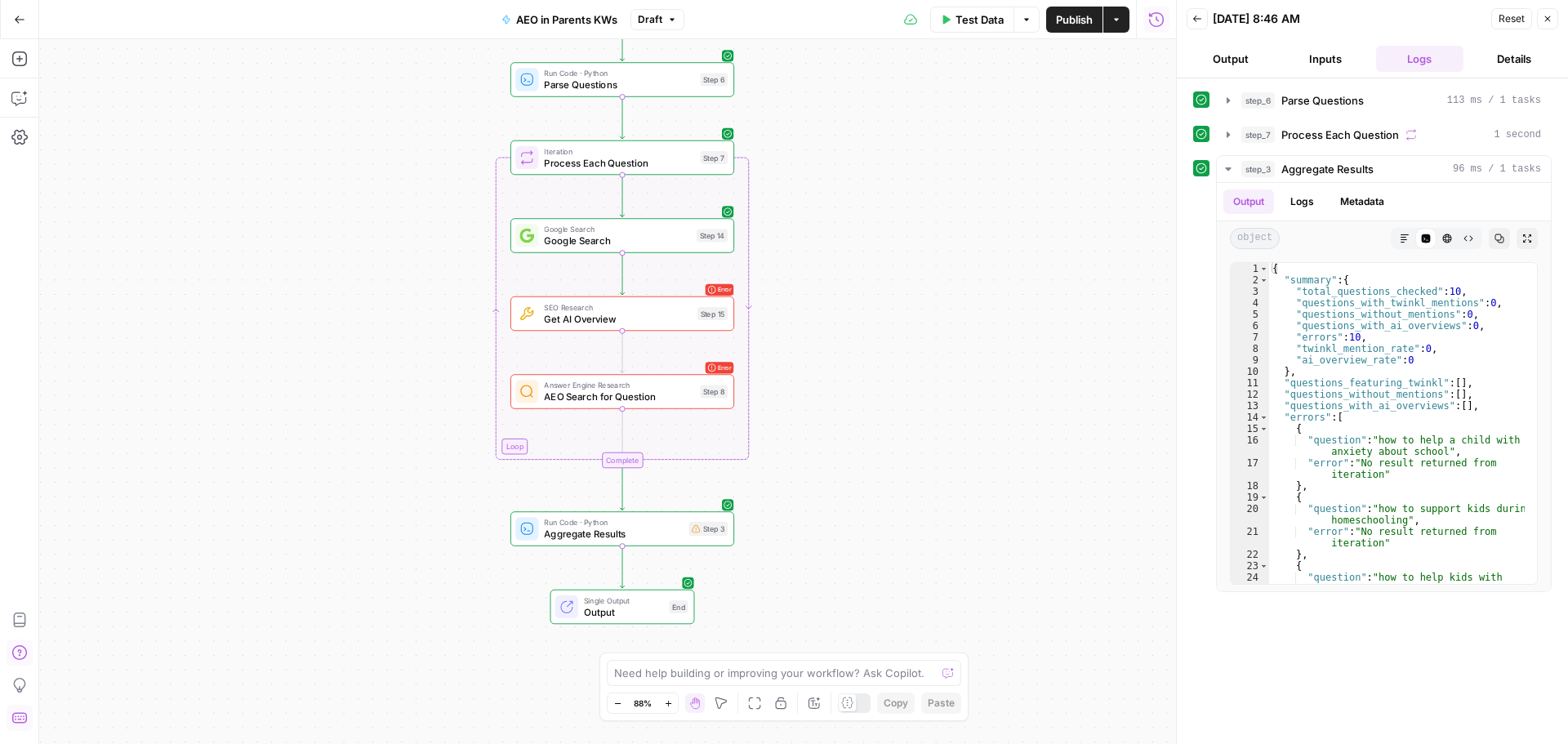
drag, startPoint x: 1537, startPoint y: 21, endPoint x: 1323, endPoint y: 120, distance: 235.8
click at [1538, 21] on button "Close" at bounding box center [1547, 19] width 21 height 21
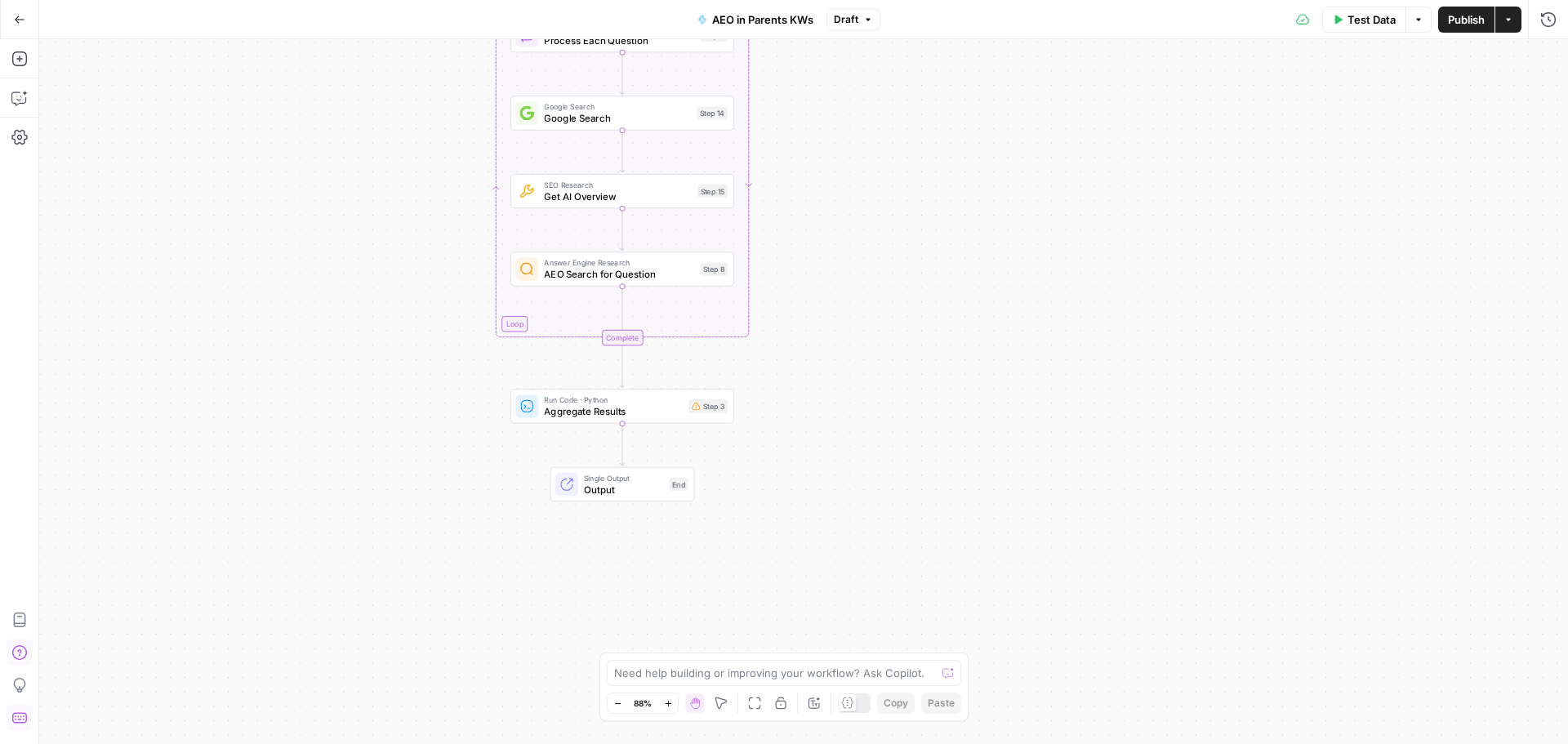
drag, startPoint x: 6, startPoint y: 24, endPoint x: 363, endPoint y: 479, distance: 578.3
click at [363, 479] on div "Workflow Input Settings Inputs Run Code · Python Parse Questions Step 6 Loop It…" at bounding box center [802, 391] width 1528 height 705
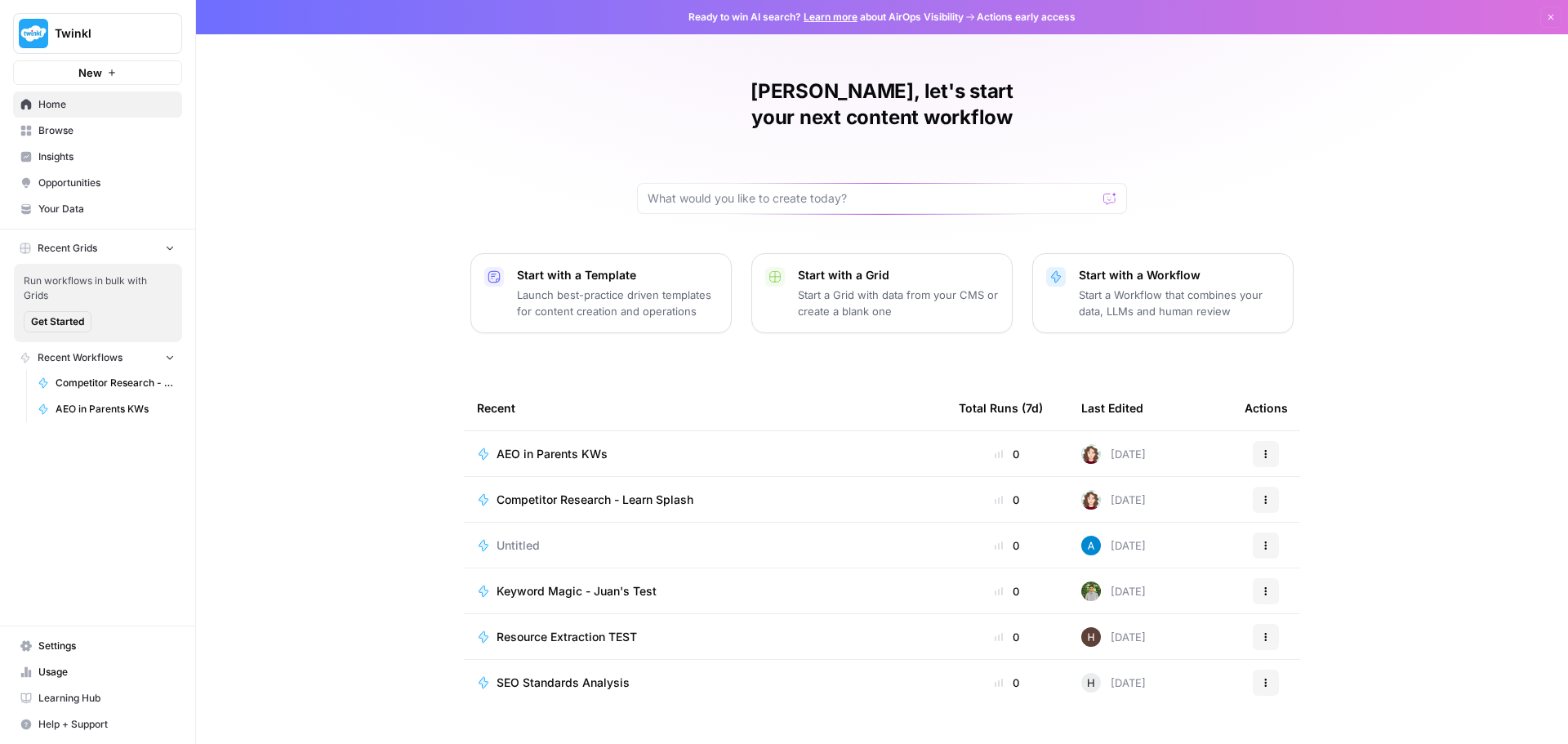
click at [496, 537] on span "Untitled" at bounding box center [518, 545] width 43 height 16
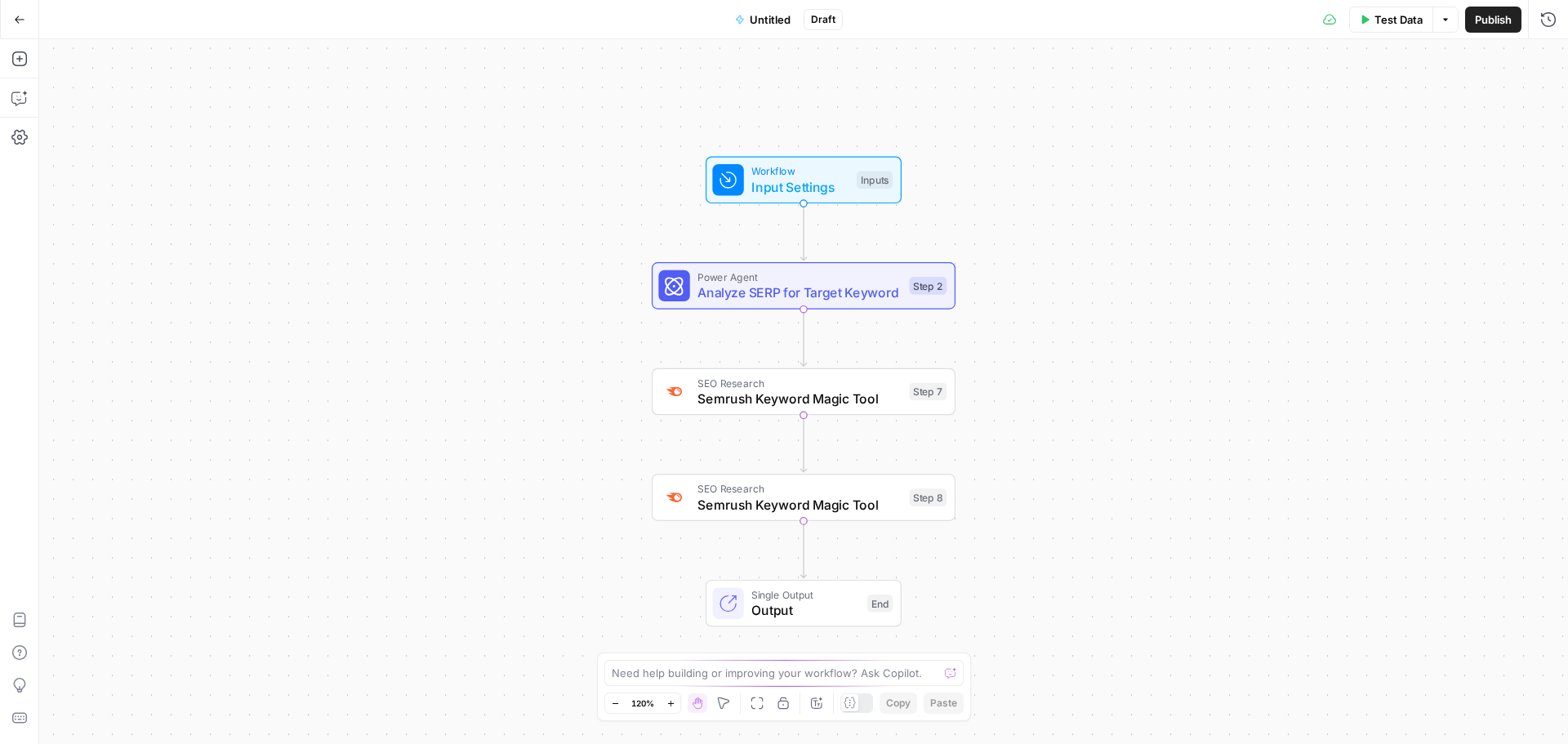
click at [19, 26] on button "Go Back" at bounding box center [19, 19] width 29 height 29
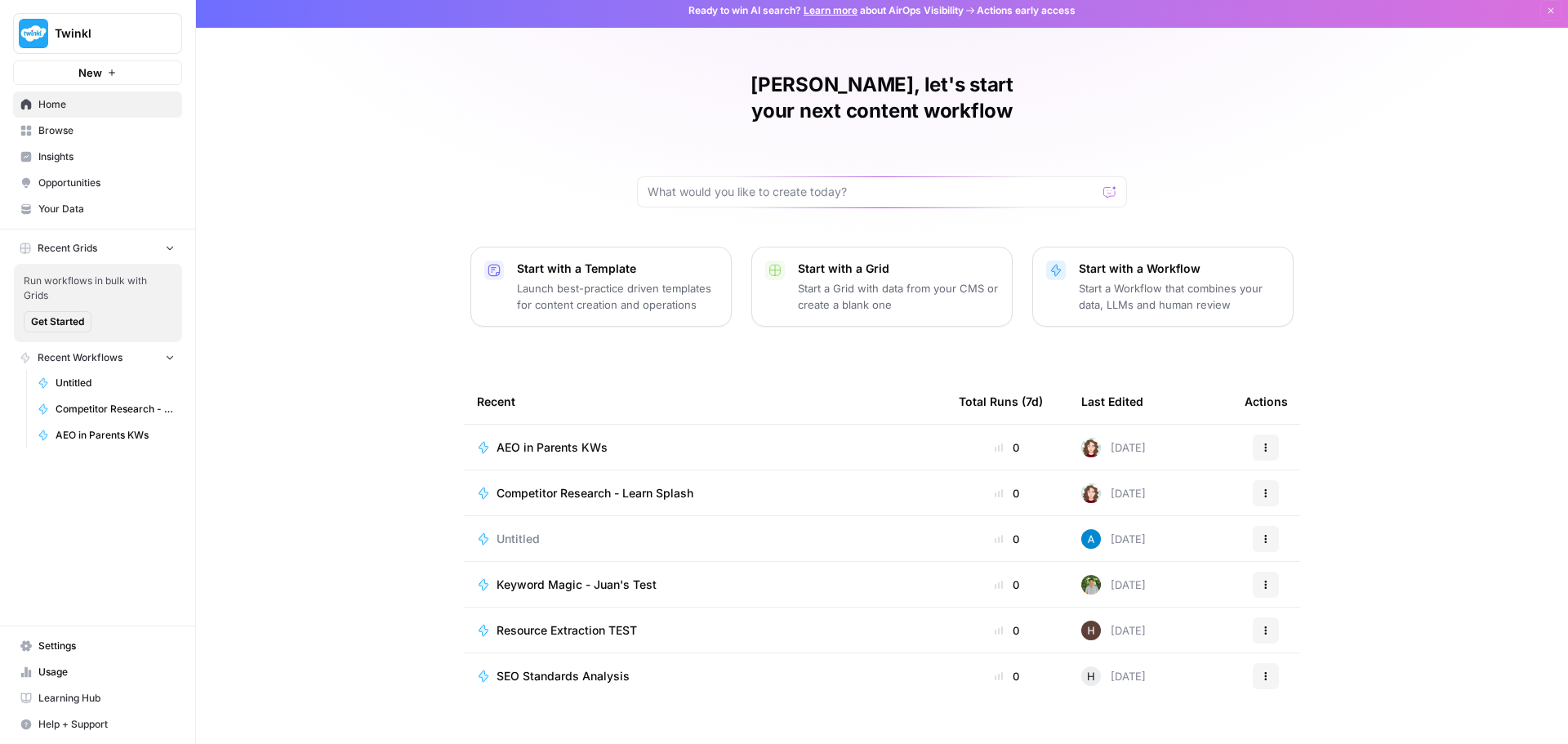
scroll to position [8, 0]
click at [33, 129] on link "Browse" at bounding box center [97, 130] width 169 height 26
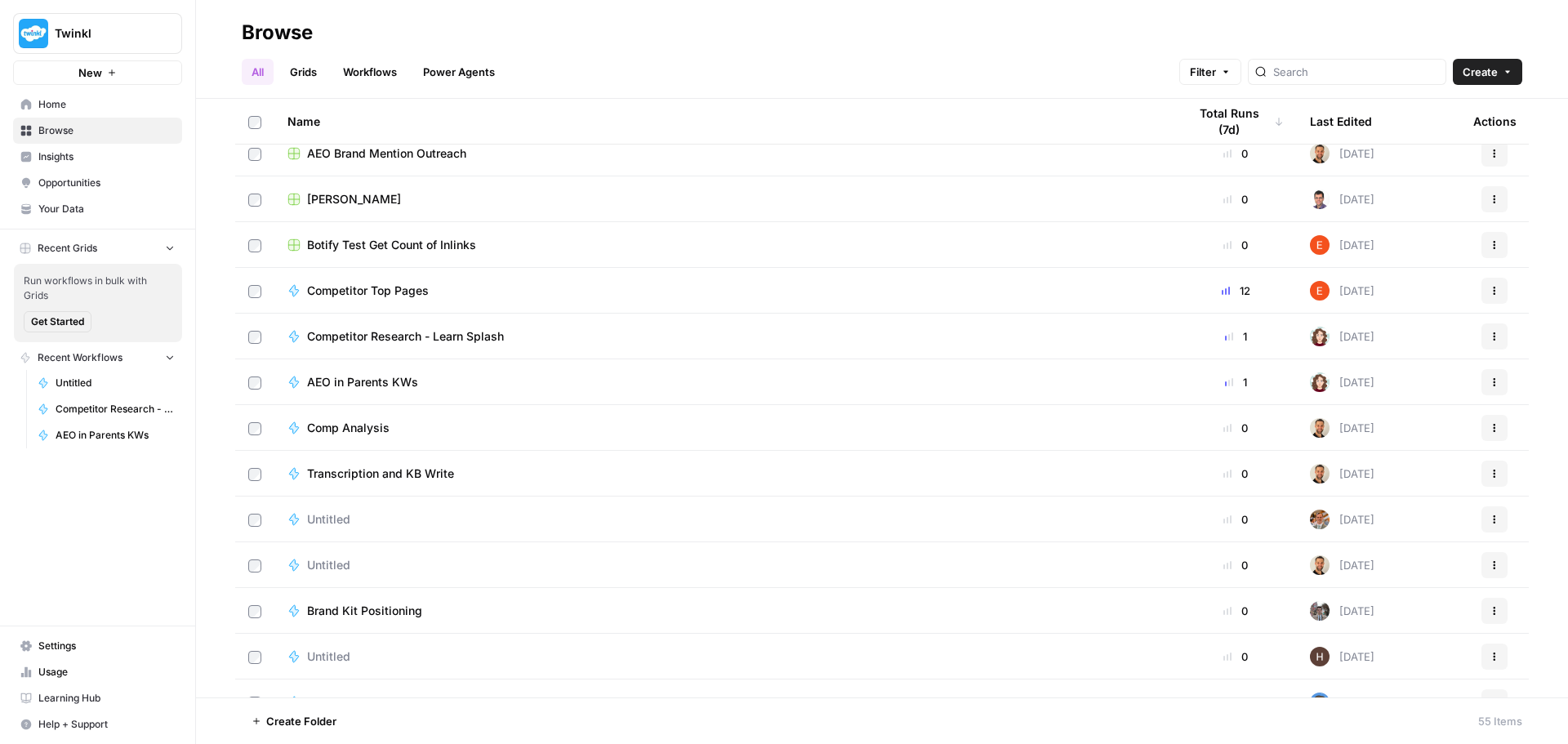
scroll to position [1062, 0]
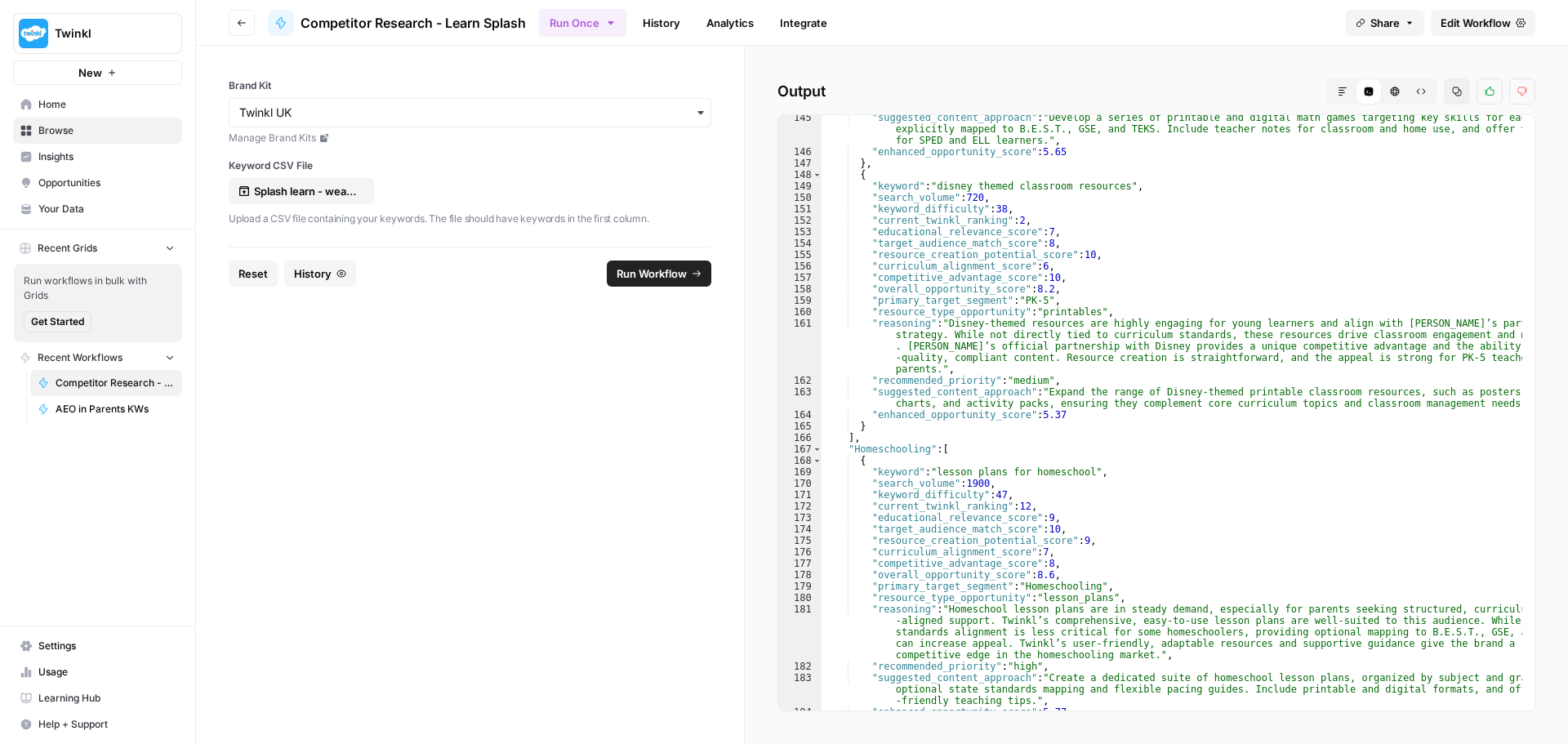
scroll to position [2254, 0]
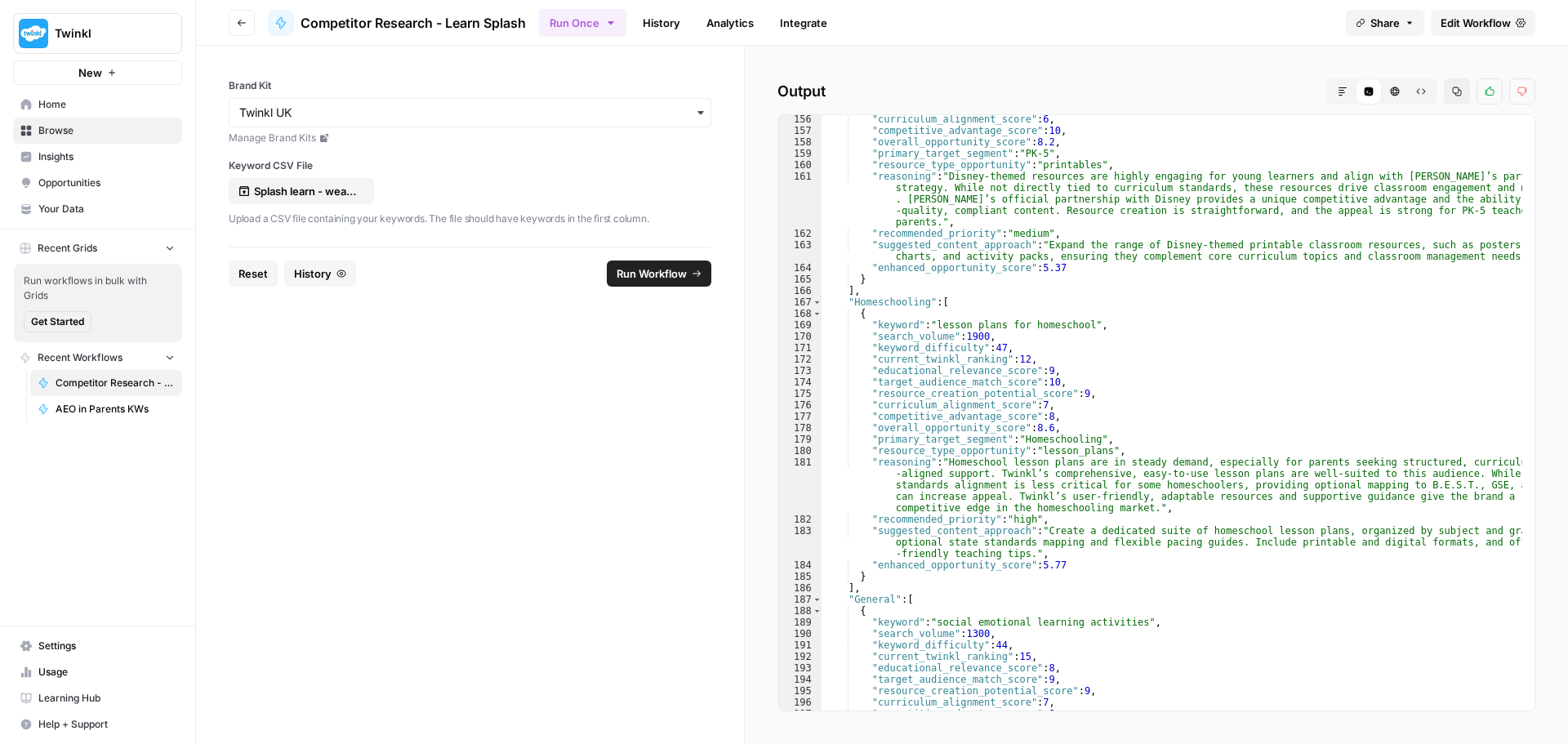
click at [1433, 29] on link "Edit Workflow" at bounding box center [1482, 23] width 105 height 26
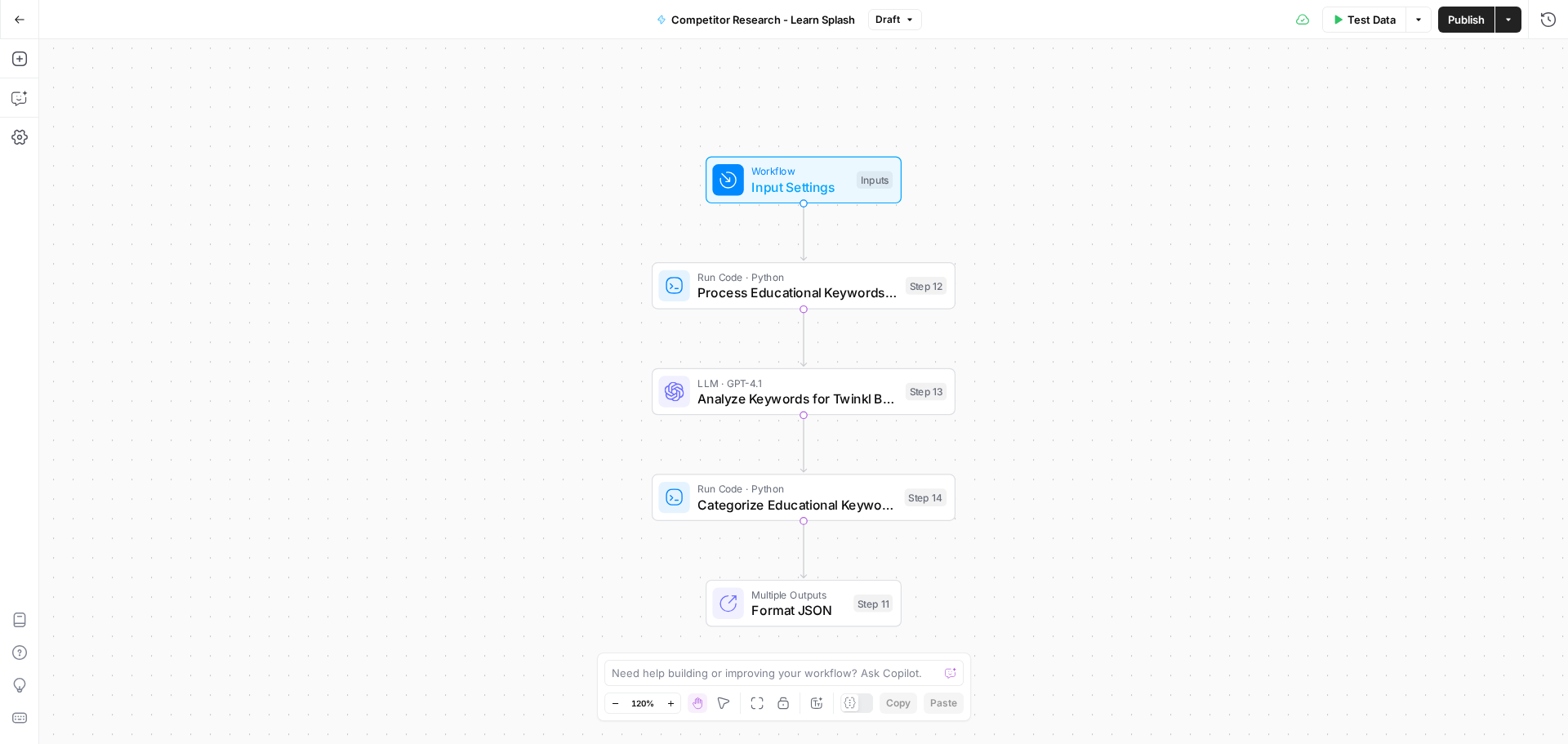
click at [15, 16] on icon "button" at bounding box center [20, 20] width 11 height 11
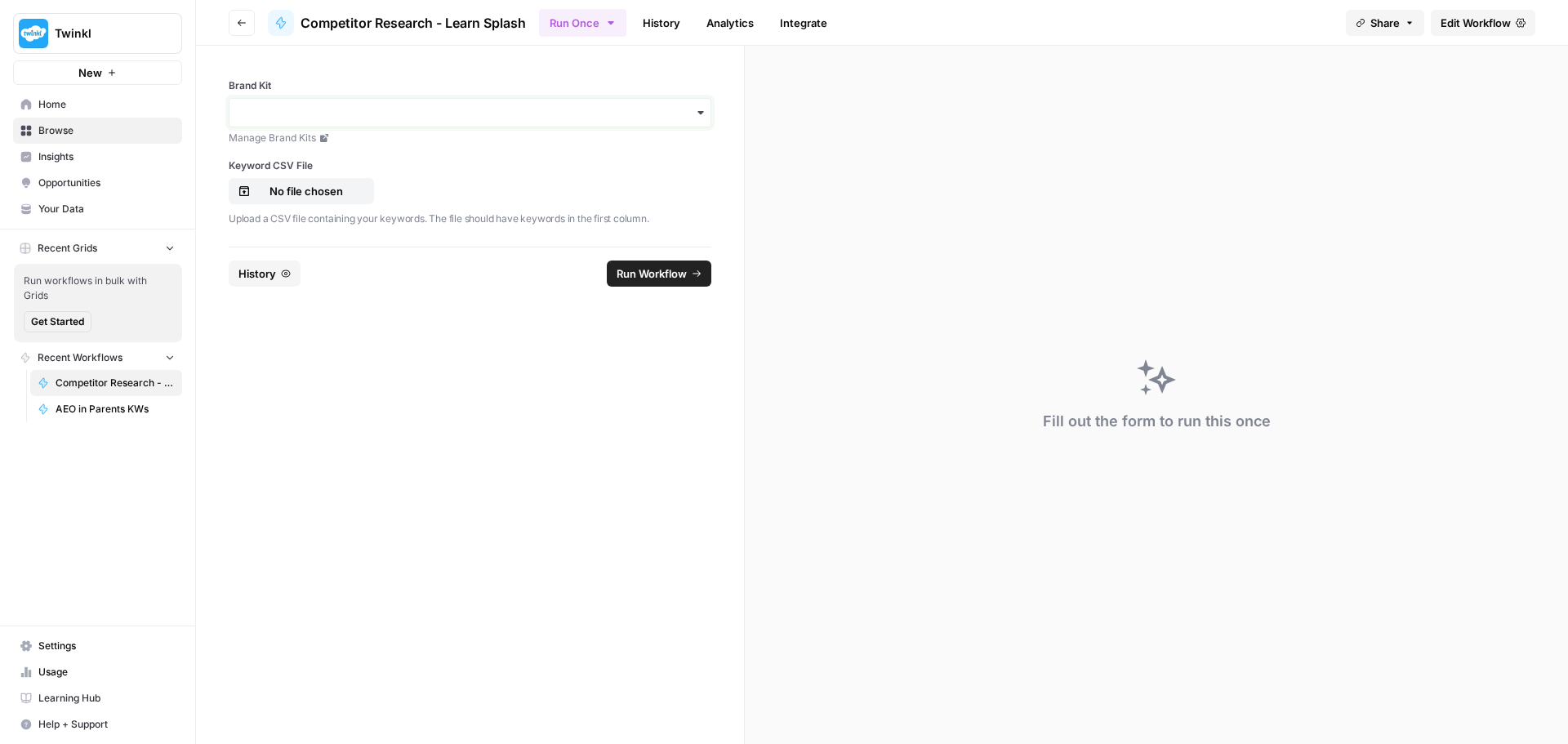
click at [431, 115] on input "Brand Kit" at bounding box center [470, 112] width 461 height 16
click at [382, 213] on div "Twinkl UK" at bounding box center [470, 218] width 481 height 31
click at [338, 189] on p "No file chosen" at bounding box center [306, 191] width 105 height 16
click at [702, 276] on button "Run Workflow" at bounding box center [659, 274] width 105 height 26
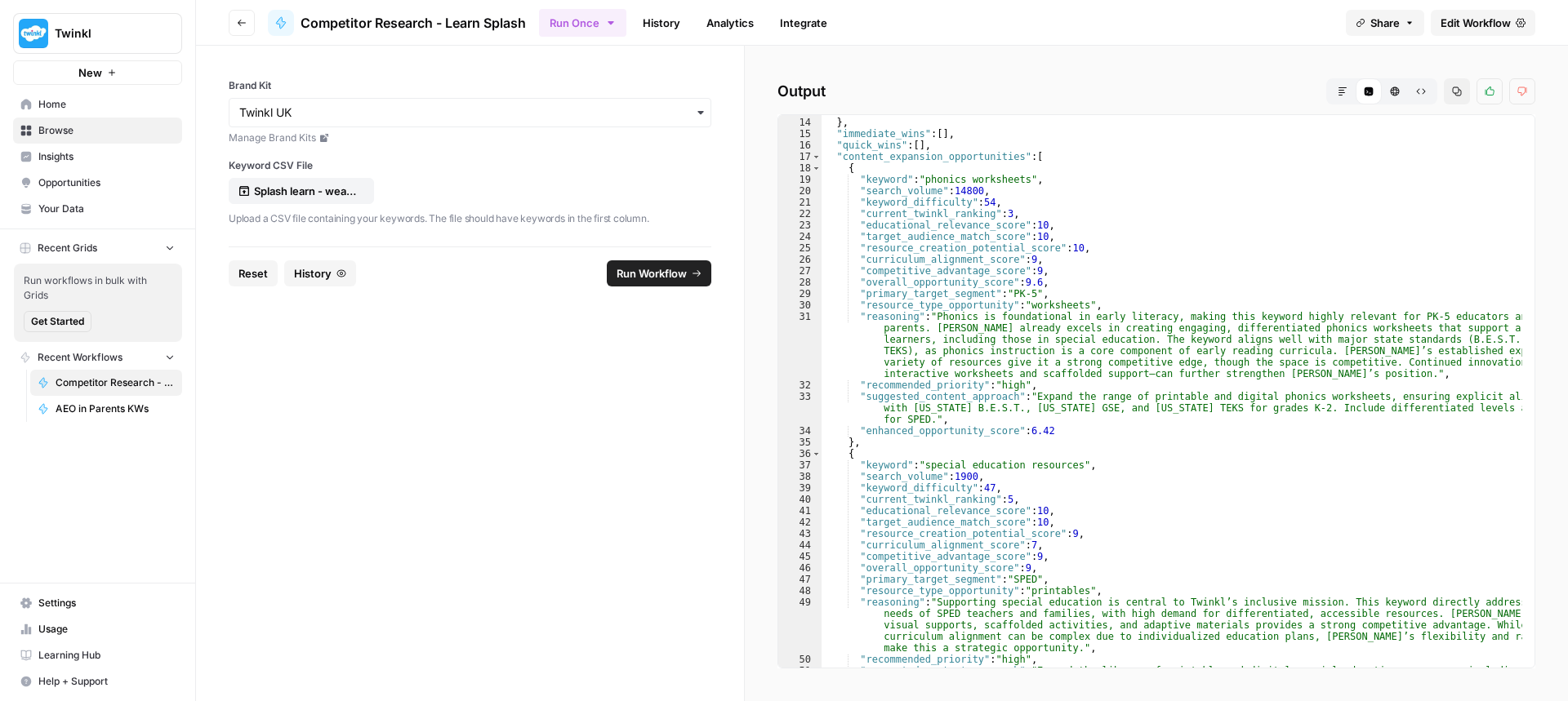
scroll to position [146, 0]
drag, startPoint x: 920, startPoint y: 174, endPoint x: 992, endPoint y: 175, distance: 72.0
click at [992, 175] on div "] } , "immediate_wins" : [ ] , "quick_wins" : [ ] , "content_expansion_opportun…" at bounding box center [1171, 398] width 700 height 587
drag, startPoint x: 978, startPoint y: 226, endPoint x: 1039, endPoint y: 220, distance: 61.3
click at [1041, 224] on div "] } , "immediate_wins" : [ ] , "quick_wins" : [ ] , "content_expansion_opportun…" at bounding box center [1171, 398] width 700 height 587
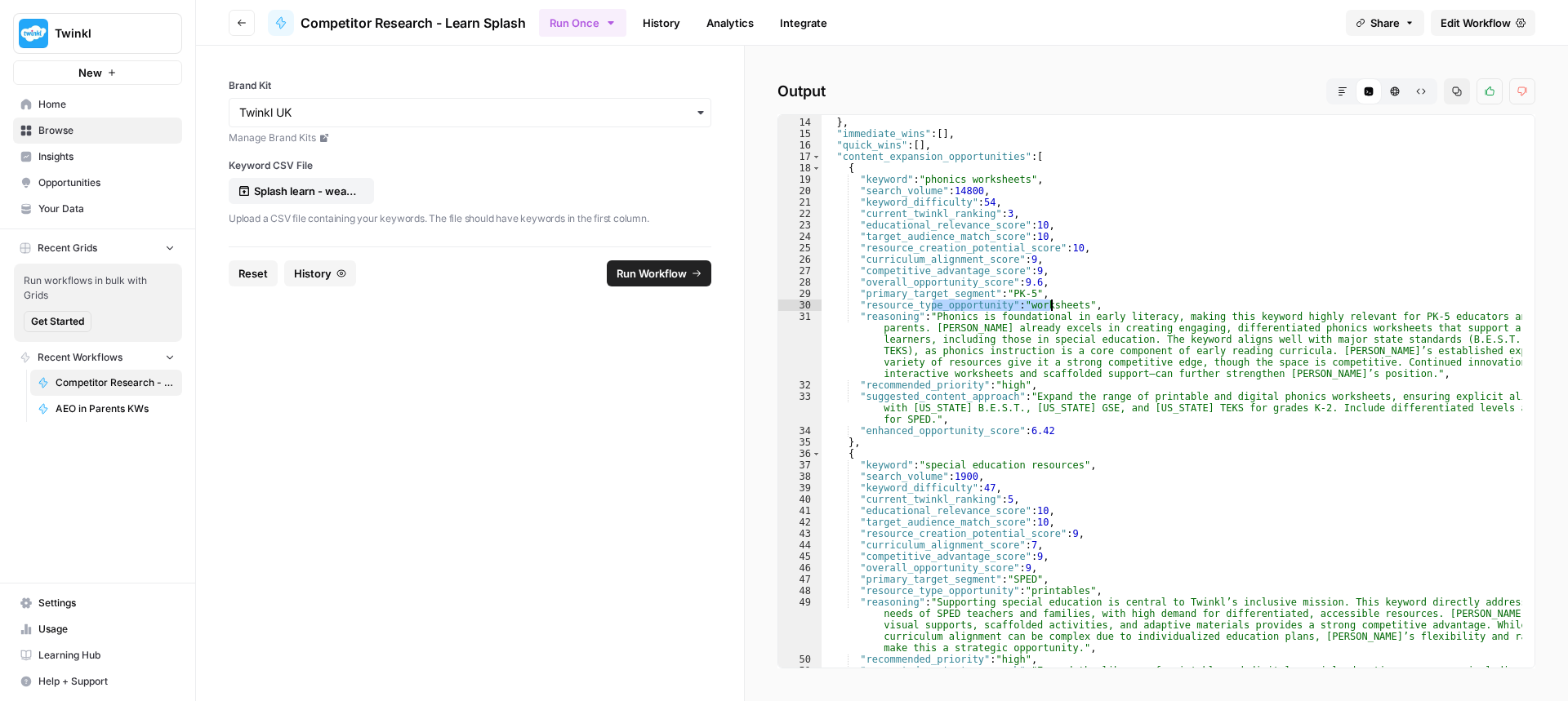
drag, startPoint x: 933, startPoint y: 307, endPoint x: 1040, endPoint y: 317, distance: 107.5
click at [1048, 309] on div "] } , "immediate_wins" : [ ] , "quick_wins" : [ ] , "content_expansion_opportun…" at bounding box center [1171, 398] width 700 height 587
type textarea "**********"
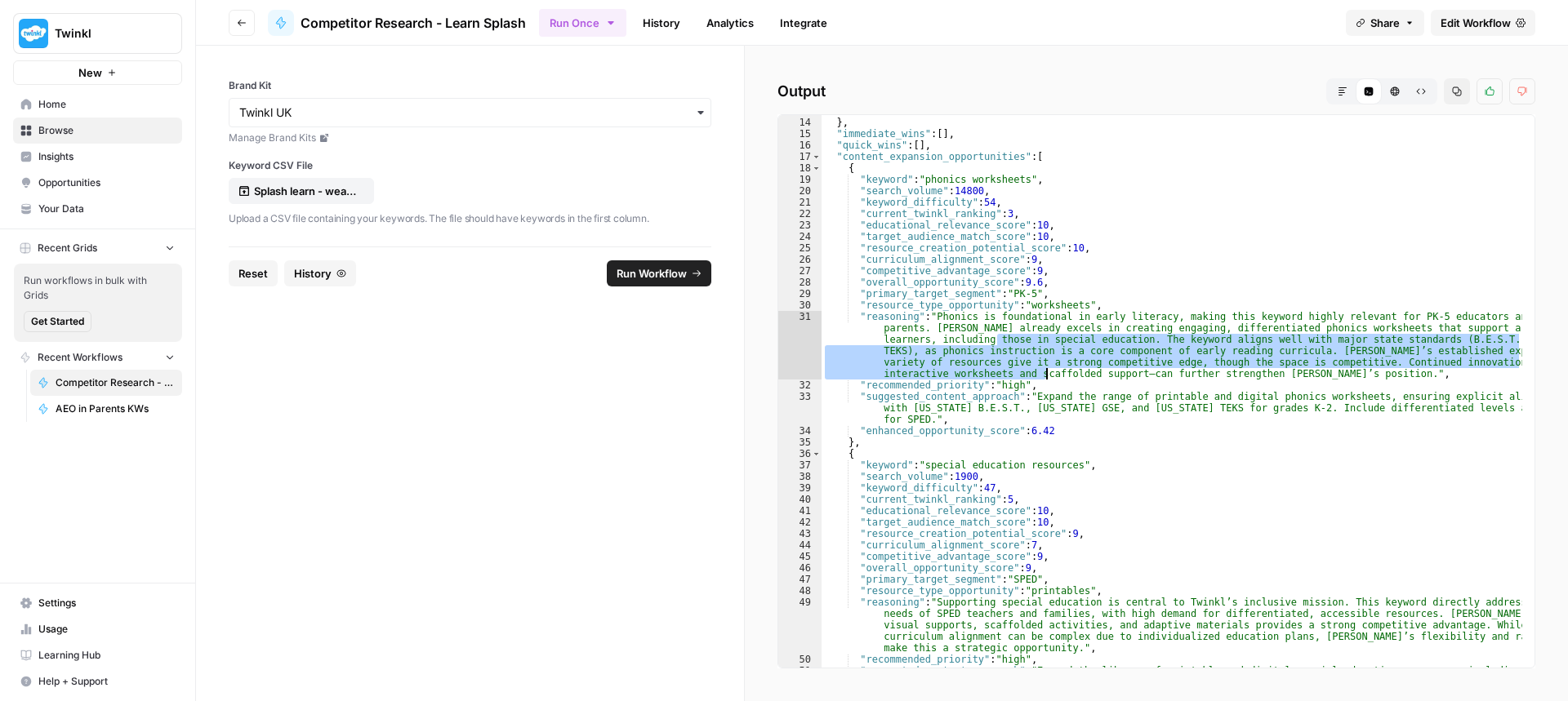
drag, startPoint x: 999, startPoint y: 333, endPoint x: 1043, endPoint y: 373, distance: 59.5
click at [1043, 373] on div "] } , "immediate_wins" : [ ] , "quick_wins" : [ ] , "content_expansion_opportun…" at bounding box center [1171, 398] width 700 height 587
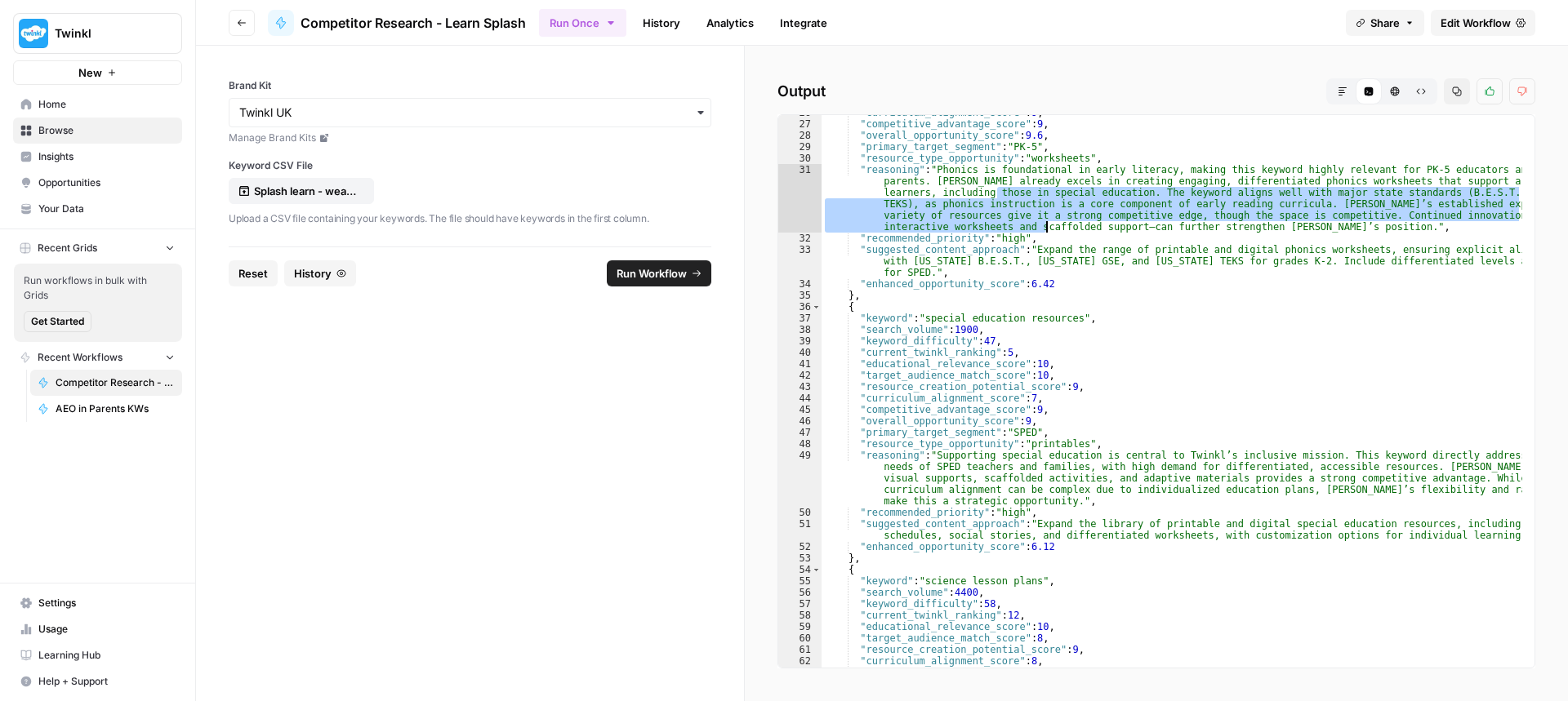
scroll to position [294, 0]
click at [1148, 570] on div ""curriculum_alignment_score" : 9 , "competitive_advantage_score" : 9 , "overall…" at bounding box center [1171, 394] width 700 height 575
type textarea "*"
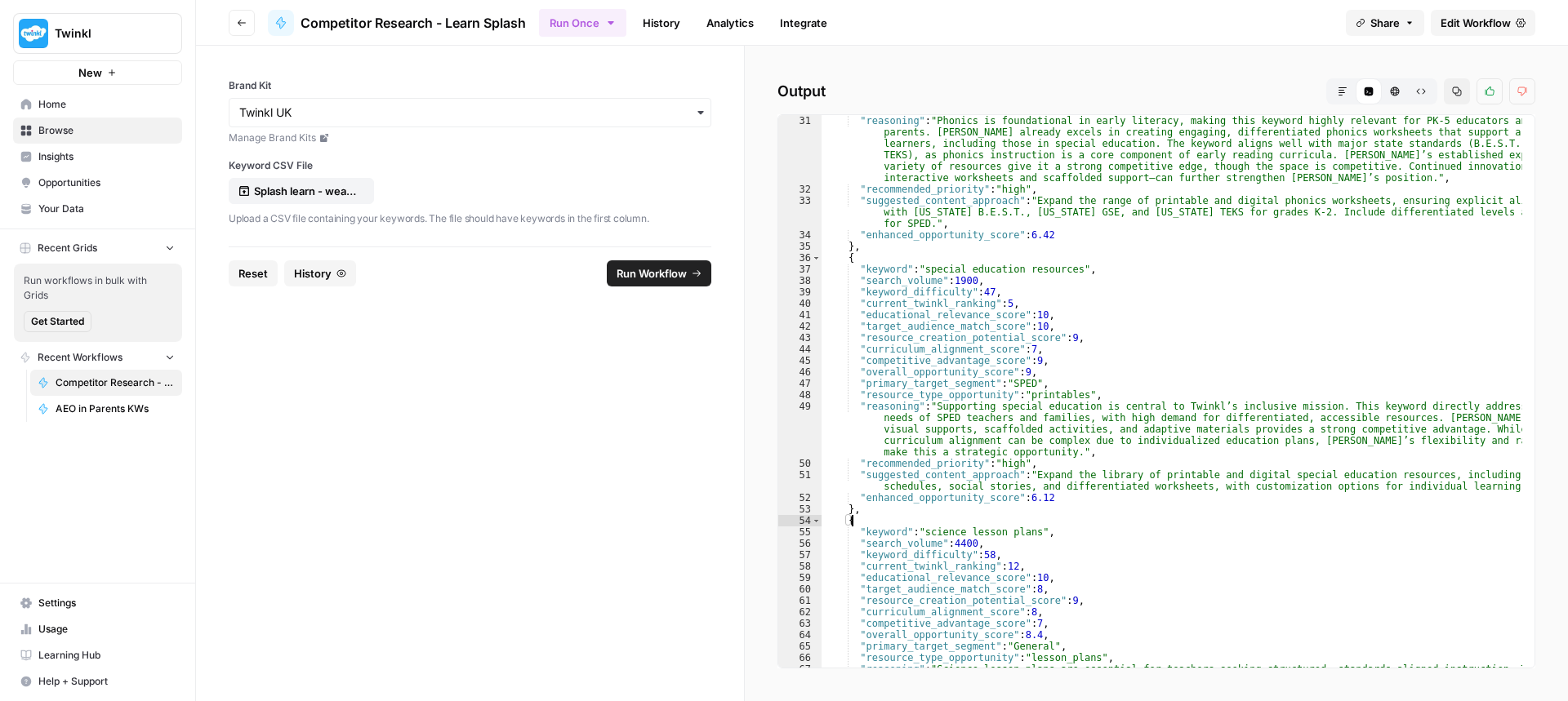
scroll to position [343, 0]
click at [693, 266] on button "Run Workflow" at bounding box center [659, 274] width 105 height 26
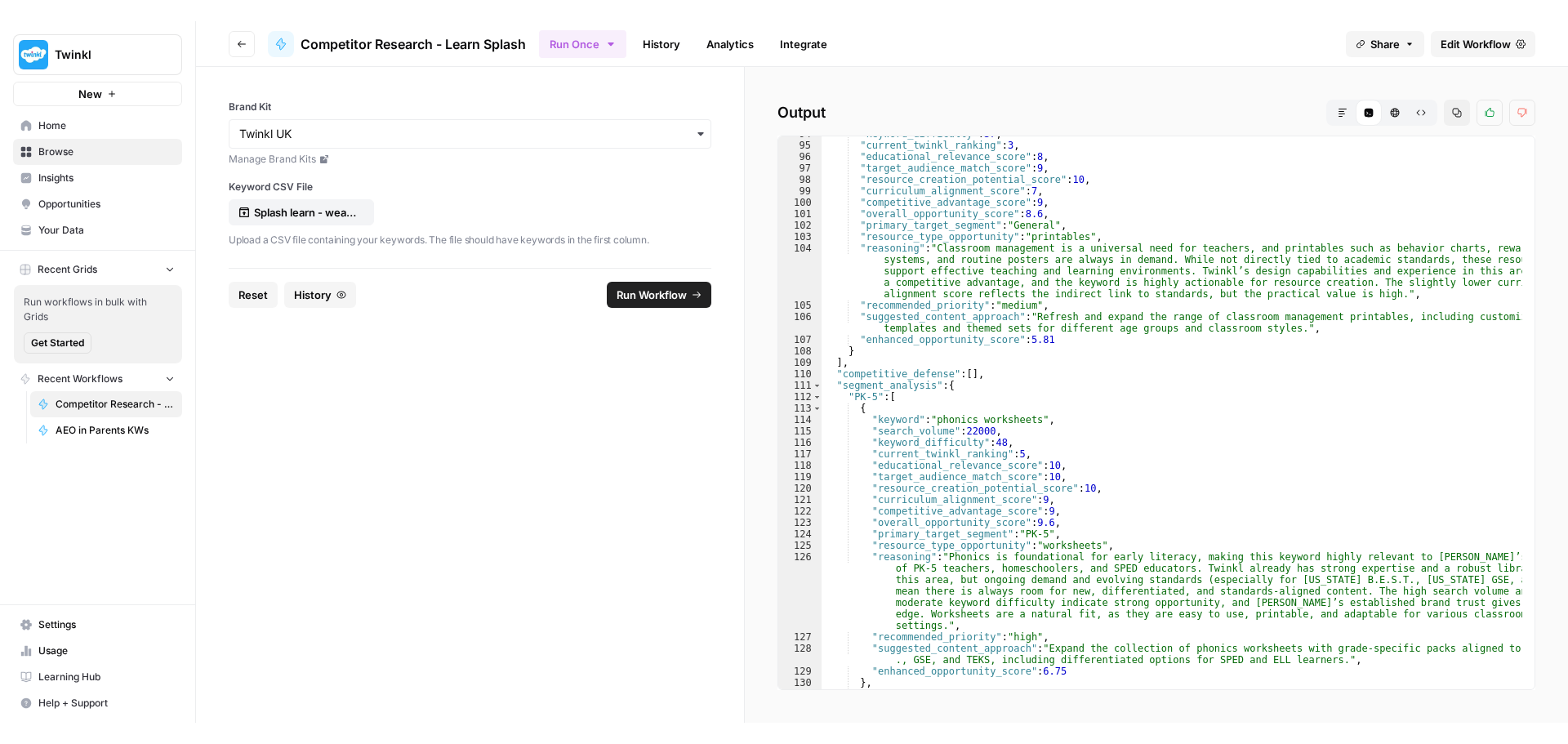
scroll to position [1372, 0]
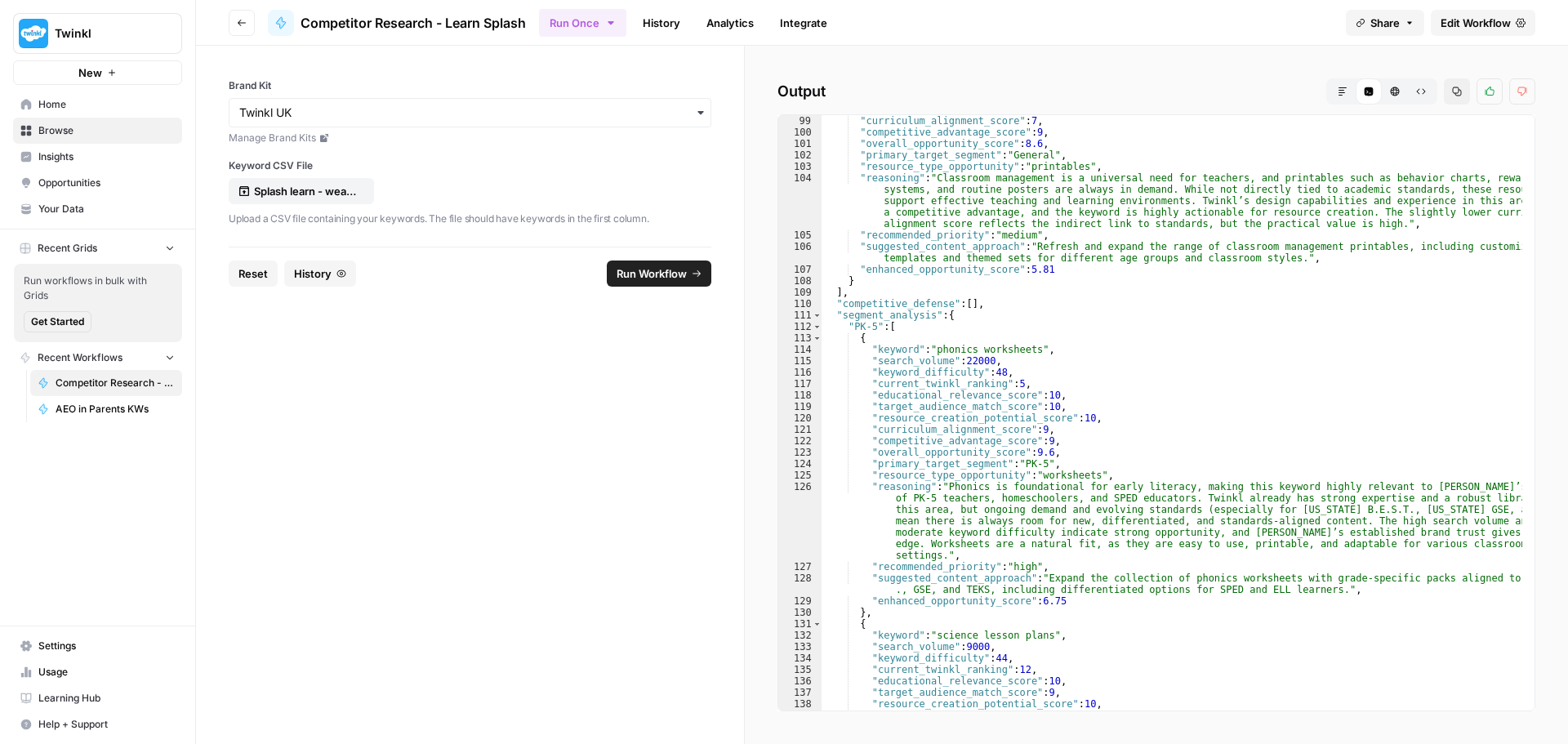
drag, startPoint x: 246, startPoint y: 16, endPoint x: 238, endPoint y: 21, distance: 9.4
click at [246, 16] on button "Go back" at bounding box center [242, 23] width 26 height 26
